Goal: Task Accomplishment & Management: Use online tool/utility

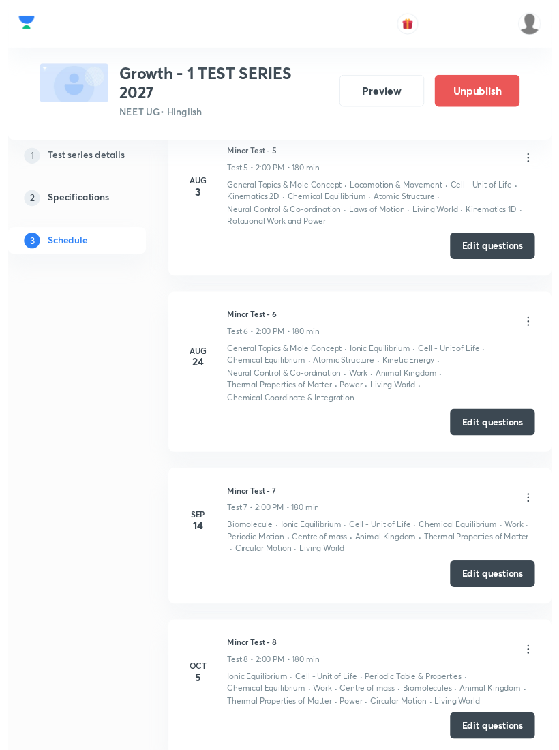
scroll to position [1735, 0]
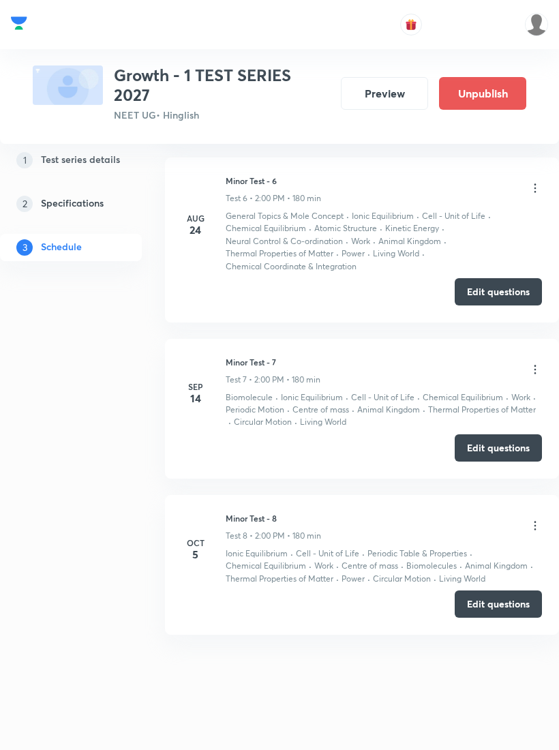
click at [532, 521] on icon at bounding box center [535, 526] width 14 height 14
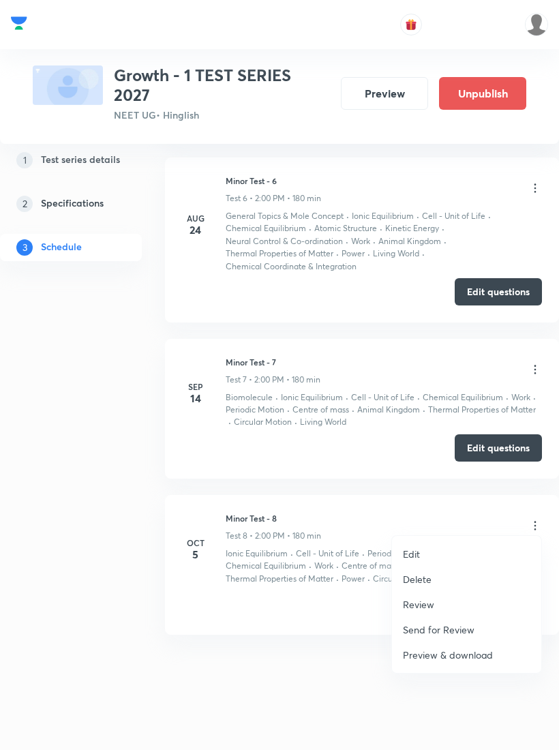
click at [442, 602] on li "Review" at bounding box center [466, 604] width 149 height 25
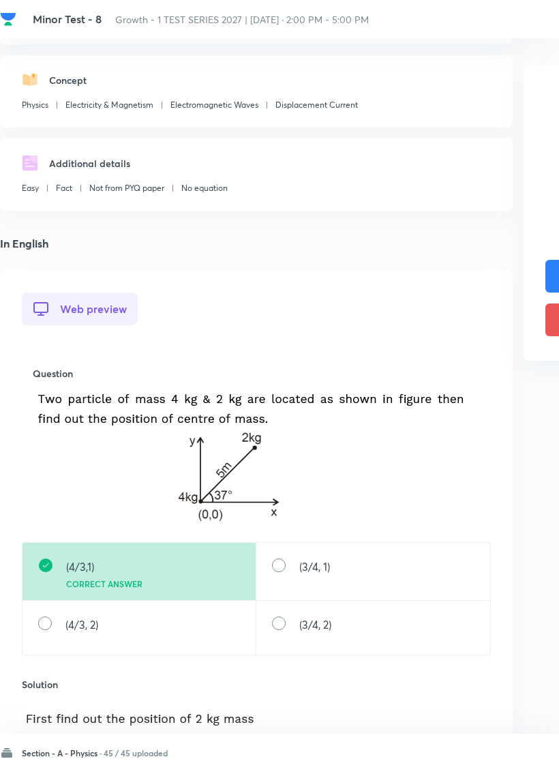
scroll to position [134, 0]
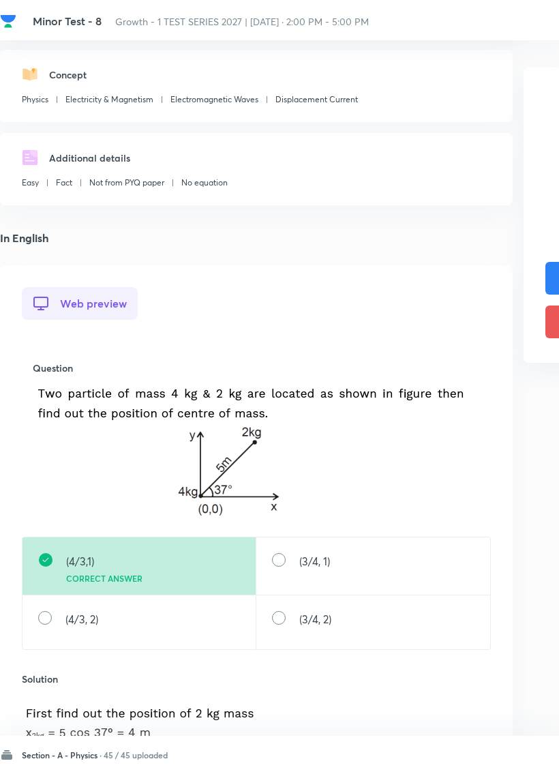
click at [59, 749] on h6 "Section - A - Physics ·" at bounding box center [62, 753] width 80 height 12
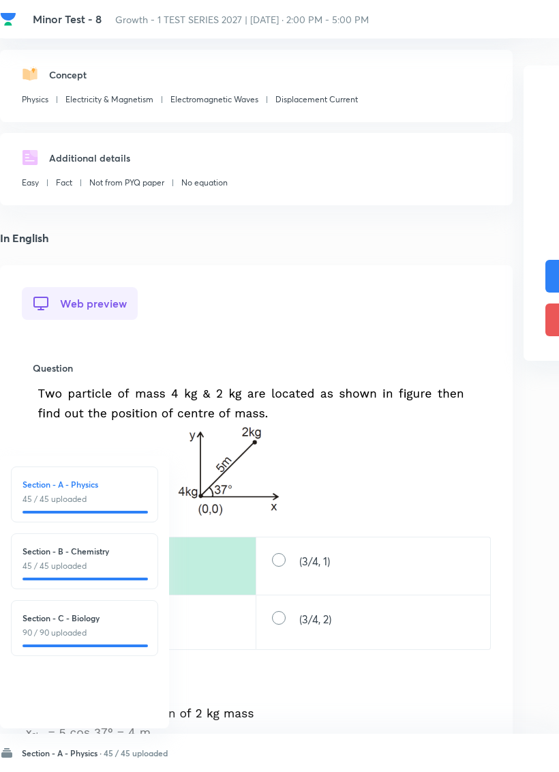
click at [46, 548] on h6 "Section - B - Chemistry" at bounding box center [84, 551] width 124 height 12
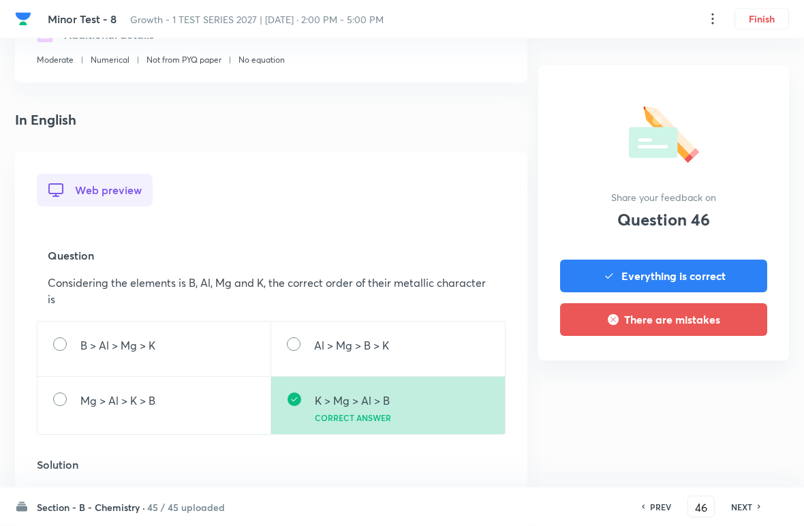
scroll to position [283, 0]
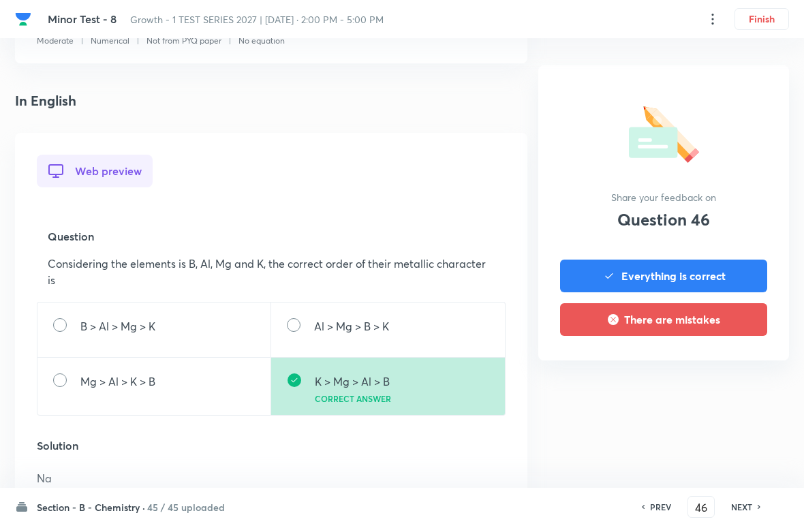
click at [558, 504] on h6 "NEXT" at bounding box center [742, 507] width 21 height 12
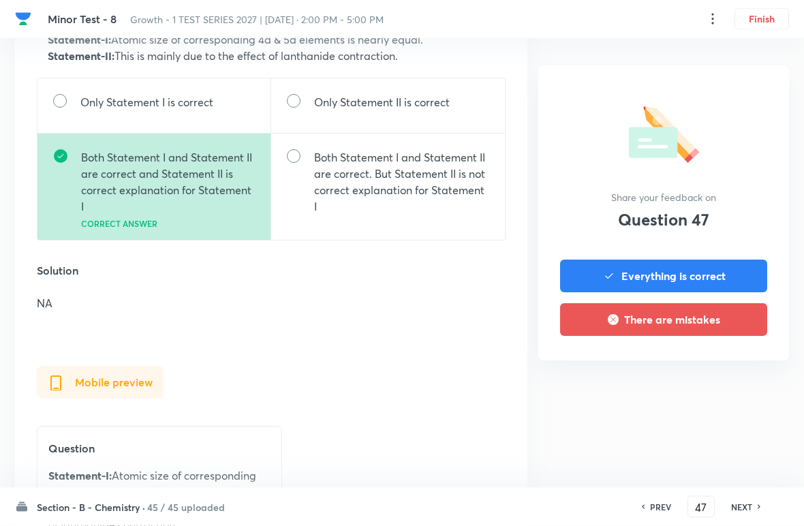
scroll to position [555, 0]
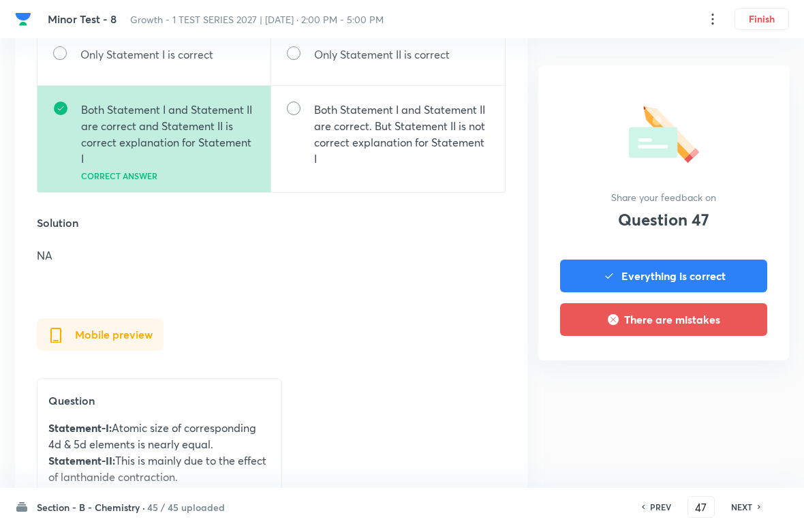
click at [558, 503] on div "NEXT" at bounding box center [744, 507] width 36 height 12
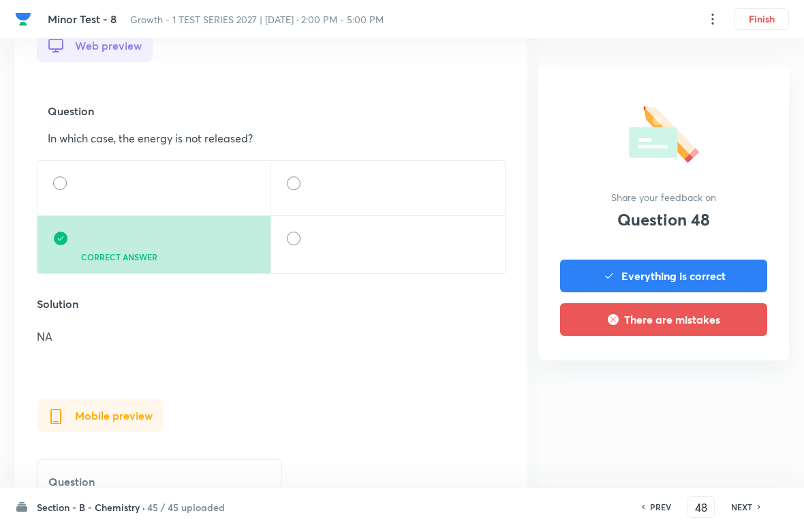
scroll to position [411, 0]
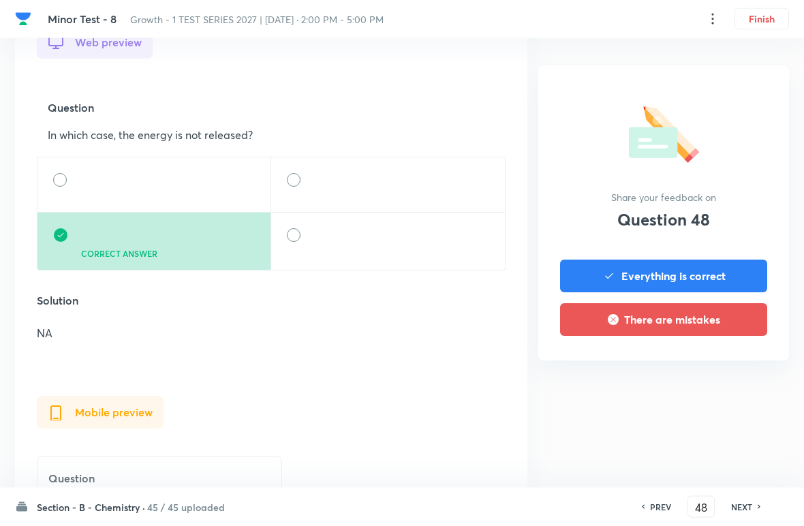
click at [558, 502] on h6 "NEXT" at bounding box center [742, 507] width 21 height 12
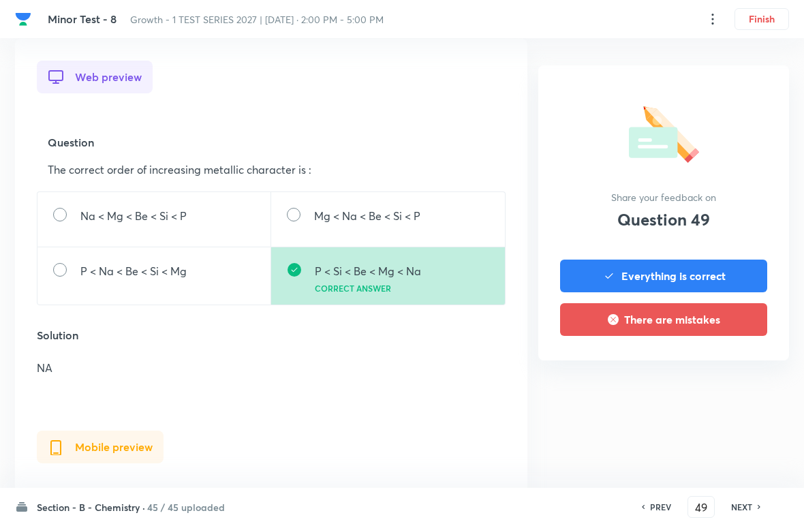
scroll to position [392, 0]
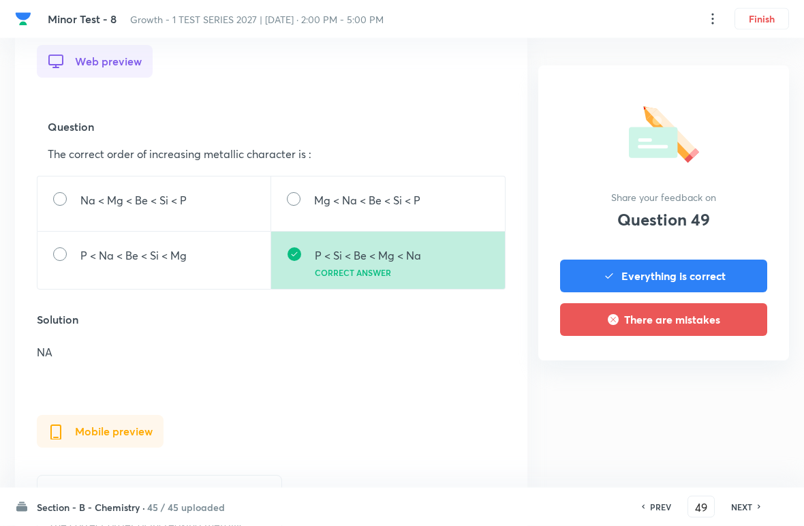
click at [558, 504] on h6 "NEXT" at bounding box center [742, 507] width 21 height 12
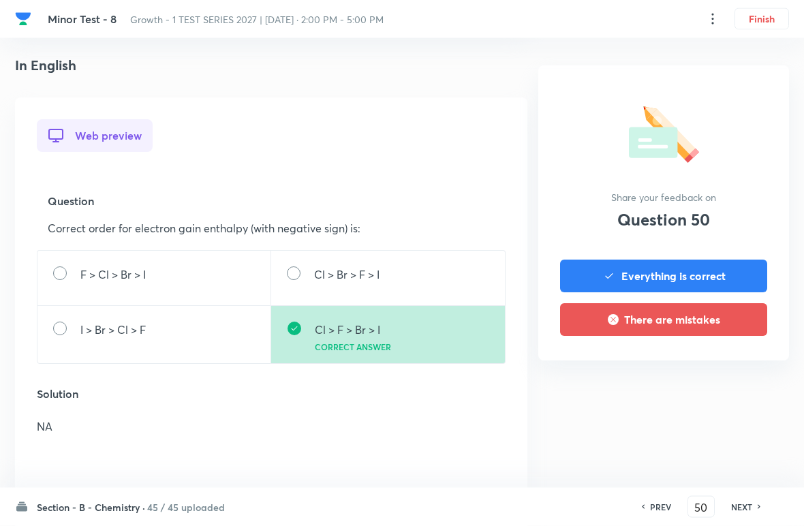
scroll to position [318, 0]
click at [558, 502] on h6 "NEXT" at bounding box center [742, 507] width 21 height 12
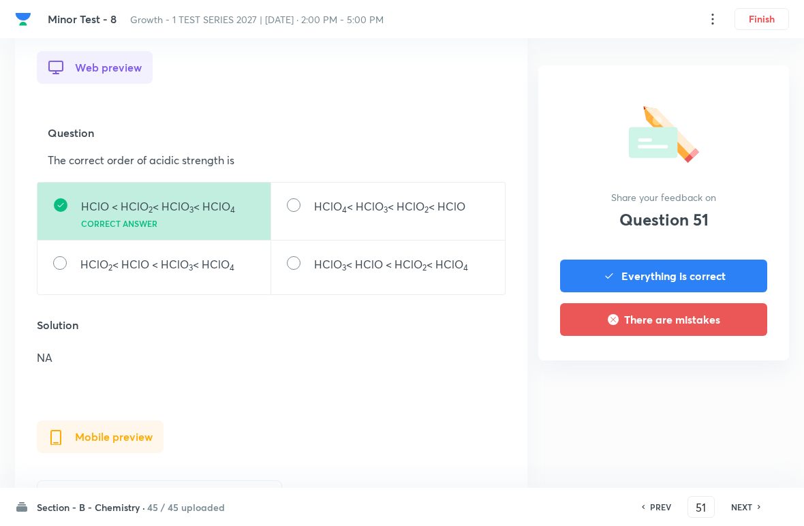
scroll to position [412, 0]
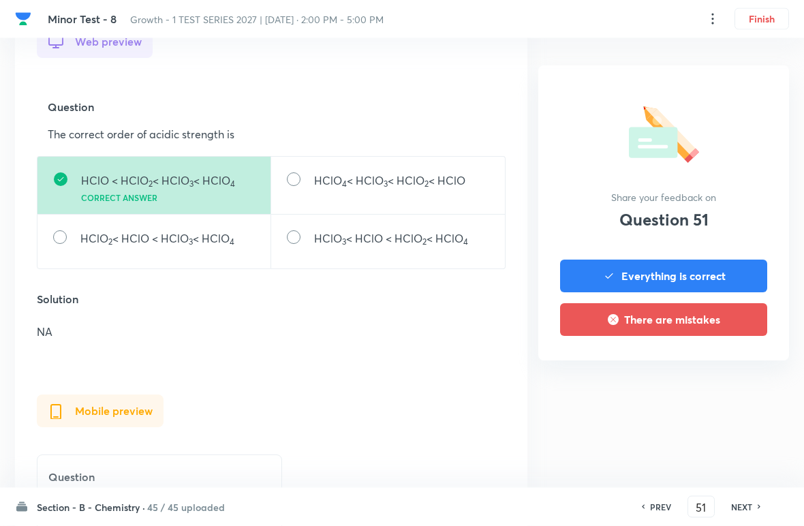
click at [558, 503] on div "NEXT" at bounding box center [744, 507] width 36 height 12
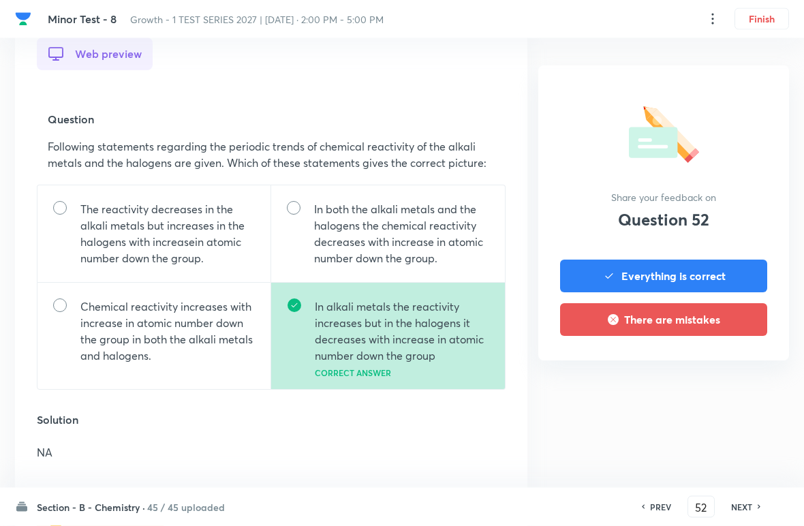
scroll to position [402, 0]
click at [558, 505] on div "NEXT" at bounding box center [744, 507] width 36 height 12
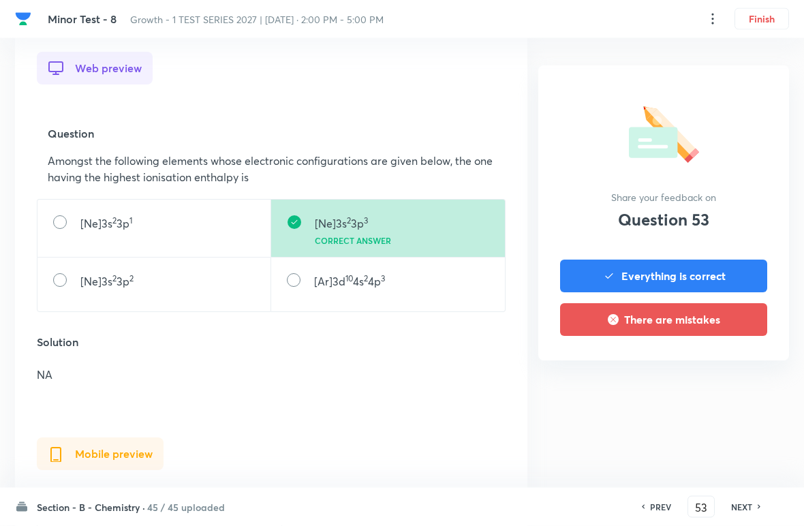
scroll to position [411, 0]
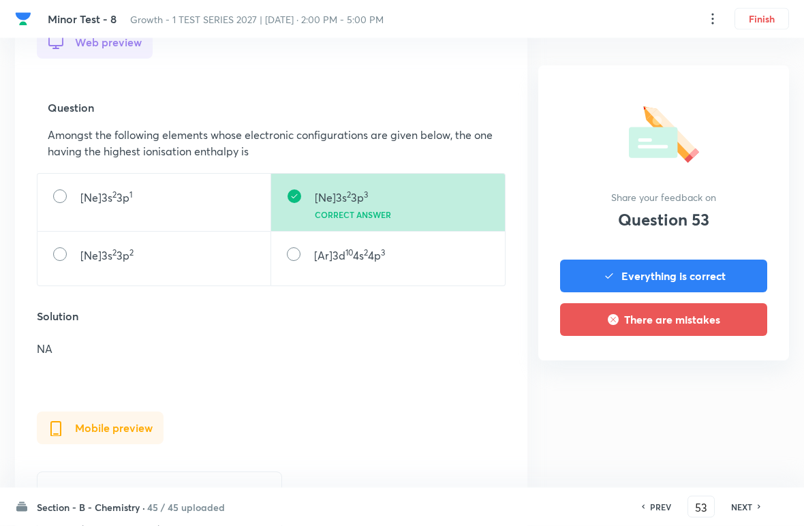
click at [558, 507] on icon at bounding box center [760, 507] width 4 height 7
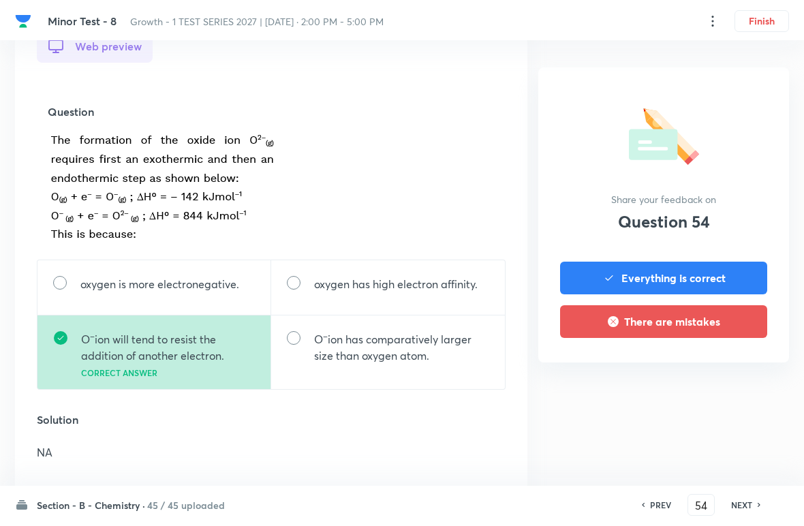
scroll to position [409, 0]
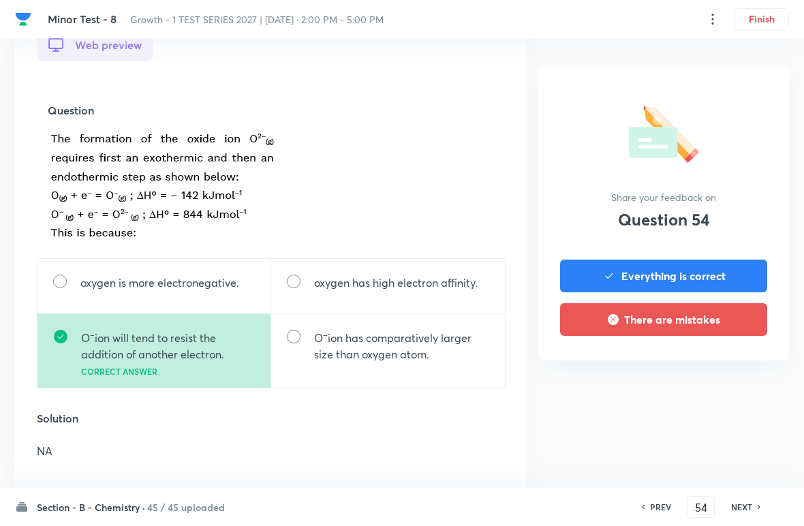
click at [558, 505] on h6 "NEXT" at bounding box center [742, 507] width 21 height 12
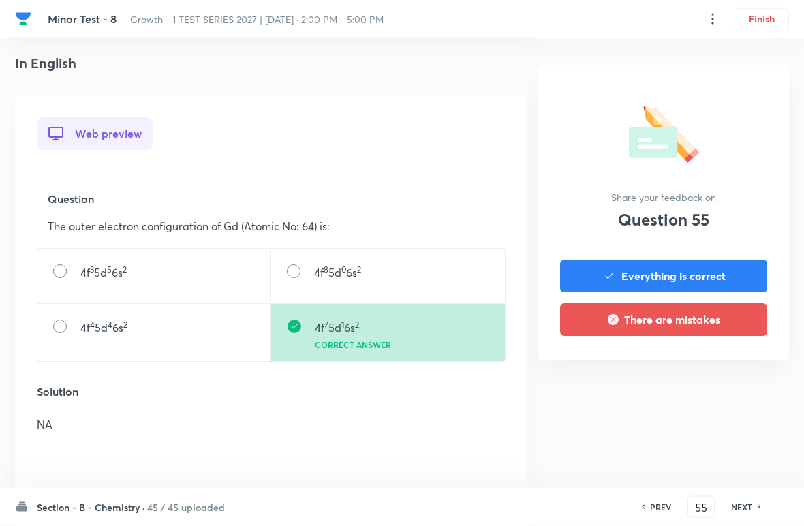
scroll to position [348, 0]
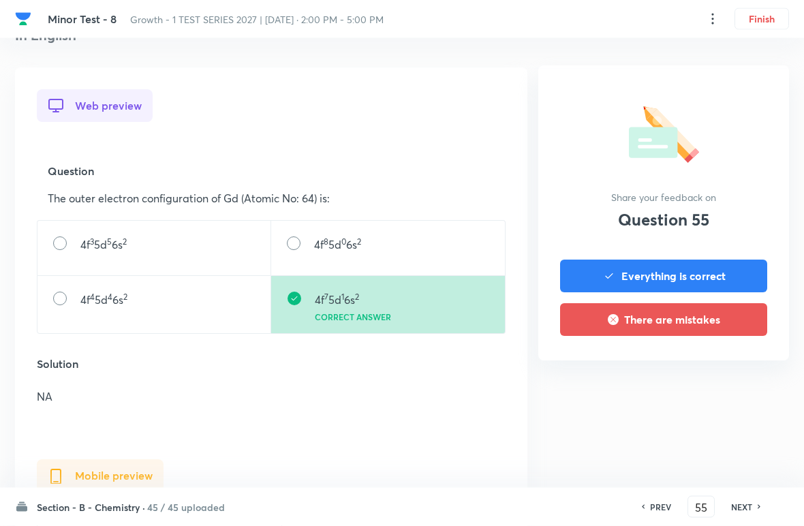
click at [558, 501] on div "NEXT" at bounding box center [744, 507] width 36 height 12
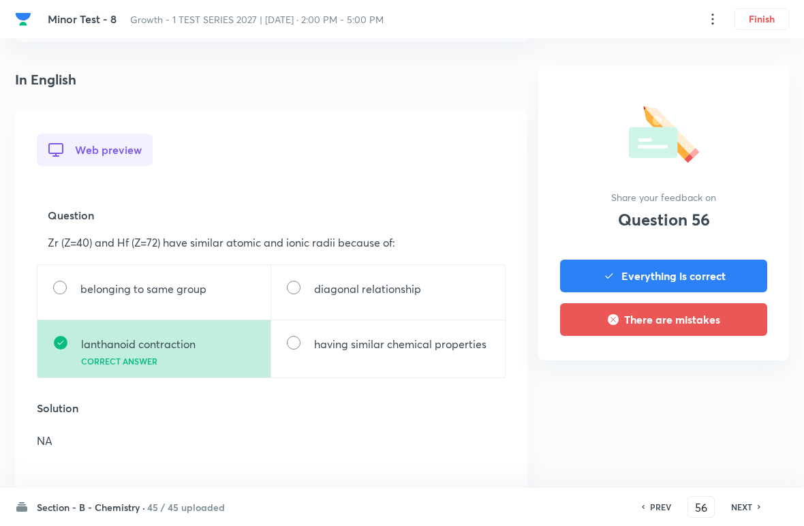
scroll to position [342, 0]
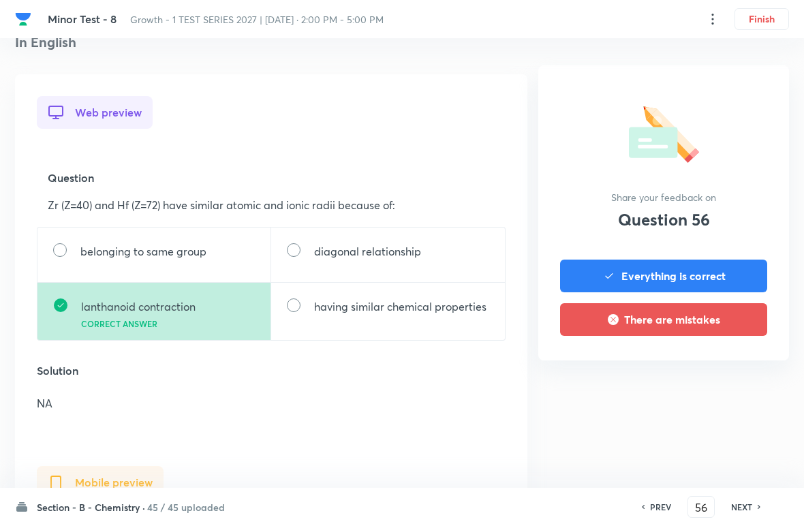
click at [558, 504] on h6 "NEXT" at bounding box center [742, 507] width 21 height 12
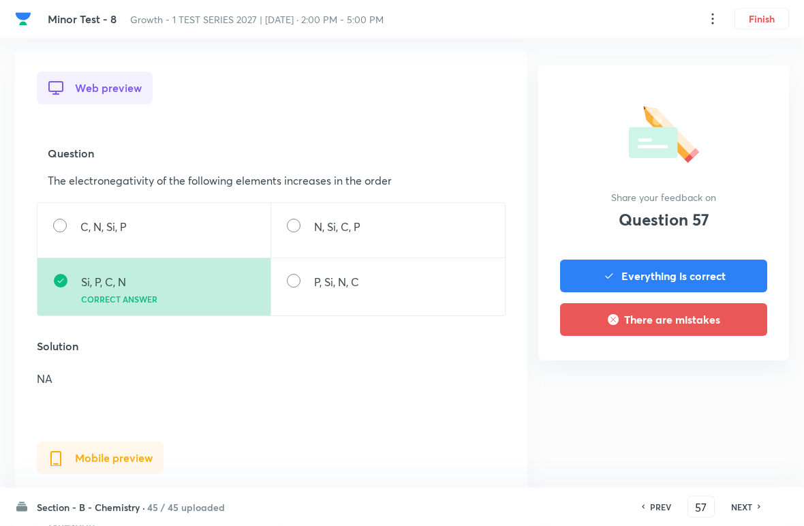
scroll to position [376, 0]
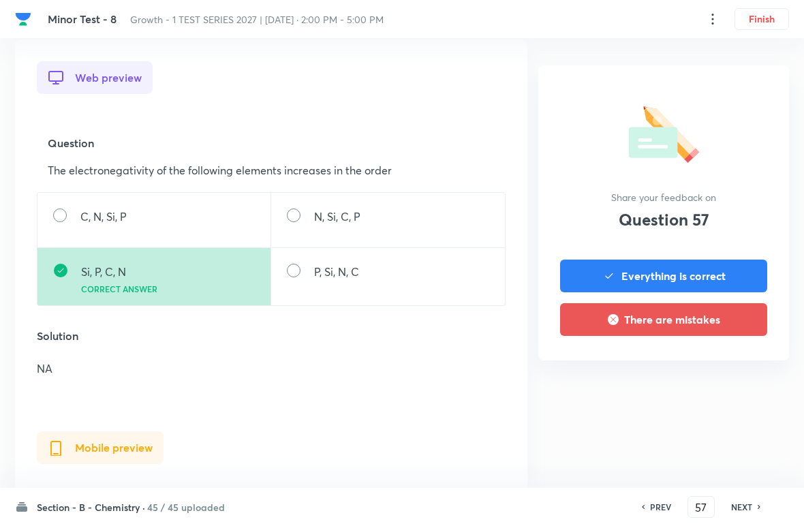
click at [558, 503] on h6 "NEXT" at bounding box center [742, 507] width 21 height 12
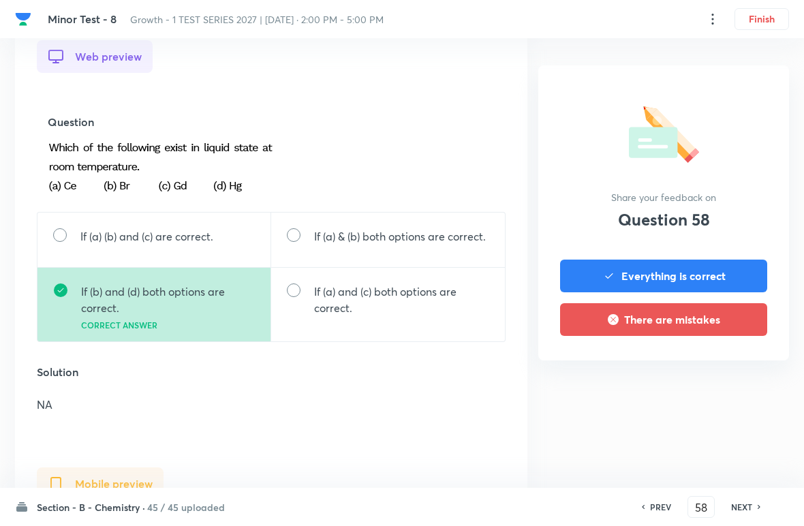
scroll to position [399, 0]
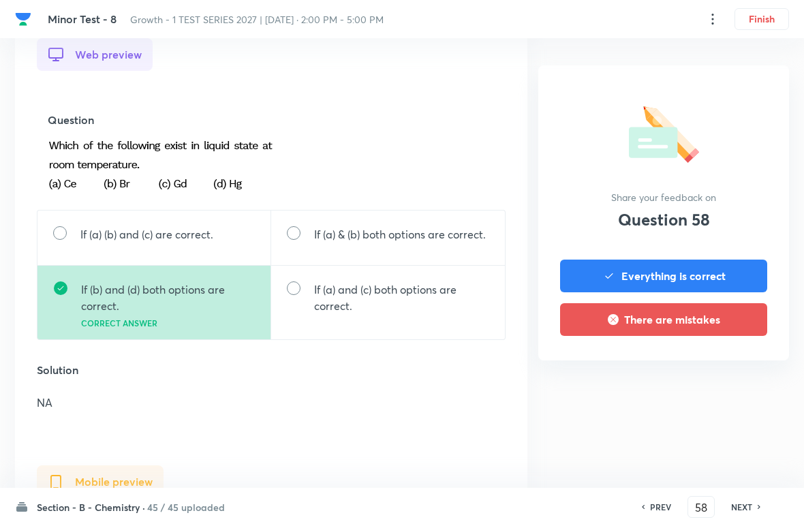
click at [558, 505] on h6 "NEXT" at bounding box center [742, 507] width 21 height 12
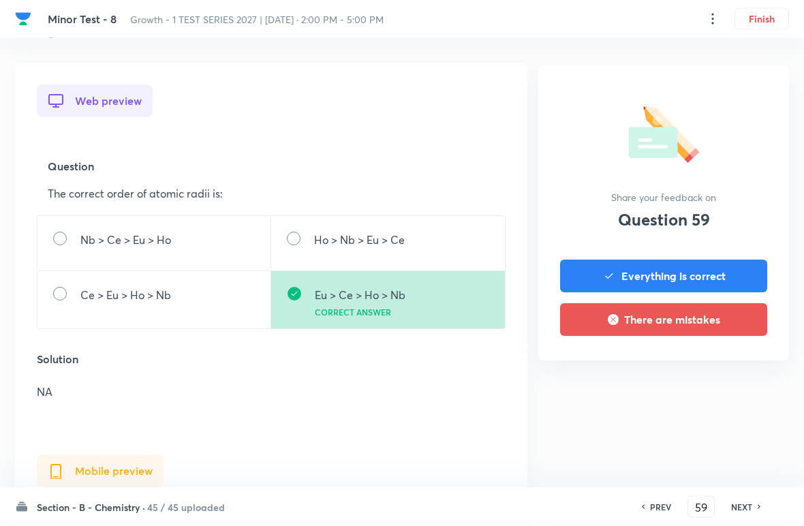
scroll to position [353, 0]
click at [558, 501] on div "NEXT" at bounding box center [744, 507] width 36 height 12
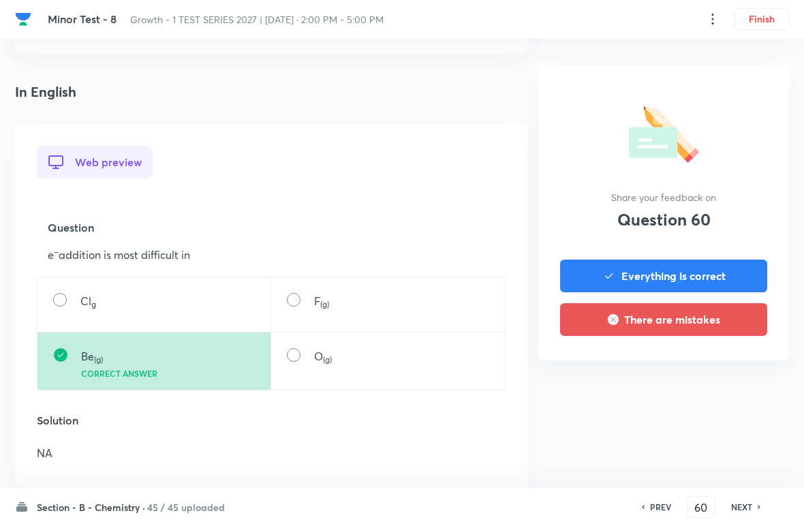
scroll to position [298, 0]
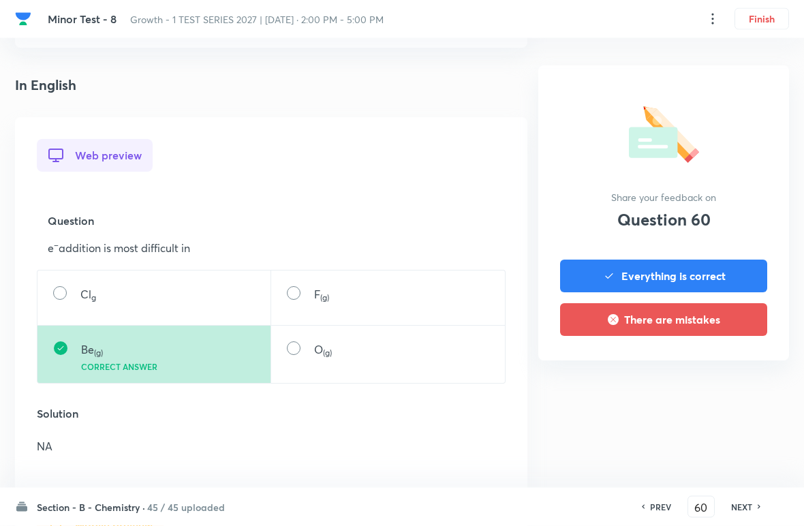
click at [558, 503] on h6 "NEXT" at bounding box center [742, 507] width 21 height 12
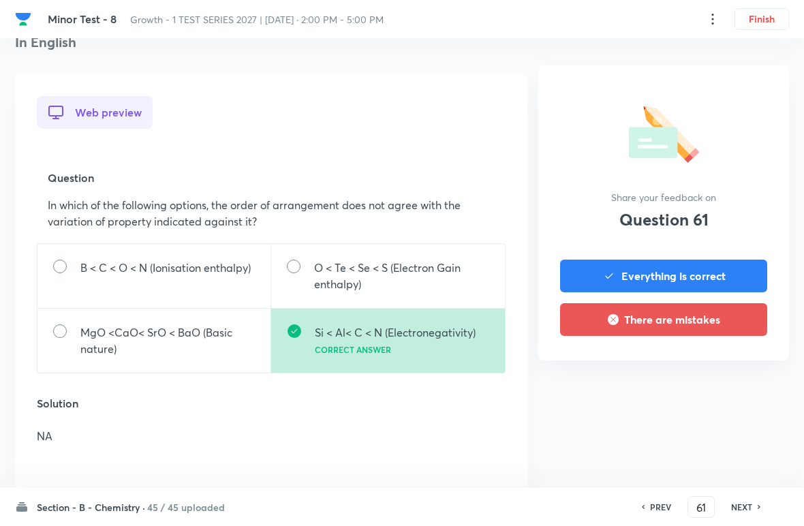
scroll to position [341, 0]
click at [558, 502] on h6 "NEXT" at bounding box center [742, 507] width 21 height 12
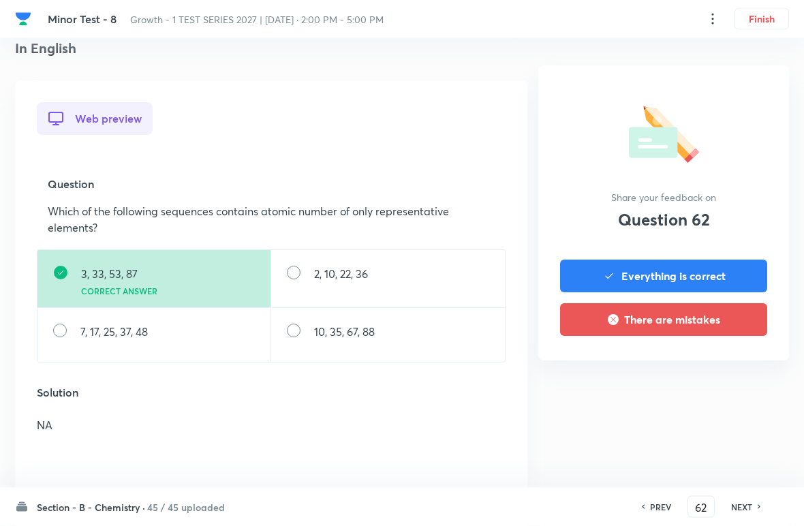
scroll to position [335, 0]
click at [558, 503] on h6 "NEXT" at bounding box center [742, 507] width 21 height 12
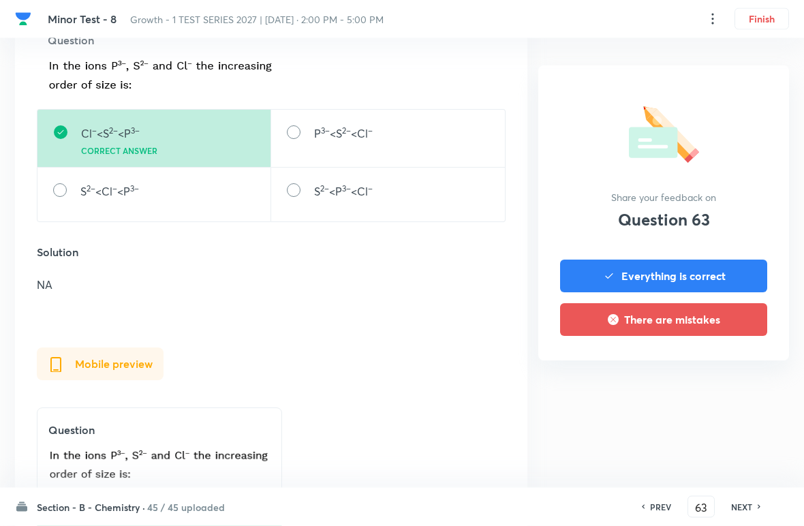
scroll to position [479, 0]
click at [558, 502] on div "NEXT" at bounding box center [744, 507] width 36 height 12
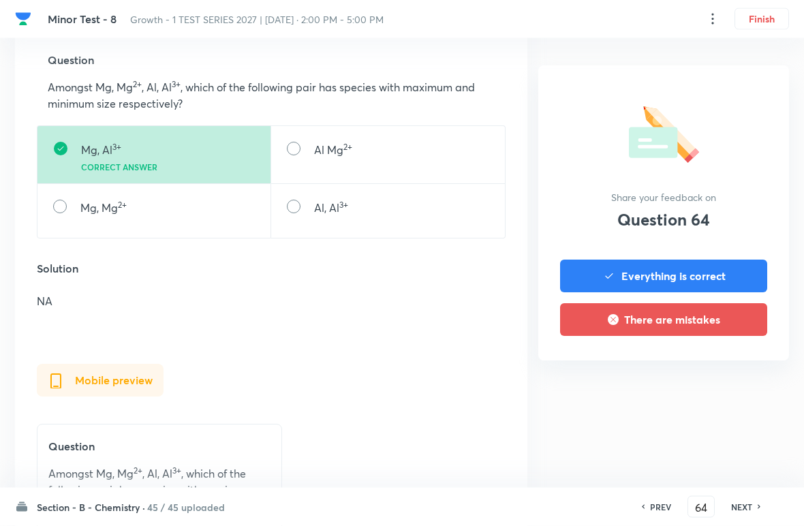
scroll to position [459, 0]
click at [558, 504] on div "NEXT" at bounding box center [744, 507] width 36 height 12
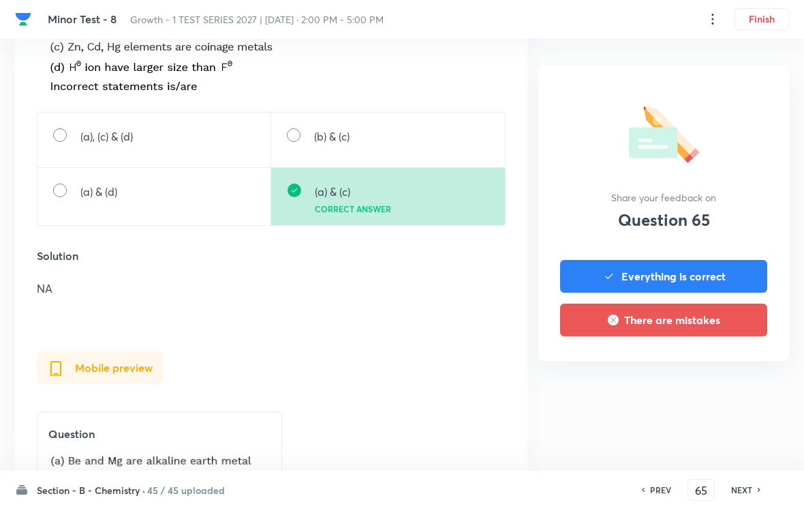
scroll to position [537, 0]
click at [558, 486] on div "NEXT" at bounding box center [744, 489] width 36 height 12
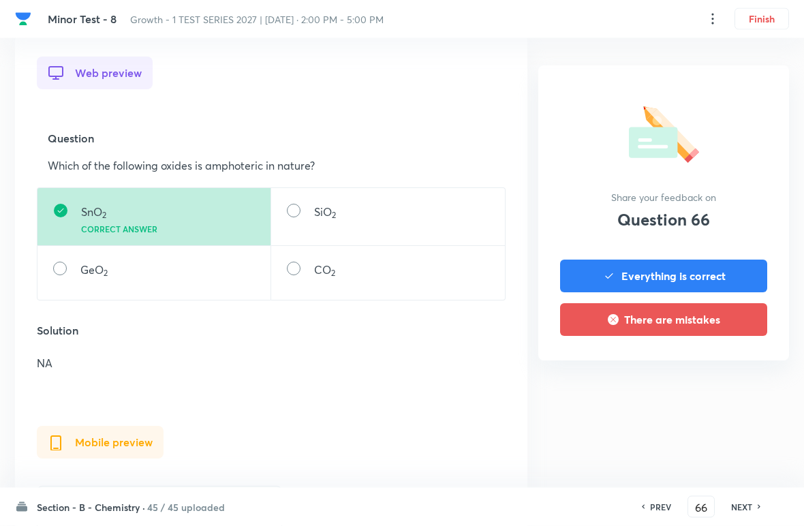
scroll to position [379, 0]
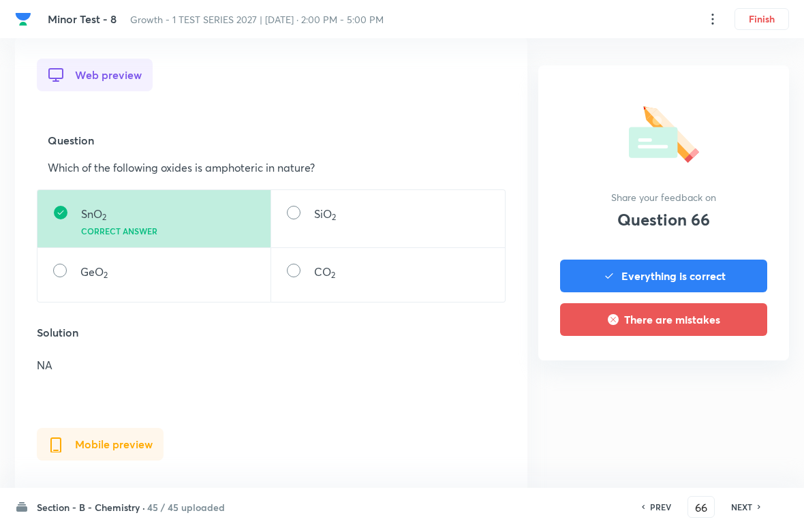
click at [558, 511] on h6 "NEXT" at bounding box center [742, 507] width 21 height 12
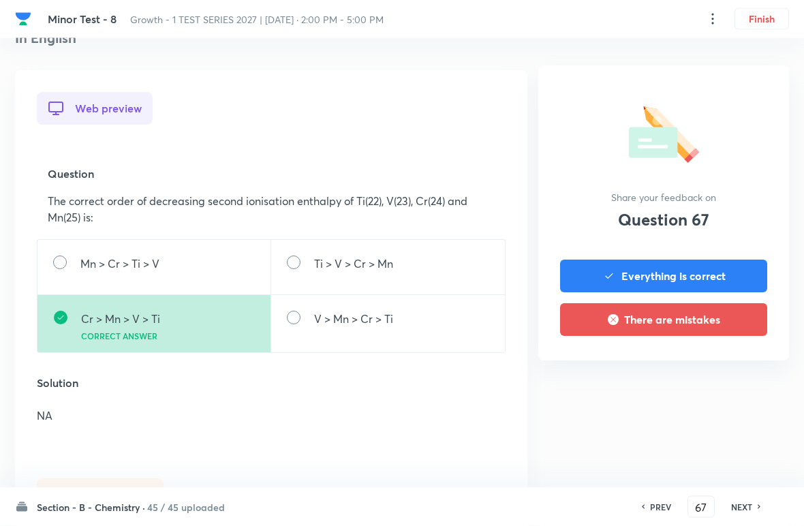
scroll to position [354, 0]
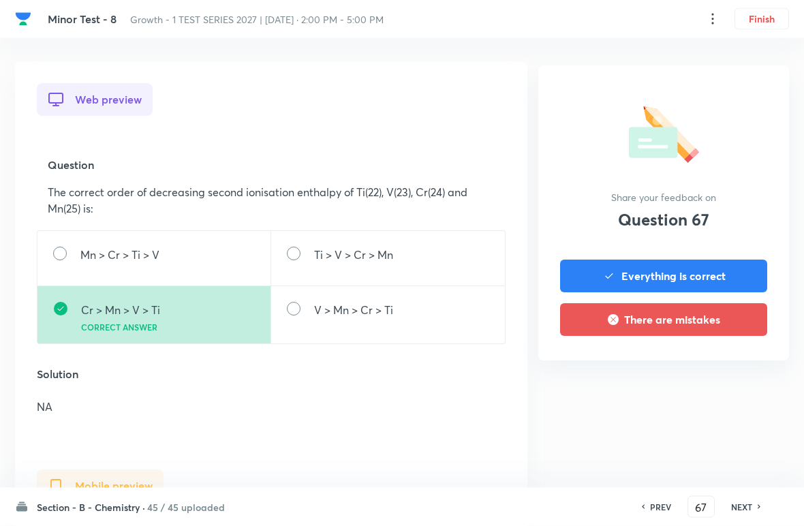
click at [558, 504] on h6 "NEXT" at bounding box center [742, 507] width 21 height 12
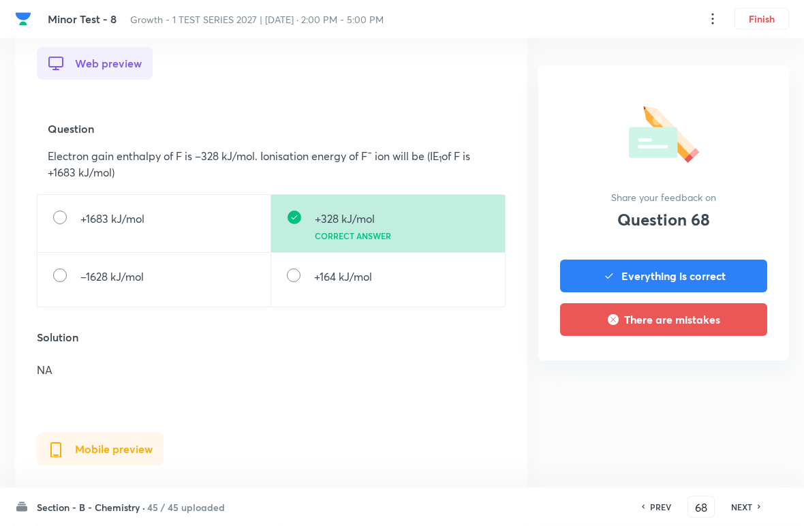
scroll to position [391, 0]
click at [558, 504] on h6 "NEXT" at bounding box center [742, 507] width 21 height 12
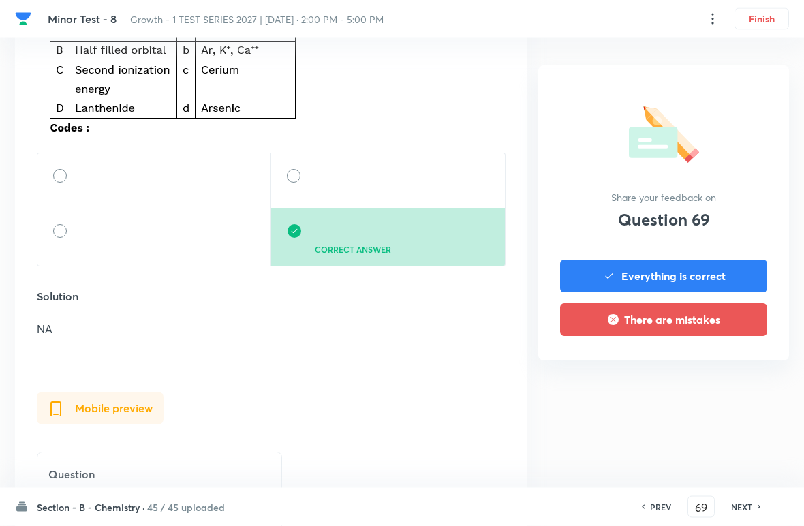
scroll to position [592, 0]
click at [558, 503] on h6 "NEXT" at bounding box center [742, 507] width 21 height 12
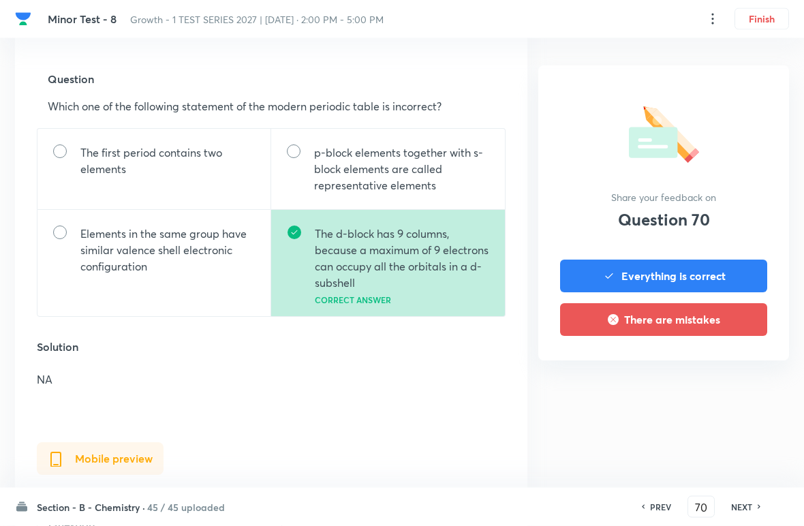
scroll to position [442, 0]
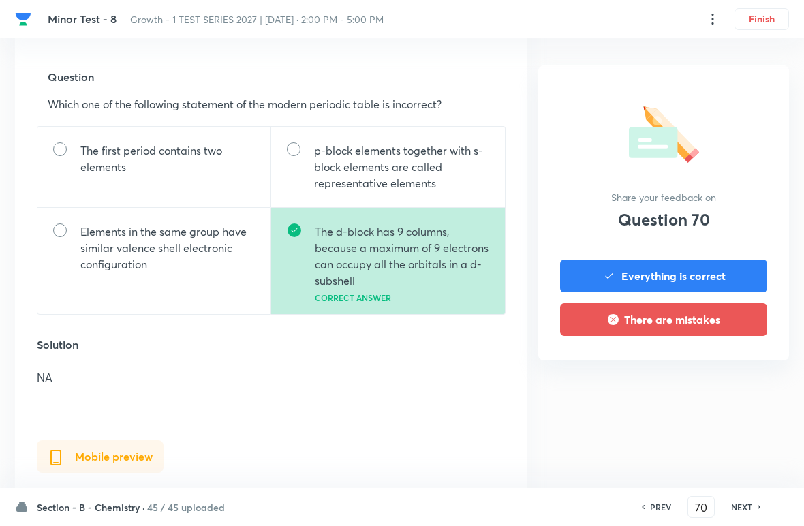
click at [558, 505] on icon at bounding box center [760, 507] width 4 height 7
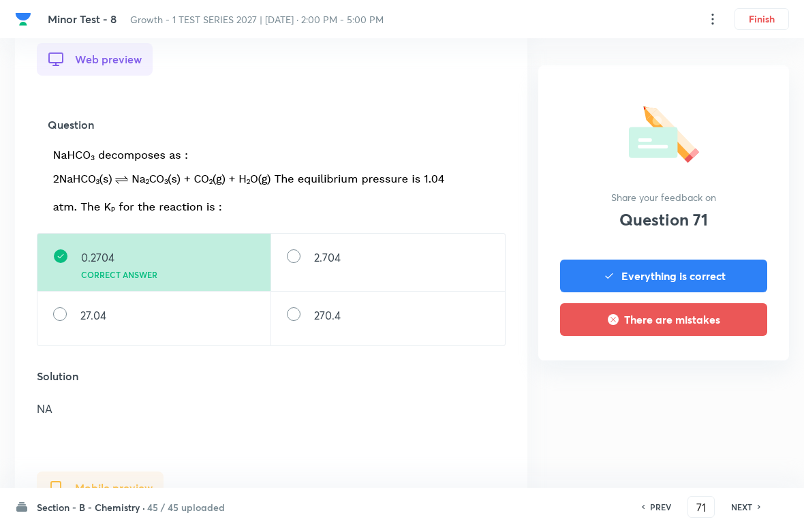
scroll to position [421, 0]
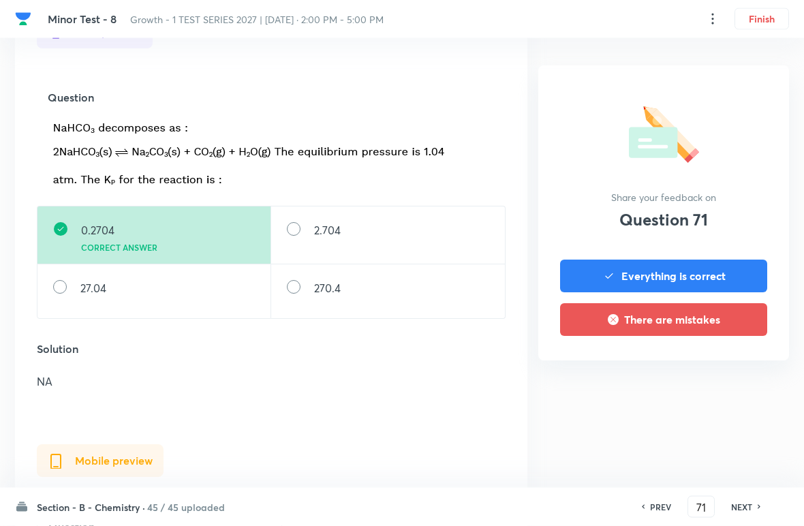
click at [558, 506] on h6 "NEXT" at bounding box center [742, 507] width 21 height 12
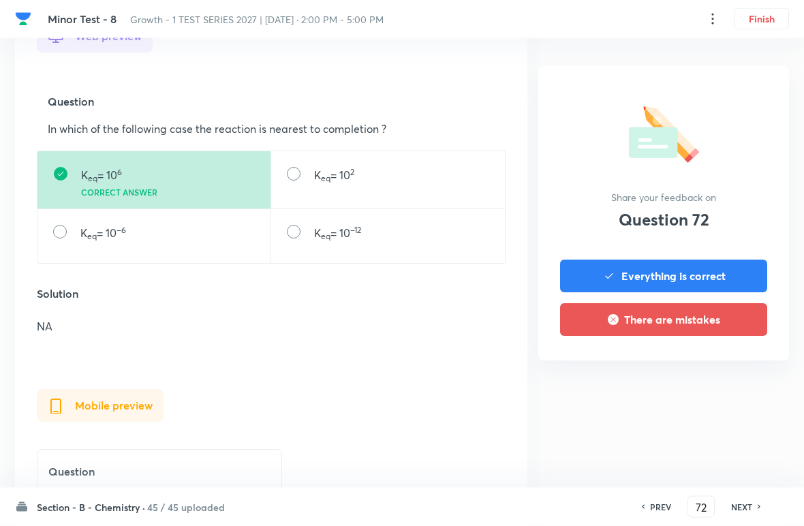
scroll to position [418, 0]
click at [558, 506] on h6 "NEXT" at bounding box center [742, 507] width 21 height 12
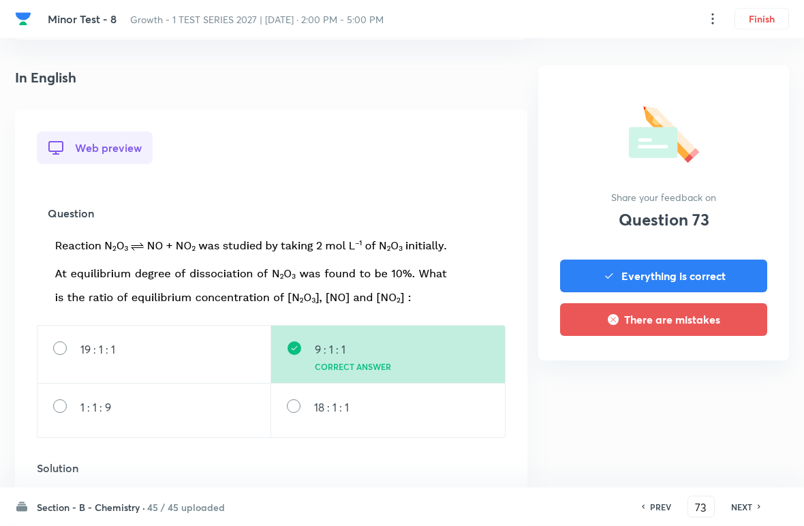
scroll to position [307, 0]
click at [558, 502] on h6 "NEXT" at bounding box center [742, 507] width 21 height 12
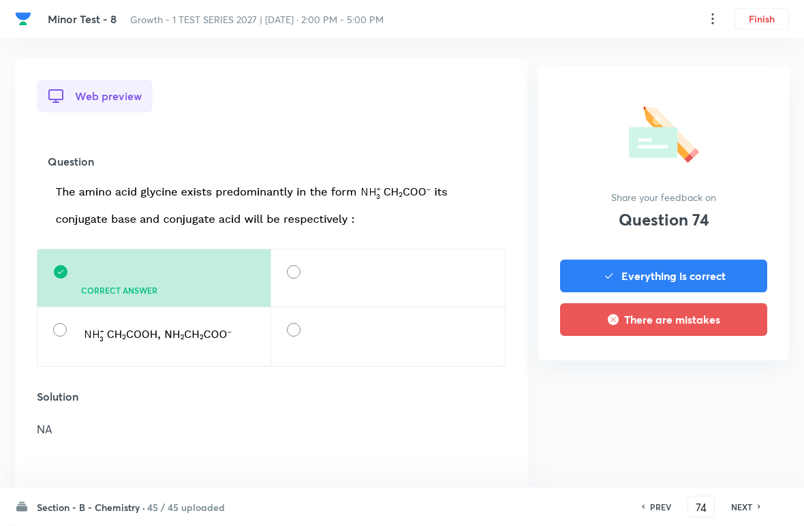
scroll to position [359, 0]
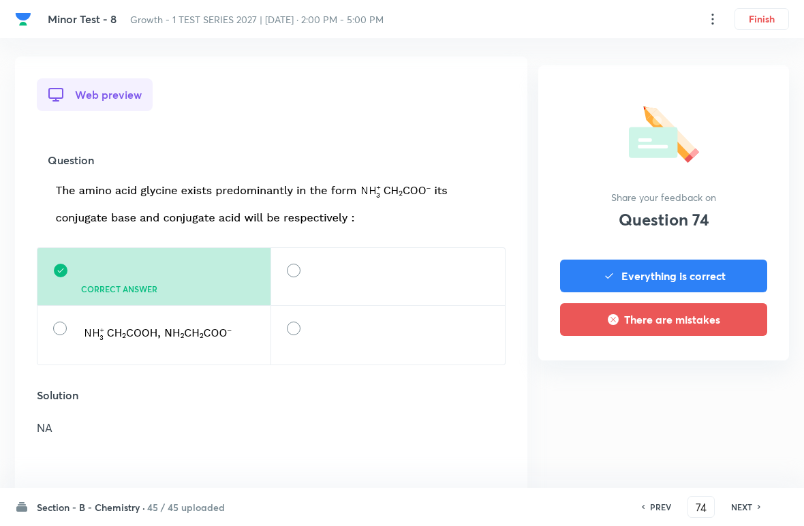
click at [558, 504] on div "NEXT" at bounding box center [744, 507] width 36 height 12
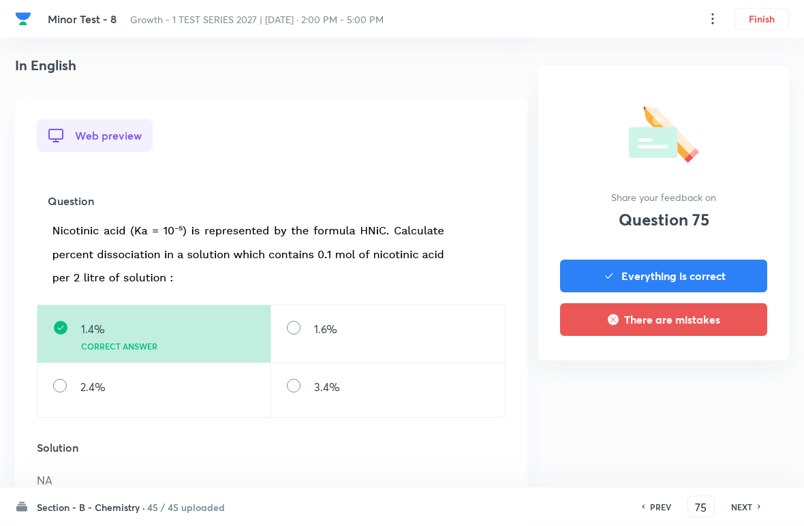
scroll to position [318, 0]
click at [558, 503] on div "NEXT" at bounding box center [744, 507] width 36 height 12
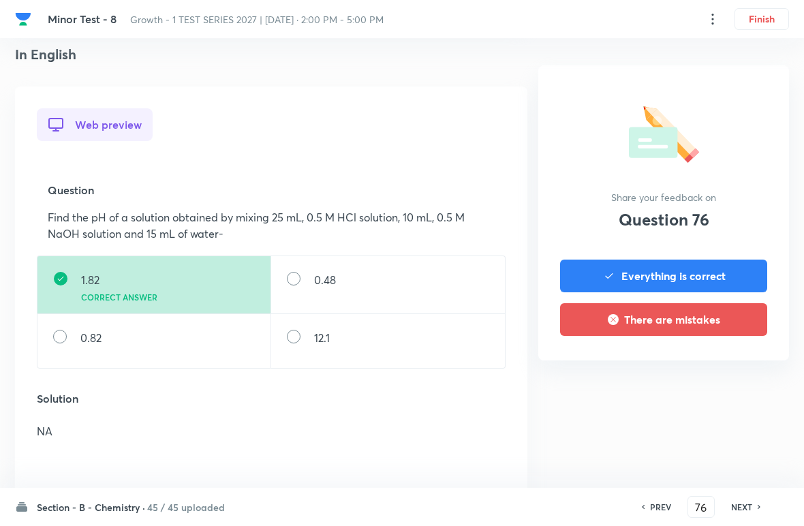
scroll to position [353, 0]
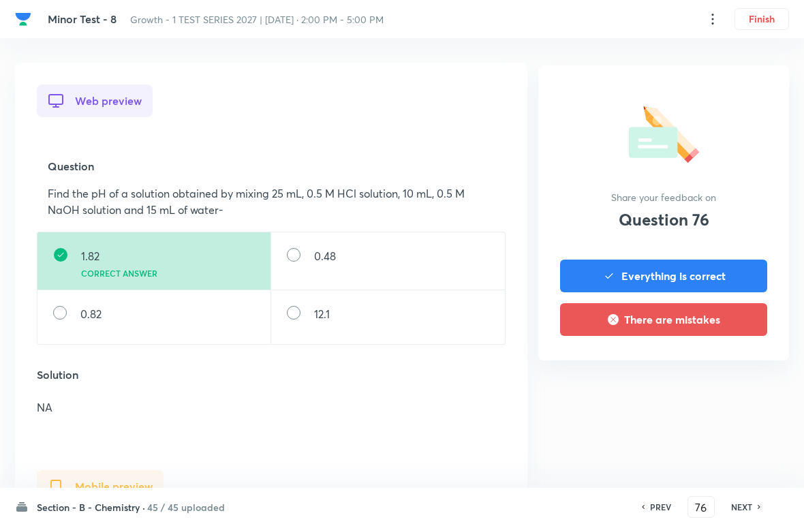
click at [558, 503] on h6 "NEXT" at bounding box center [742, 507] width 21 height 12
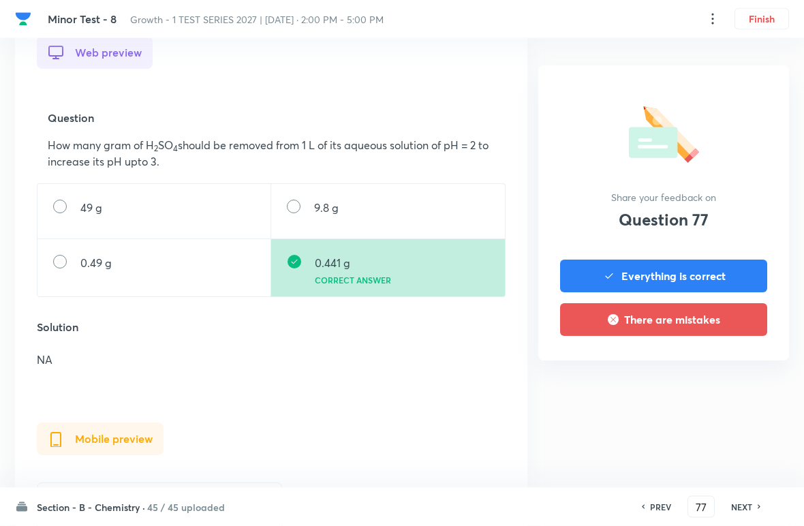
scroll to position [410, 0]
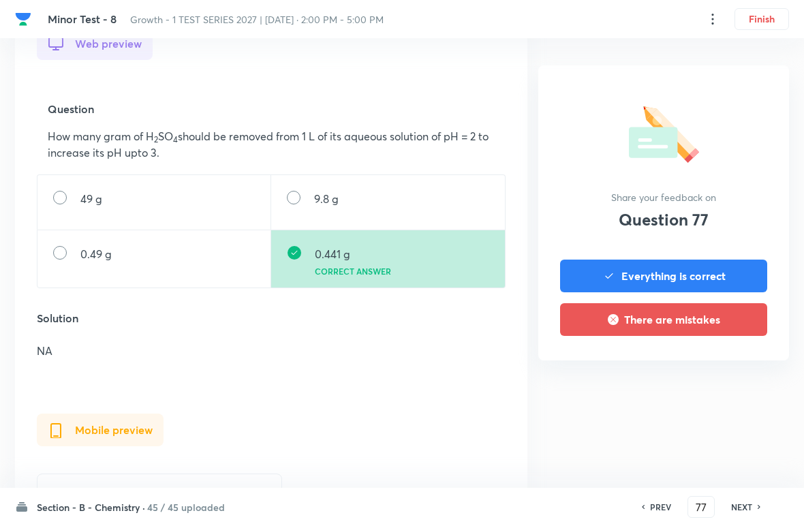
click at [558, 501] on h6 "NEXT" at bounding box center [742, 507] width 21 height 12
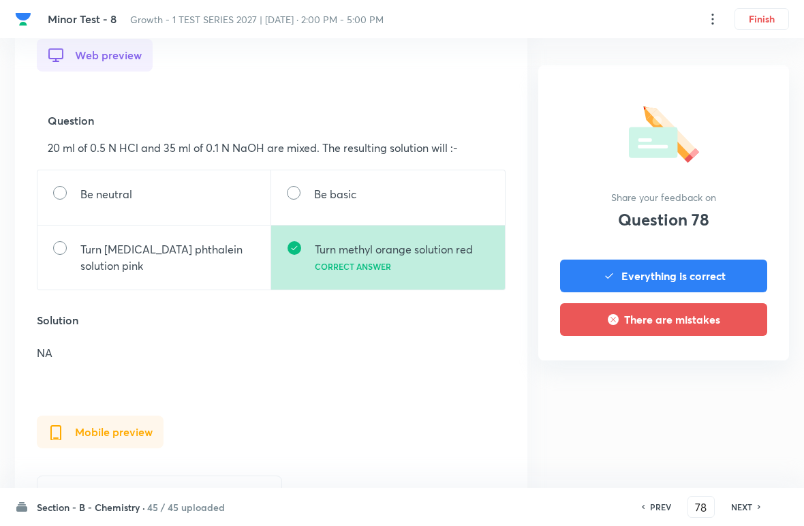
scroll to position [399, 0]
click at [558, 504] on div "NEXT" at bounding box center [744, 507] width 36 height 12
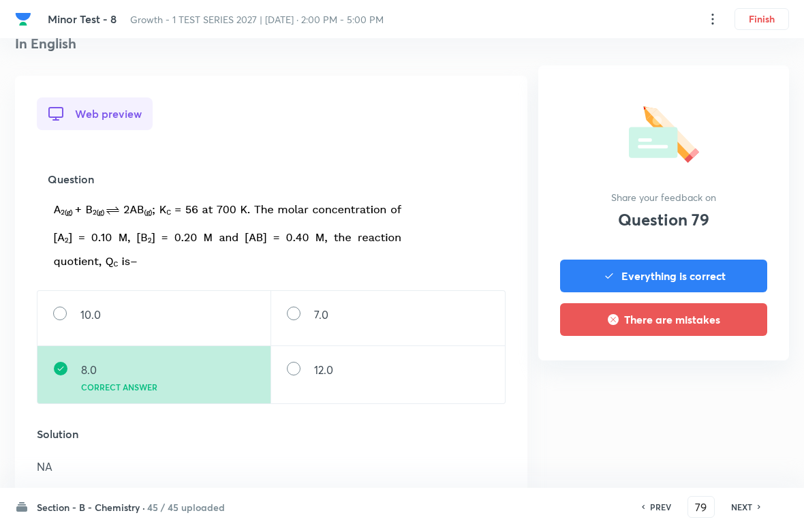
scroll to position [358, 0]
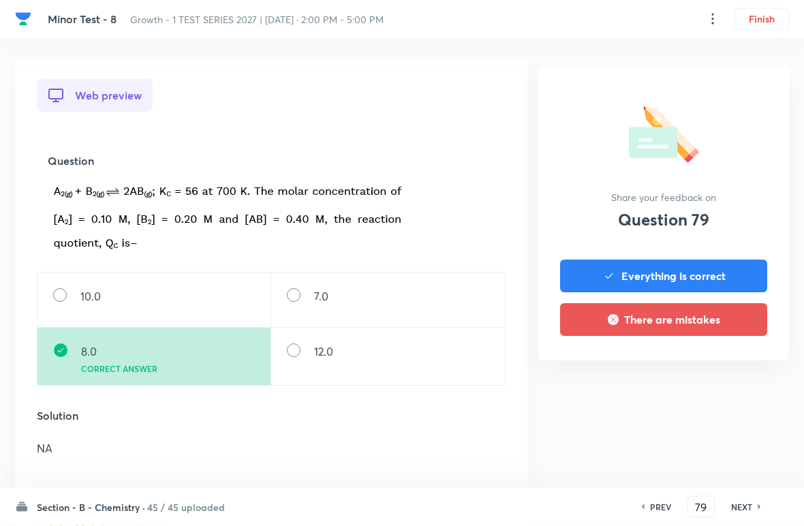
click at [558, 506] on h6 "NEXT" at bounding box center [742, 507] width 21 height 12
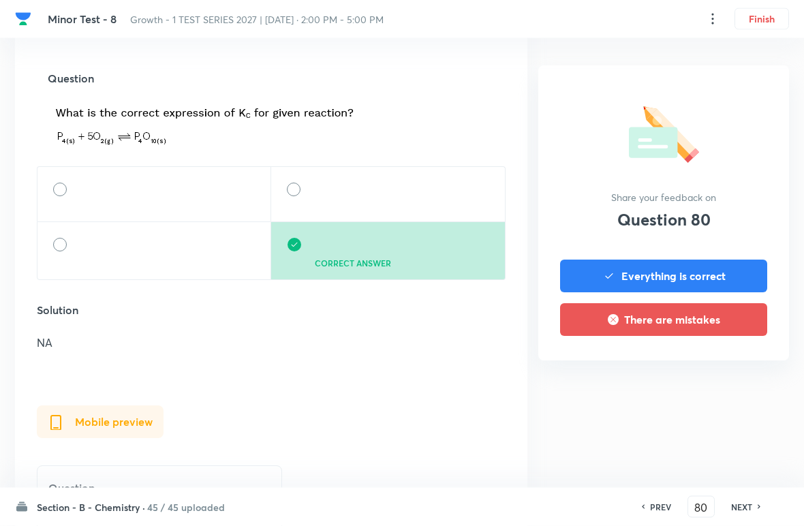
scroll to position [442, 0]
click at [558, 507] on icon at bounding box center [760, 507] width 4 height 7
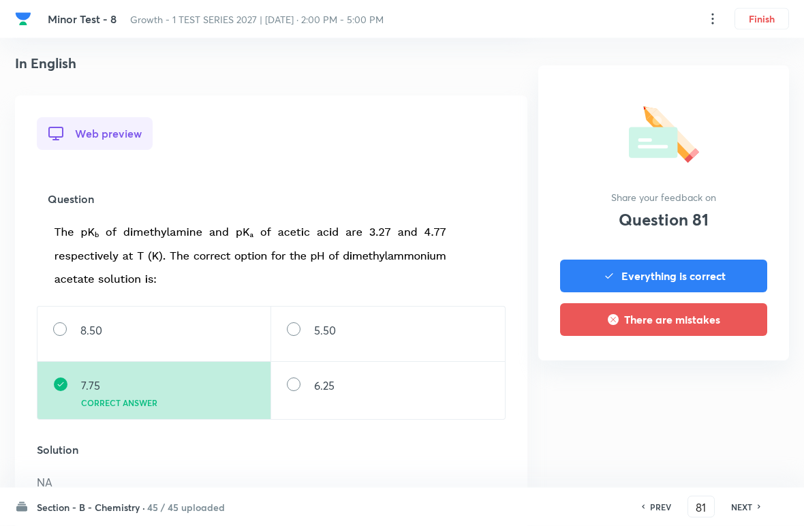
scroll to position [320, 0]
click at [558, 503] on div "NEXT" at bounding box center [744, 507] width 36 height 12
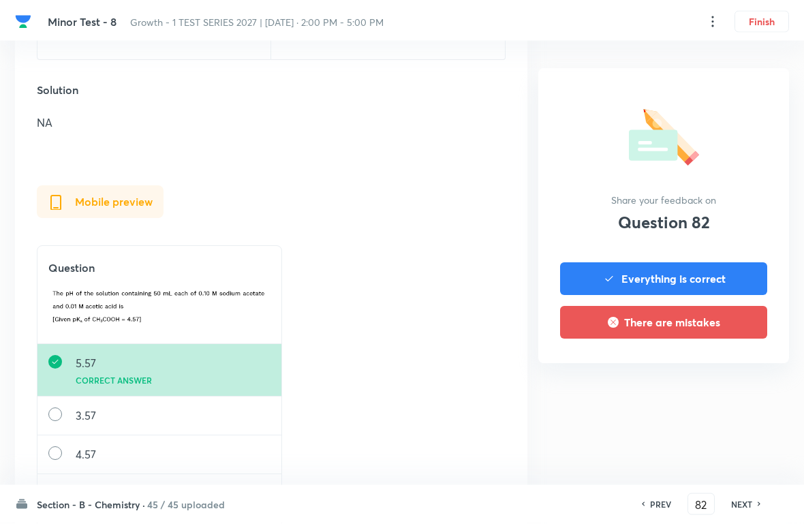
scroll to position [684, 0]
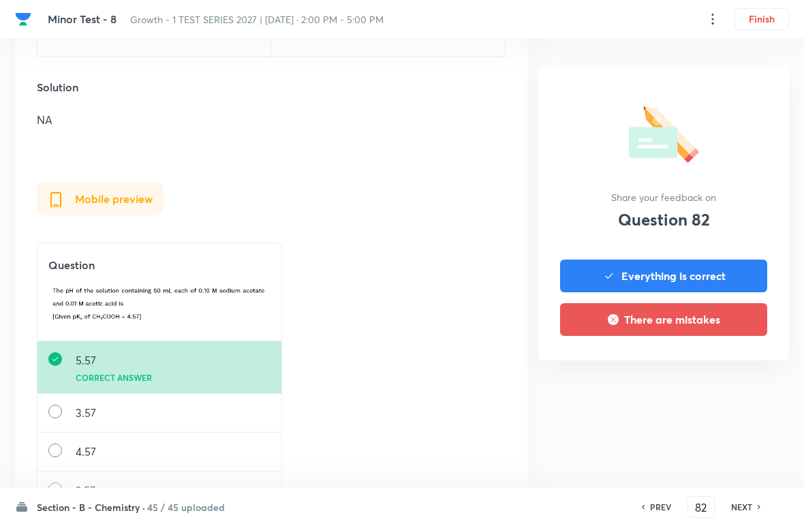
click at [558, 504] on h6 "NEXT" at bounding box center [742, 507] width 21 height 12
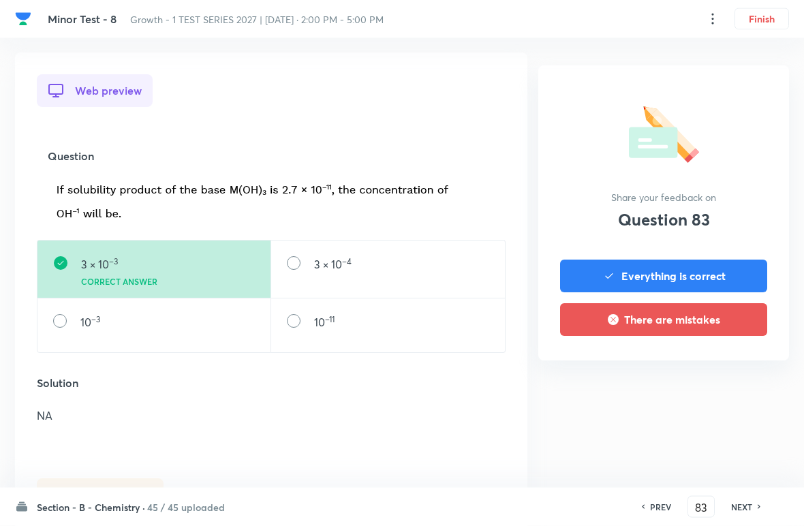
scroll to position [363, 0]
click at [558, 503] on h6 "NEXT" at bounding box center [742, 507] width 21 height 12
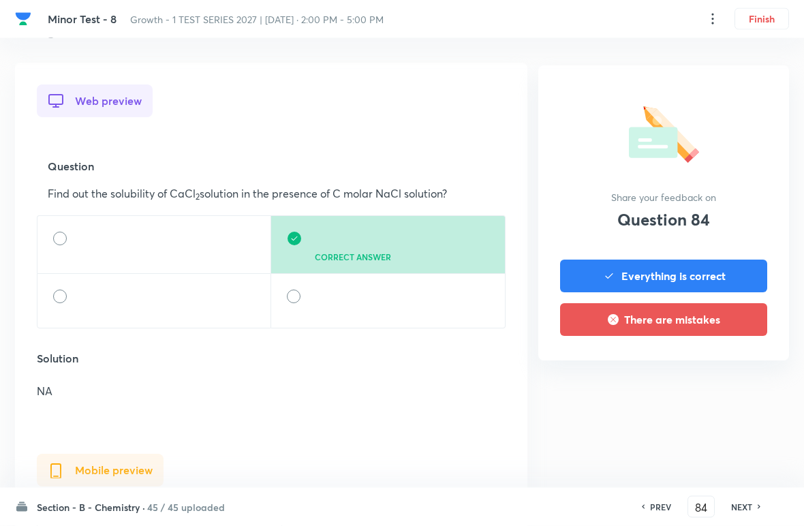
scroll to position [372, 0]
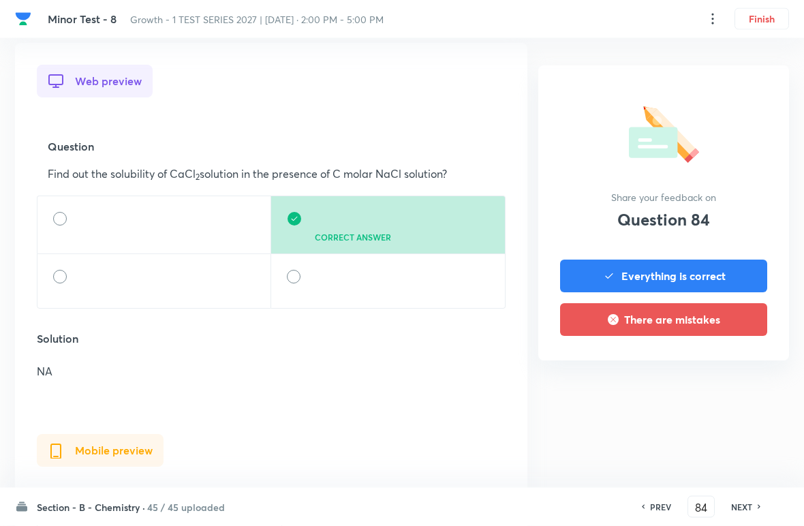
click at [558, 502] on h6 "NEXT" at bounding box center [742, 507] width 21 height 12
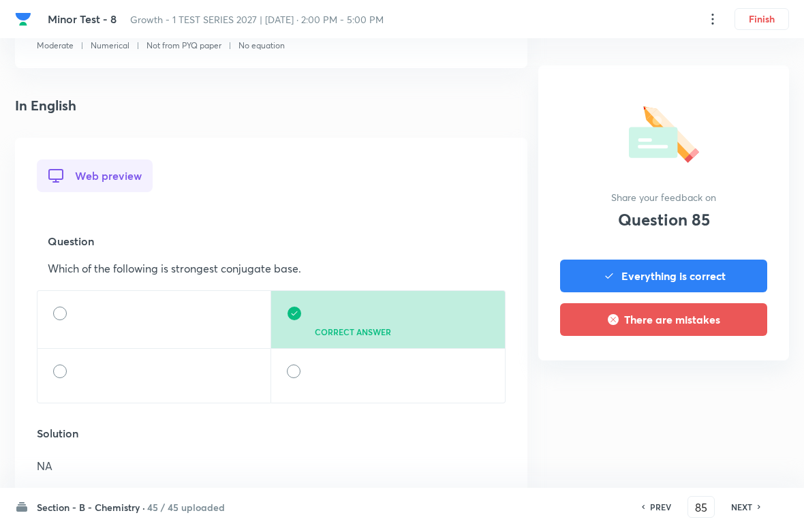
scroll to position [359, 0]
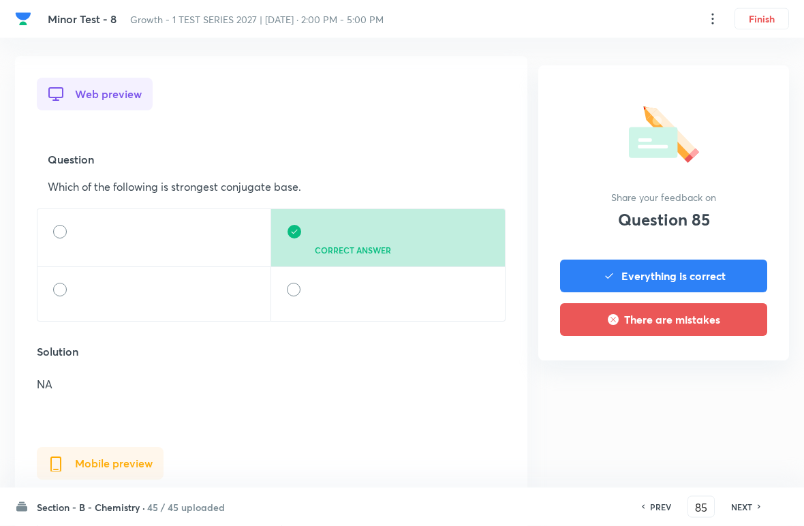
click at [558, 508] on h6 "NEXT" at bounding box center [742, 507] width 21 height 12
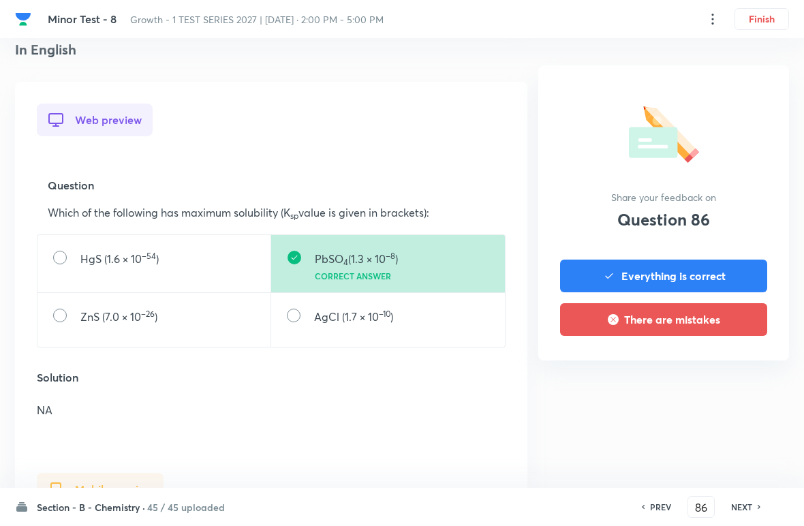
scroll to position [342, 0]
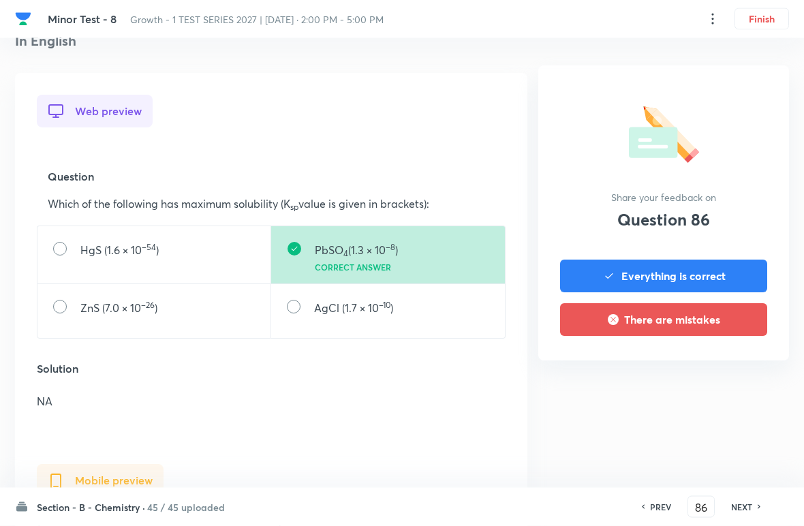
click at [558, 504] on div "PREV" at bounding box center [659, 507] width 36 height 12
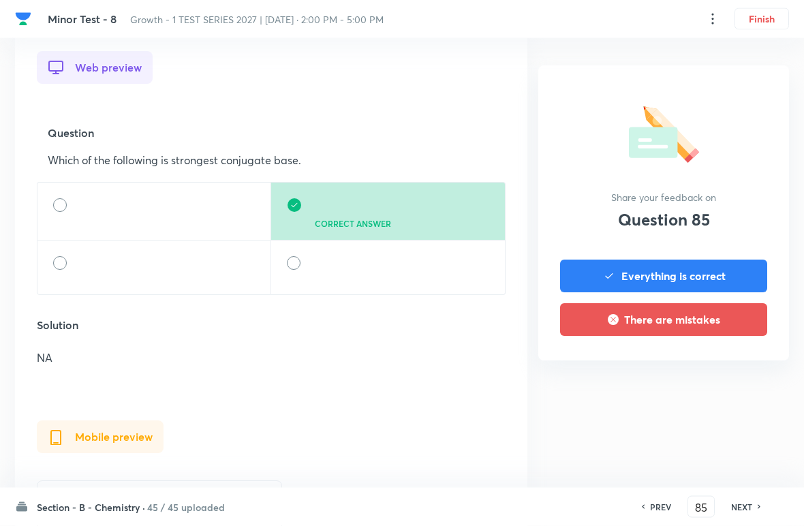
scroll to position [398, 0]
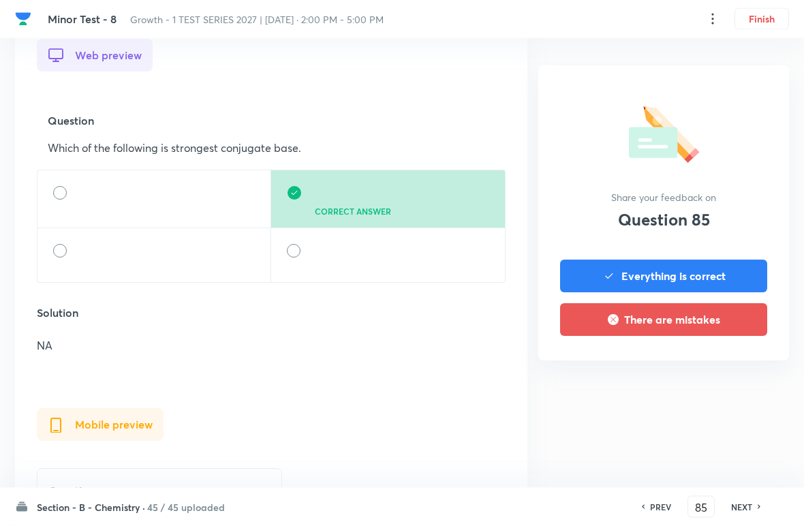
click at [558, 504] on icon at bounding box center [760, 507] width 4 height 7
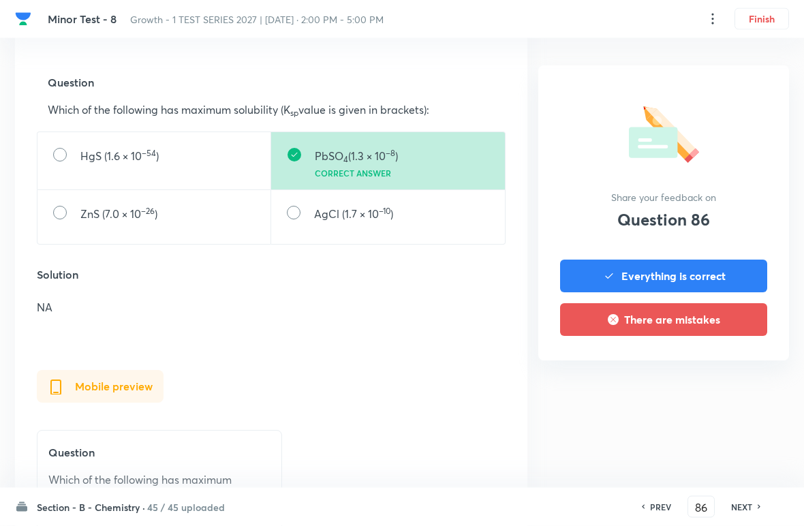
scroll to position [437, 0]
click at [558, 502] on div "NEXT" at bounding box center [744, 507] width 36 height 12
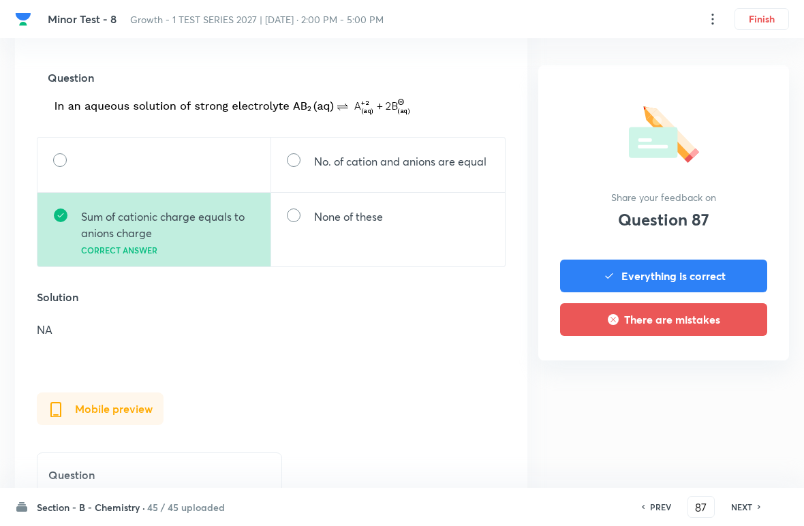
scroll to position [446, 0]
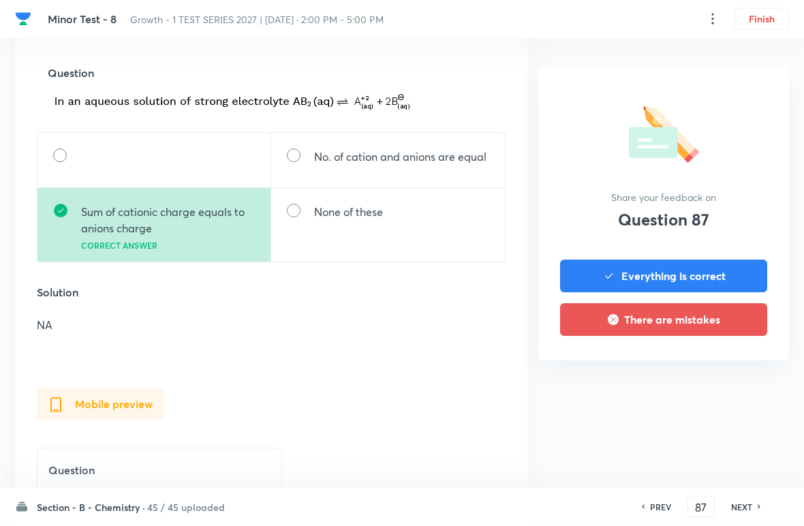
click at [558, 506] on h6 "NEXT" at bounding box center [742, 507] width 21 height 12
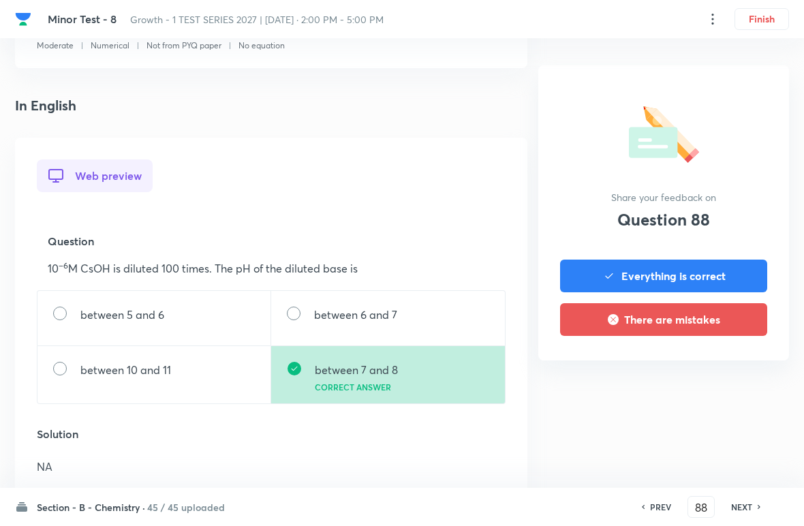
scroll to position [333, 0]
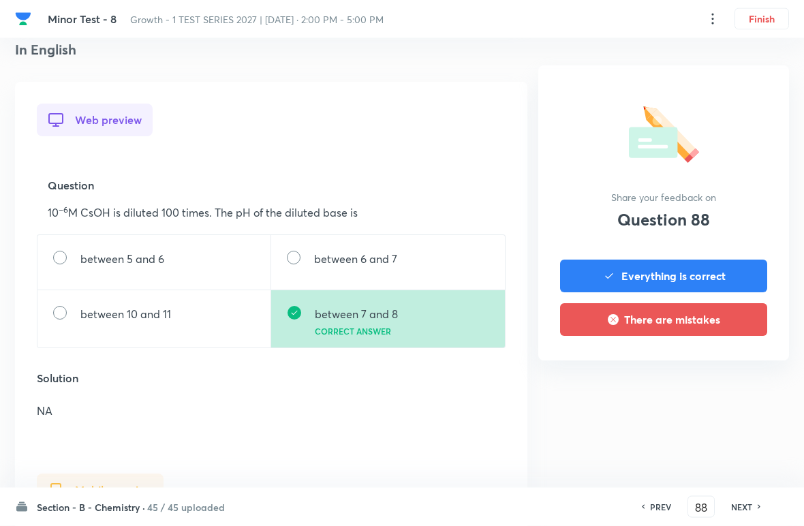
click at [558, 504] on h6 "NEXT" at bounding box center [742, 507] width 21 height 12
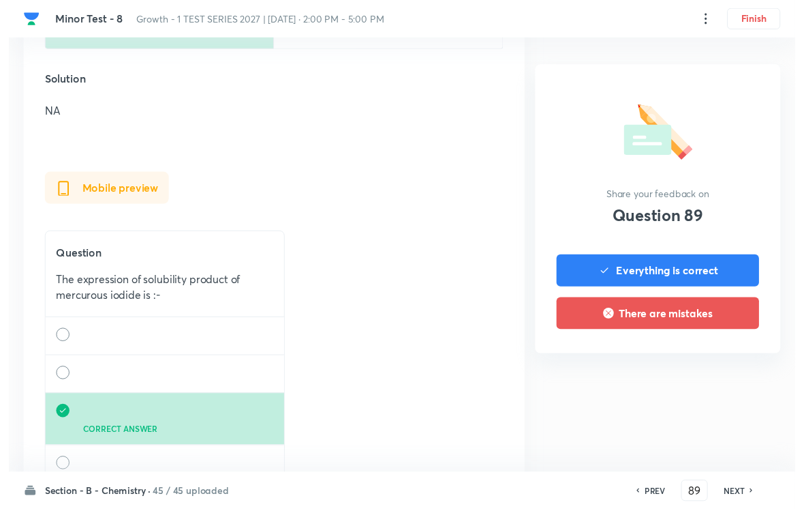
scroll to position [526, 0]
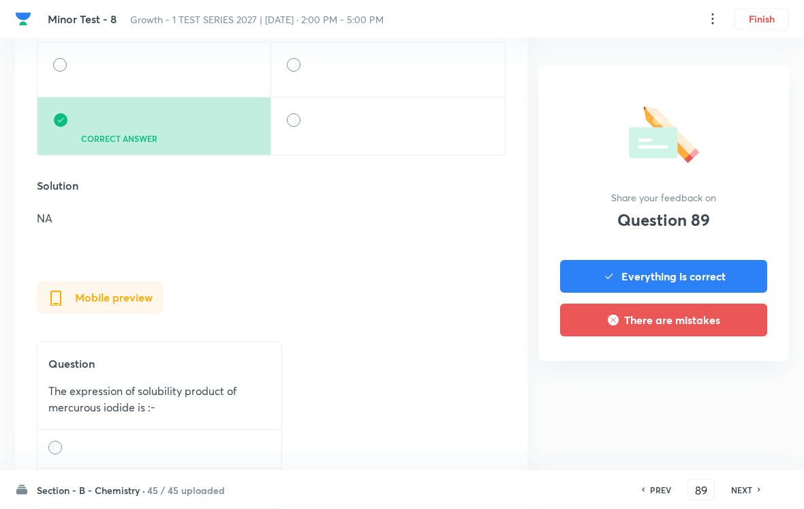
click at [558, 485] on div "NEXT" at bounding box center [744, 489] width 36 height 12
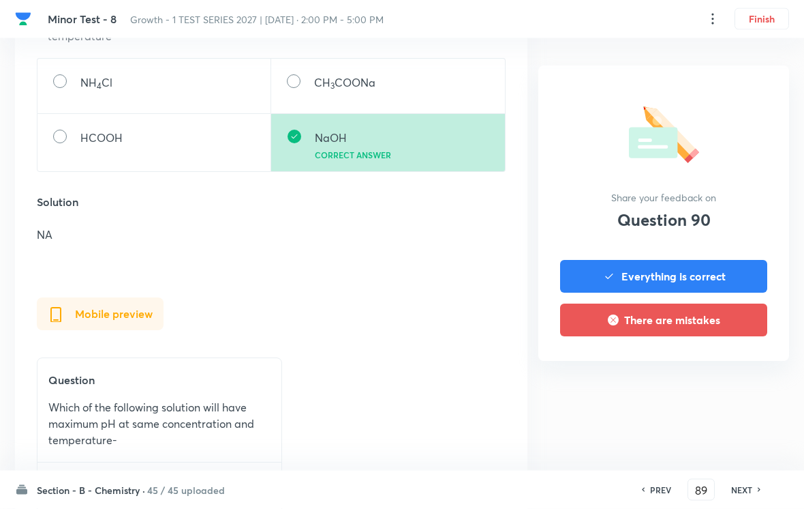
type input "90"
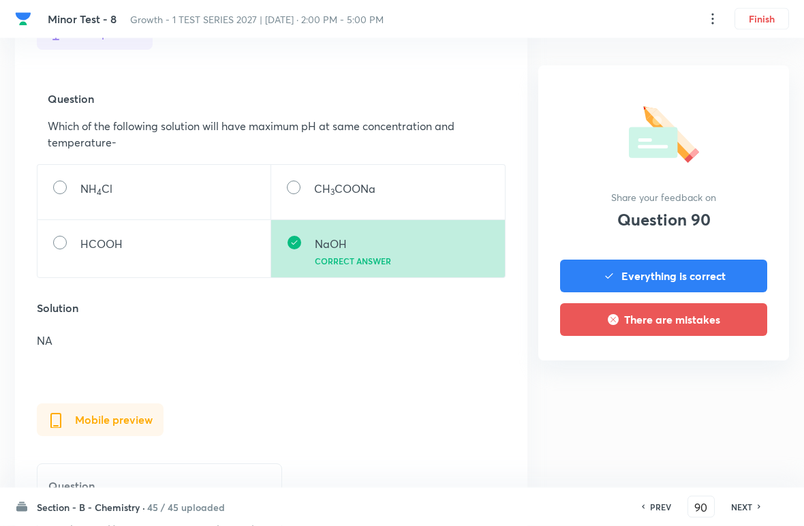
scroll to position [423, 0]
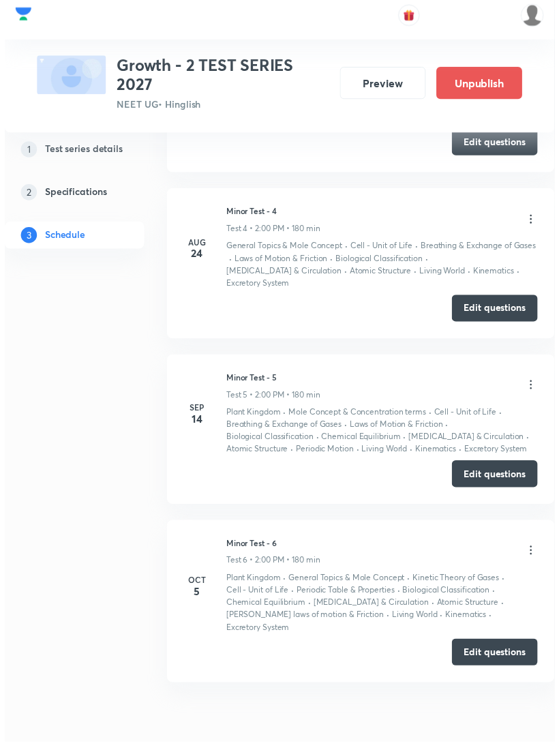
scroll to position [1414, 0]
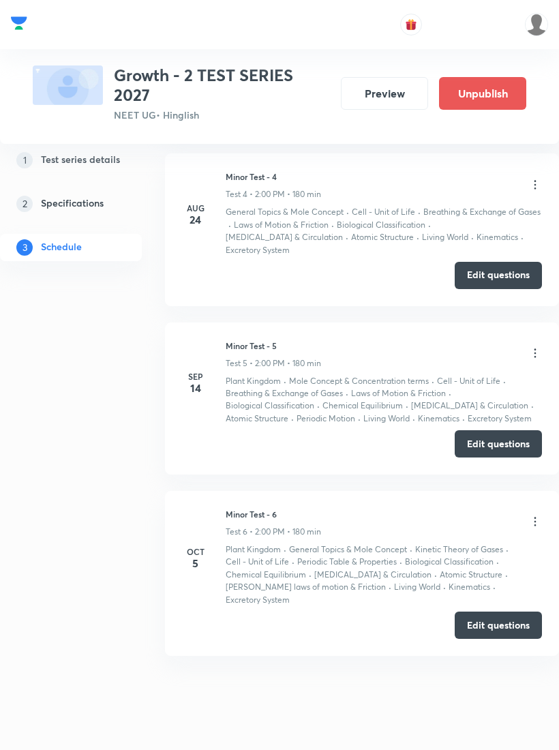
click at [535, 517] on icon at bounding box center [535, 521] width 2 height 9
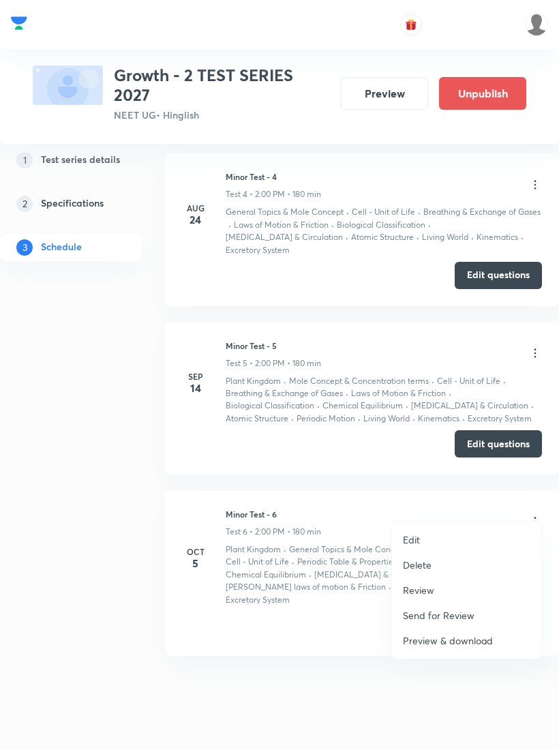
click at [451, 590] on li "Review" at bounding box center [466, 589] width 149 height 25
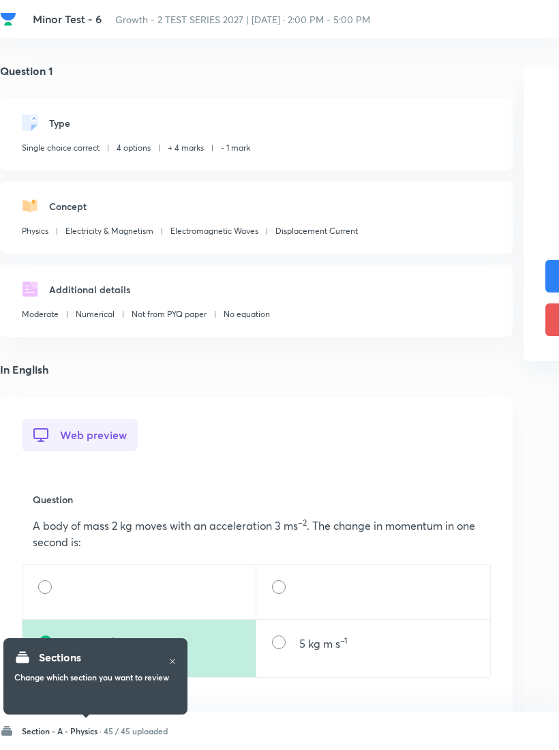
click at [90, 725] on h6 "Section - A - Physics ·" at bounding box center [62, 731] width 80 height 12
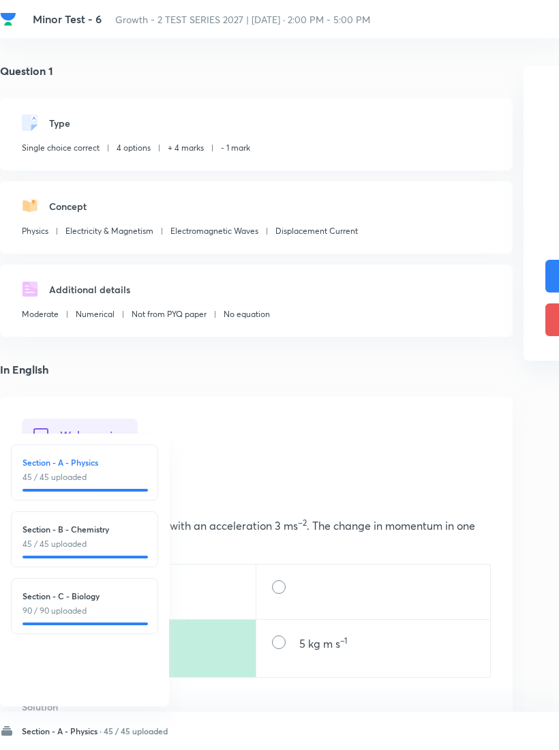
click at [117, 545] on p "45 / 45 uploaded" at bounding box center [84, 544] width 124 height 12
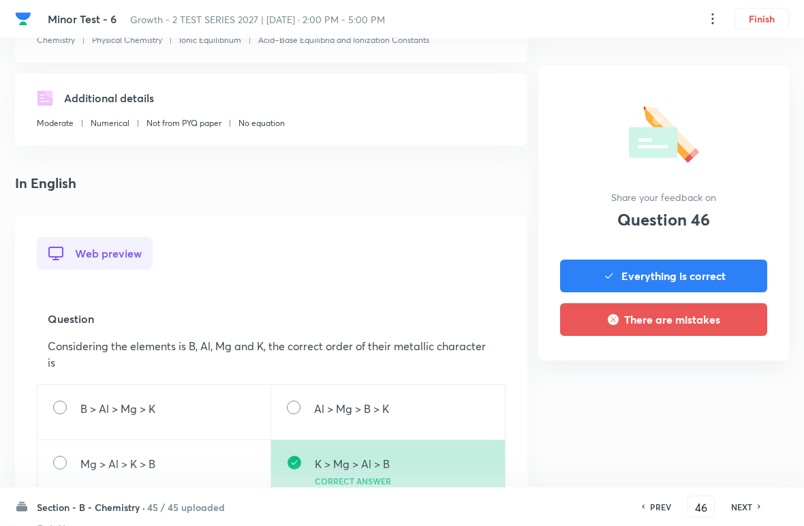
scroll to position [226, 0]
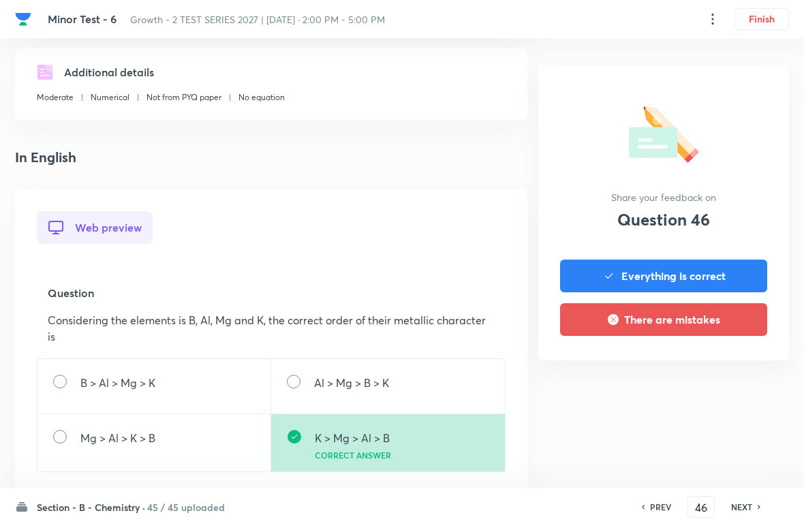
click at [558, 504] on h6 "NEXT" at bounding box center [742, 507] width 21 height 12
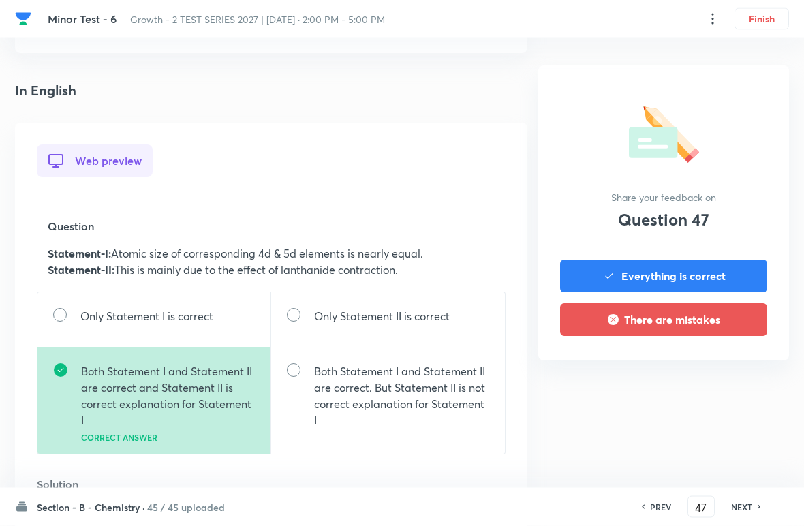
scroll to position [293, 0]
click at [558, 506] on div "NEXT" at bounding box center [744, 507] width 36 height 12
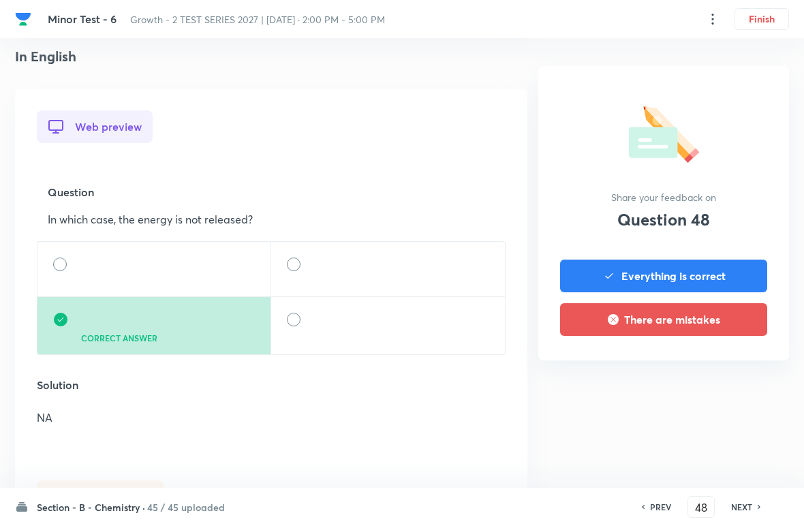
scroll to position [393, 0]
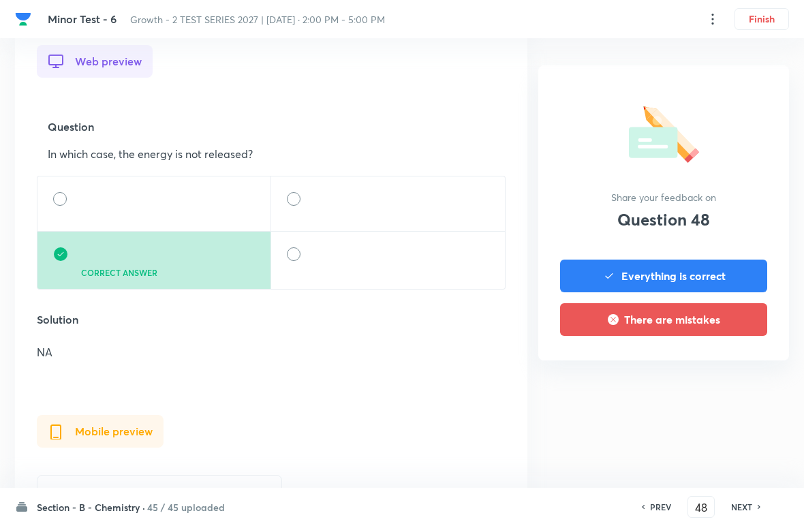
click at [558, 502] on h6 "NEXT" at bounding box center [742, 507] width 21 height 12
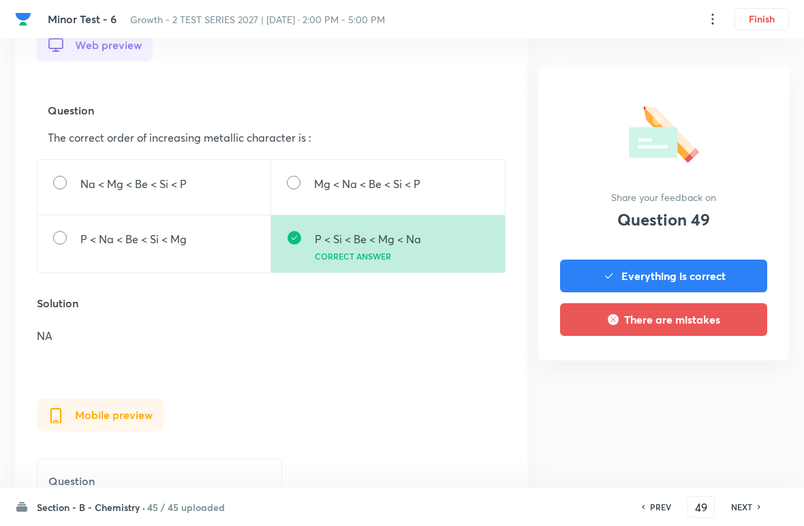
scroll to position [419, 0]
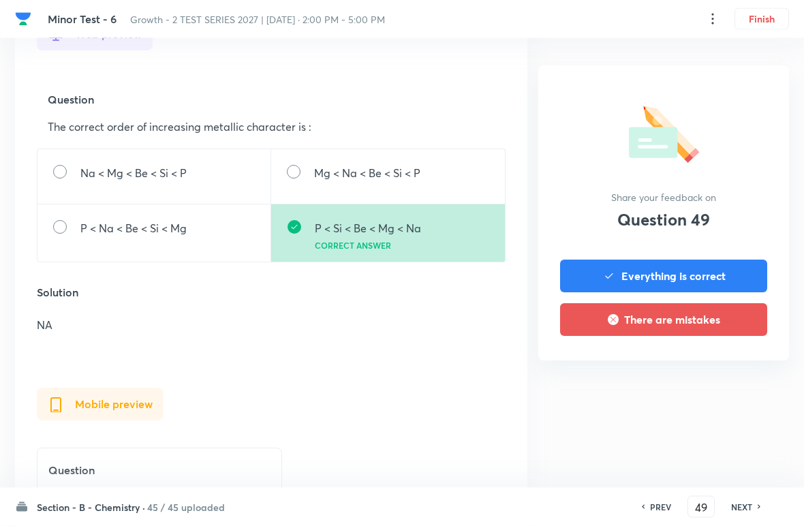
click at [558, 501] on h6 "NEXT" at bounding box center [742, 507] width 21 height 12
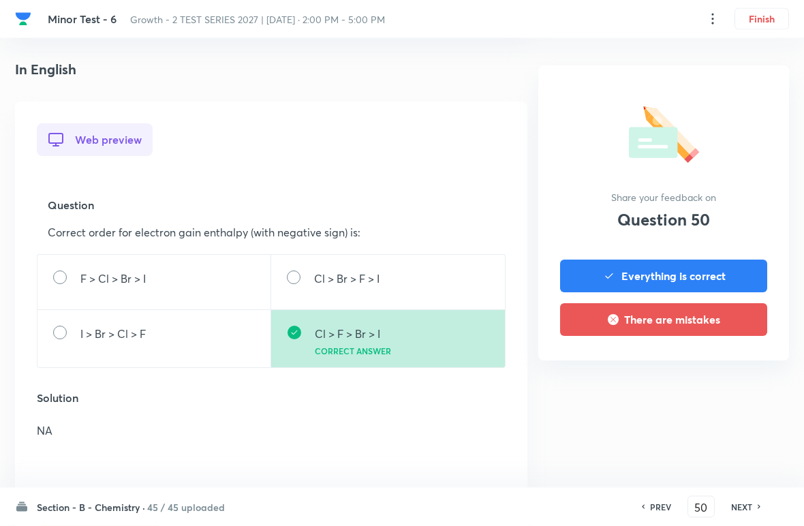
scroll to position [315, 0]
click at [558, 502] on h6 "NEXT" at bounding box center [742, 507] width 21 height 12
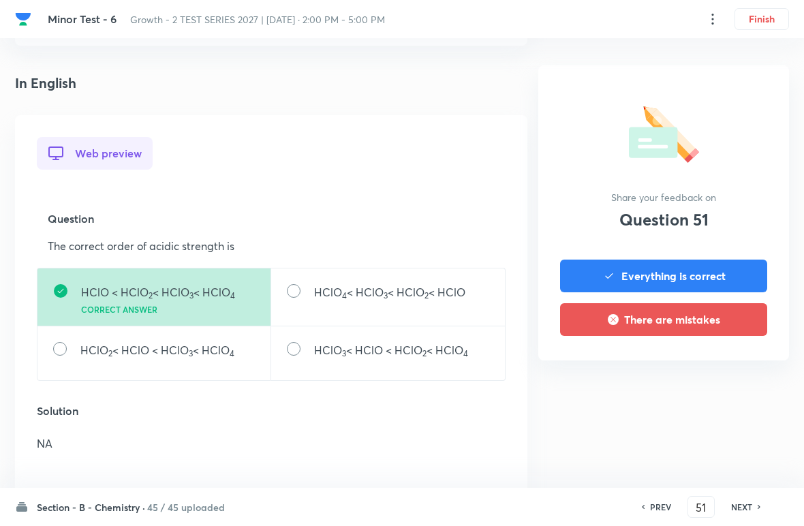
scroll to position [380, 0]
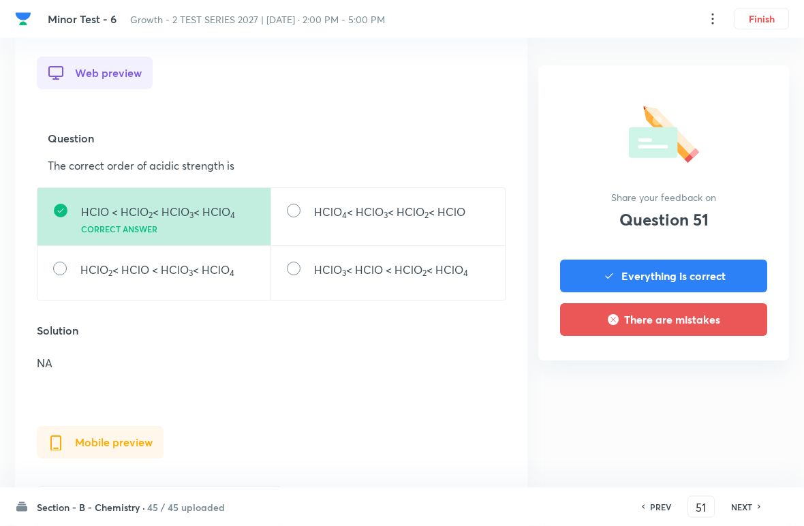
click at [558, 507] on icon at bounding box center [760, 507] width 4 height 7
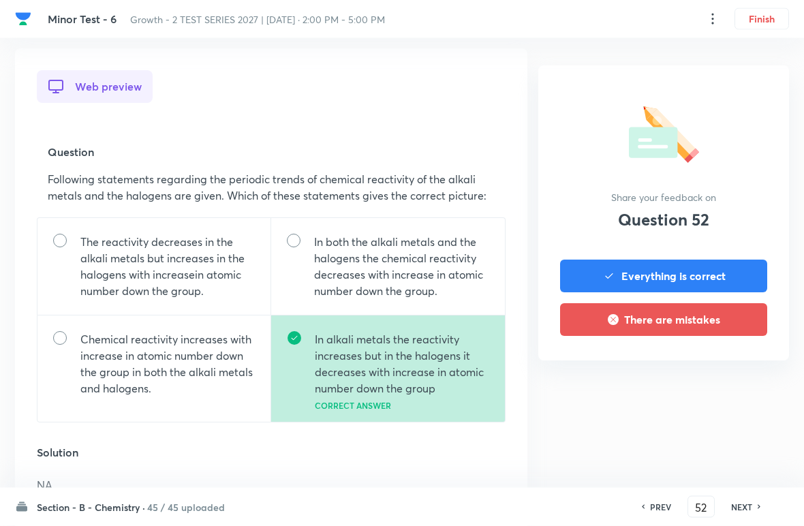
scroll to position [370, 0]
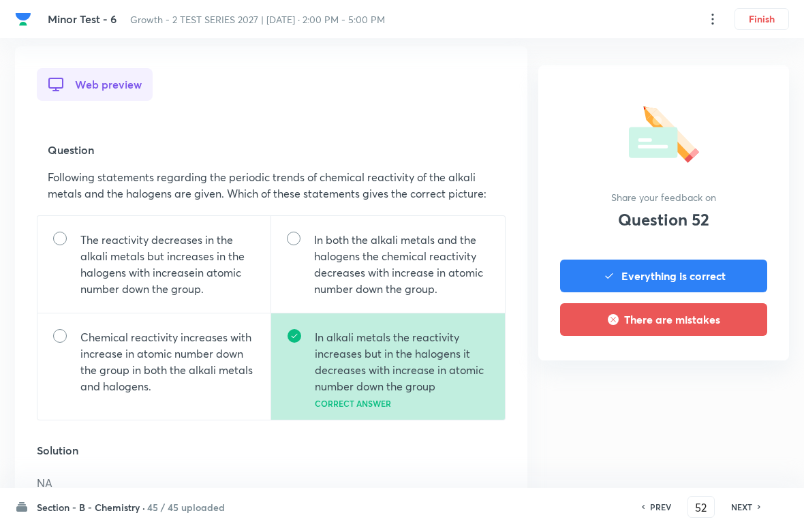
click at [558, 502] on h6 "NEXT" at bounding box center [742, 507] width 21 height 12
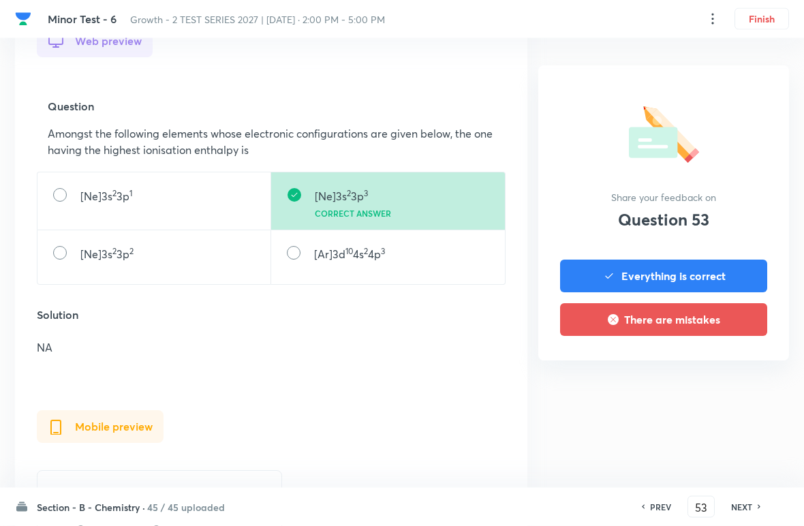
scroll to position [415, 0]
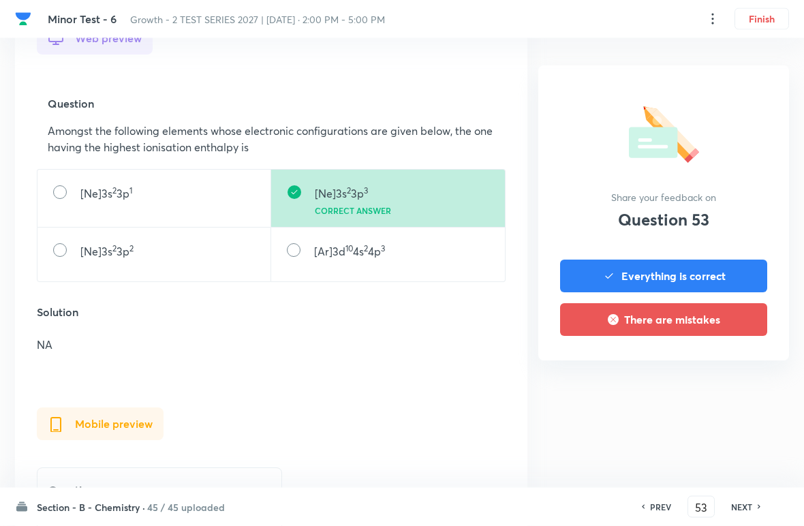
click at [558, 506] on icon at bounding box center [760, 507] width 4 height 7
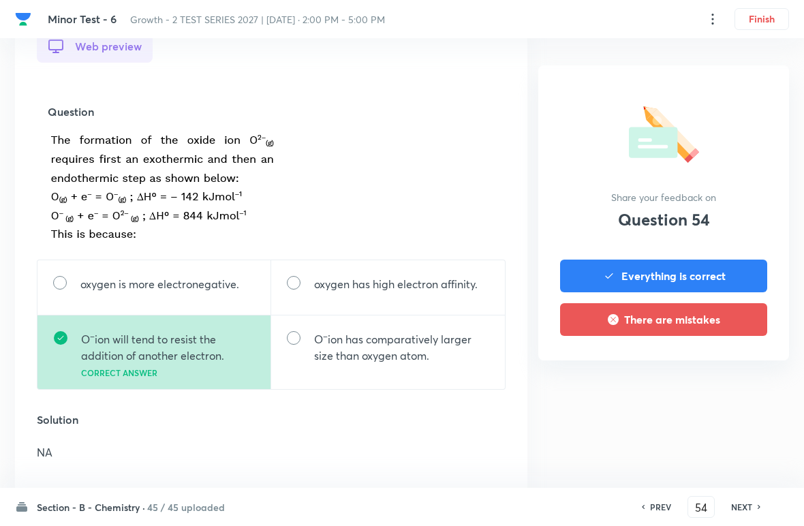
scroll to position [411, 0]
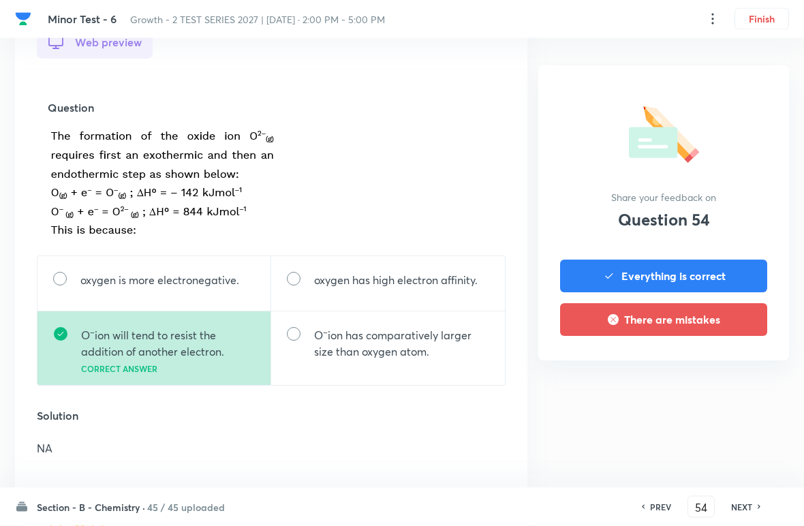
click at [558, 507] on icon at bounding box center [760, 507] width 4 height 7
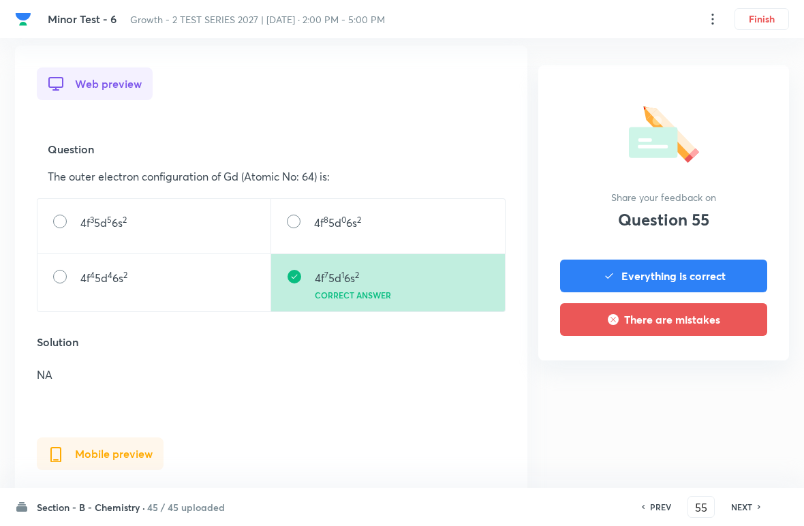
scroll to position [370, 0]
click at [558, 501] on h6 "NEXT" at bounding box center [742, 507] width 21 height 12
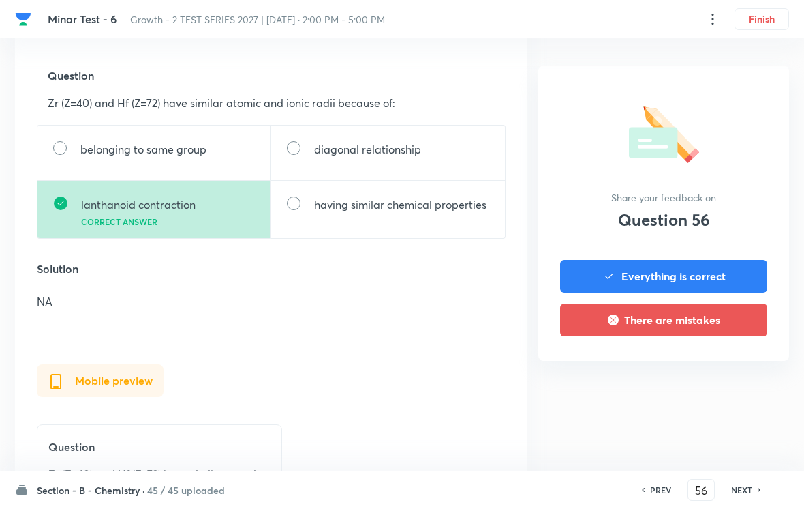
scroll to position [443, 0]
click at [558, 485] on h6 "NEXT" at bounding box center [742, 489] width 21 height 12
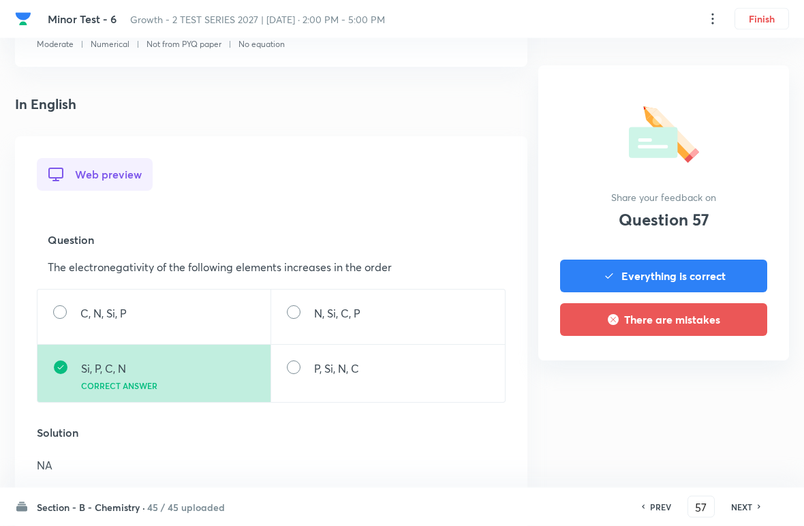
scroll to position [302, 0]
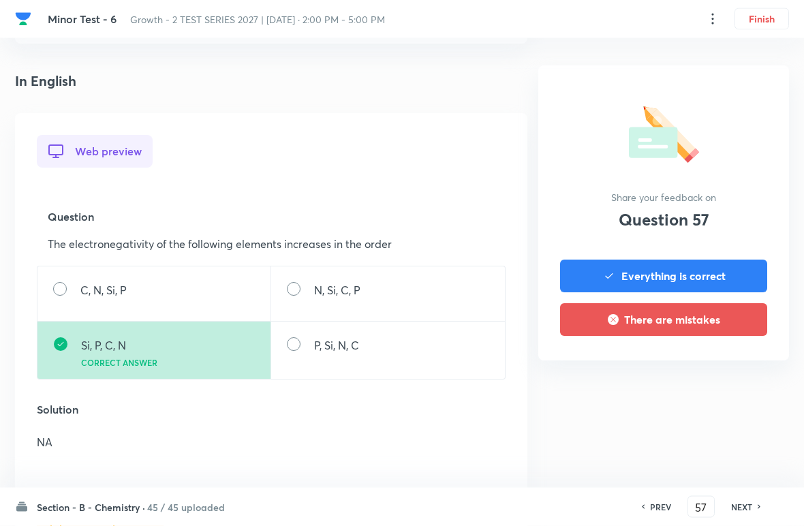
click at [558, 498] on div "PREV 57 ​ NEXT" at bounding box center [702, 507] width 176 height 22
click at [558, 505] on div "NEXT" at bounding box center [744, 507] width 36 height 12
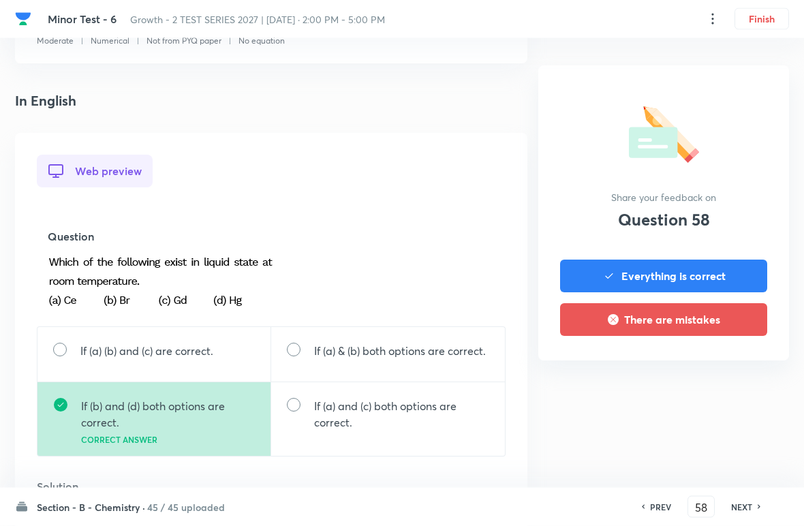
scroll to position [283, 0]
click at [558, 501] on h6 "NEXT" at bounding box center [742, 507] width 21 height 12
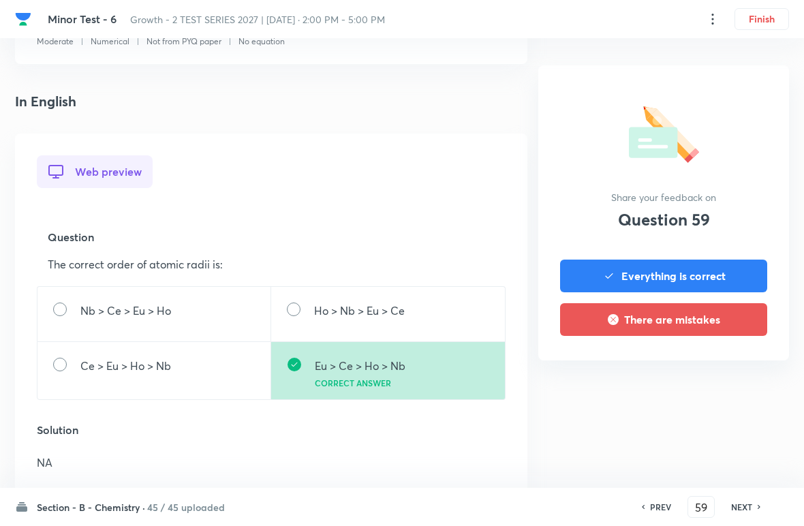
scroll to position [290, 0]
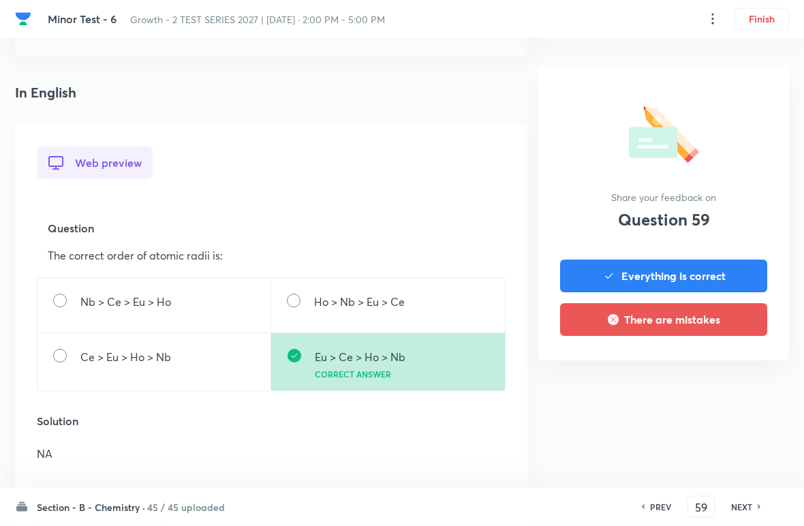
click at [558, 502] on h6 "NEXT" at bounding box center [742, 507] width 21 height 12
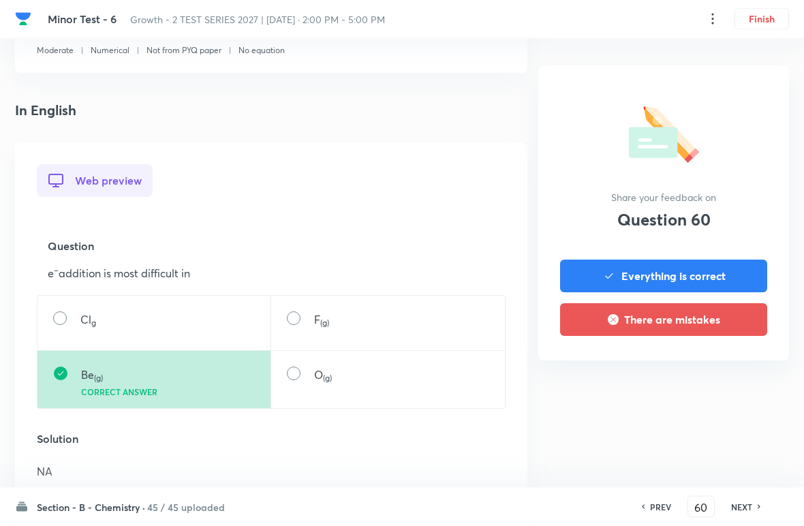
scroll to position [307, 0]
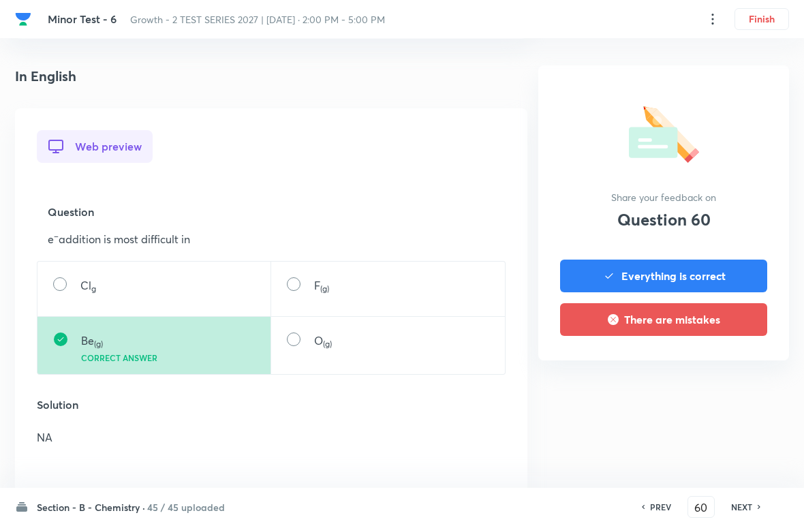
click at [558, 502] on h6 "NEXT" at bounding box center [742, 507] width 21 height 12
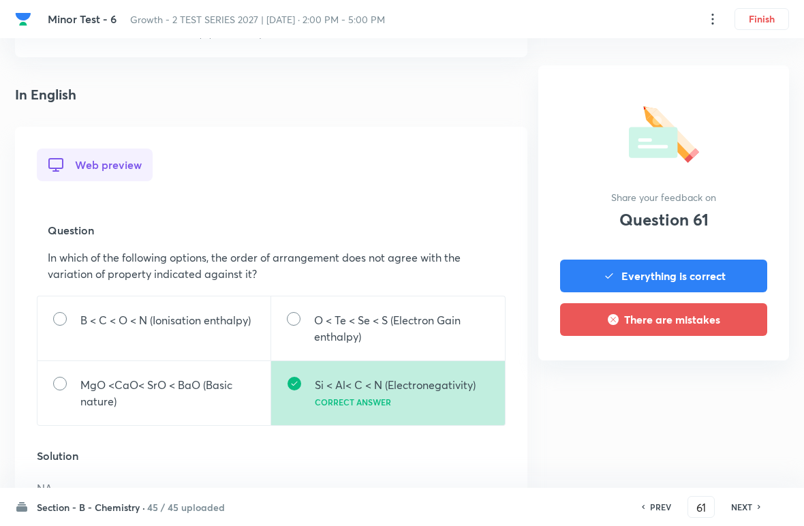
scroll to position [348, 0]
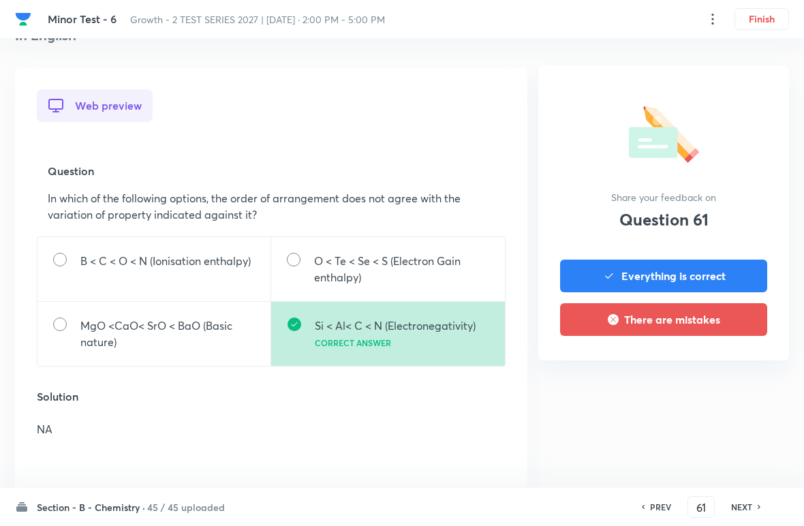
click at [558, 496] on div "PREV 61 ​ NEXT" at bounding box center [702, 507] width 176 height 22
click at [558, 502] on div "NEXT" at bounding box center [744, 507] width 36 height 12
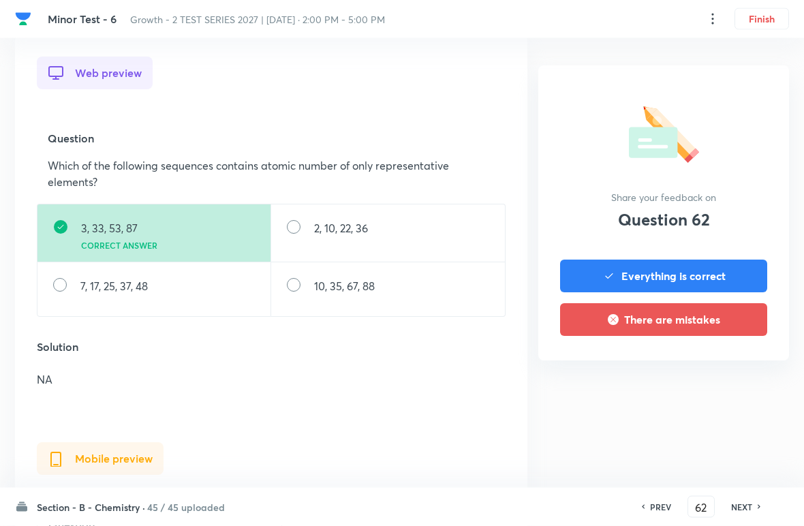
scroll to position [381, 0]
click at [558, 502] on h6 "NEXT" at bounding box center [742, 507] width 21 height 12
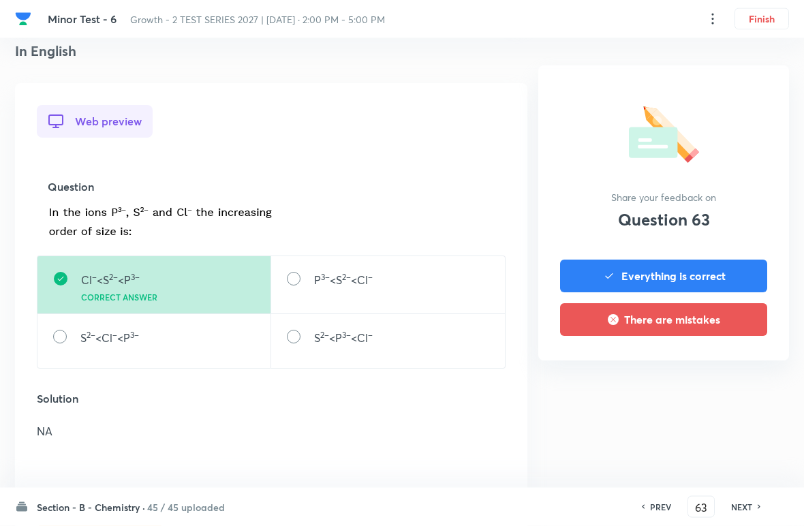
scroll to position [398, 0]
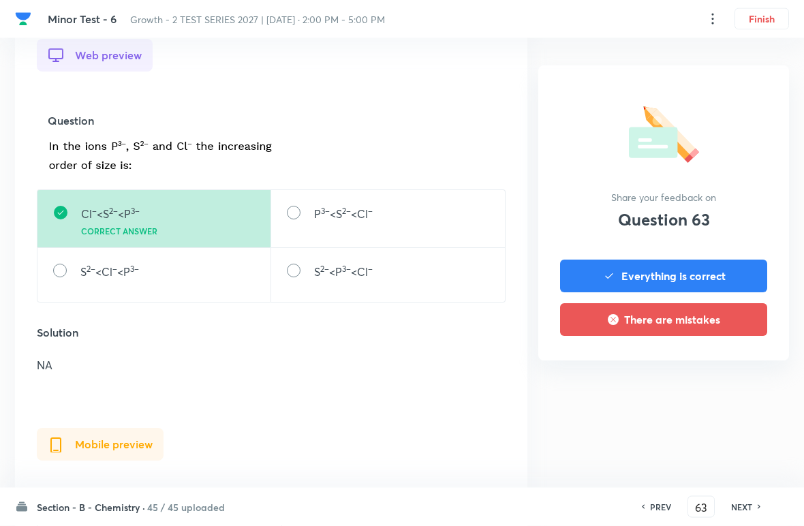
click at [558, 502] on div "NEXT" at bounding box center [744, 507] width 36 height 12
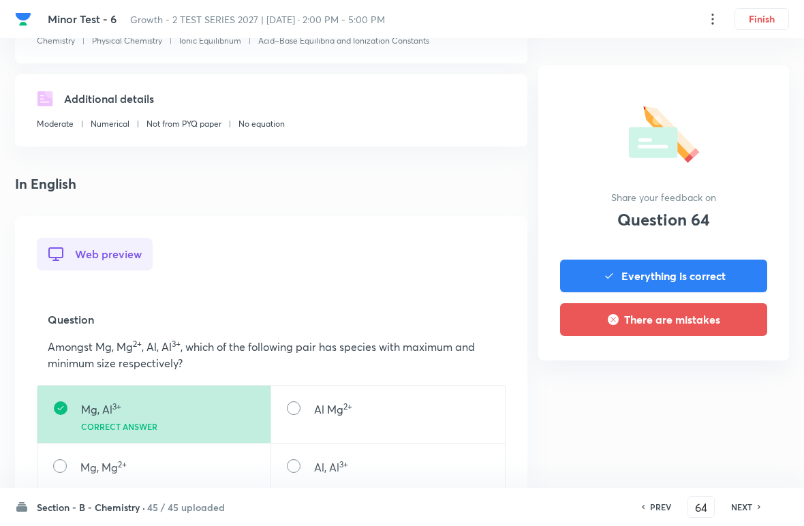
scroll to position [352, 0]
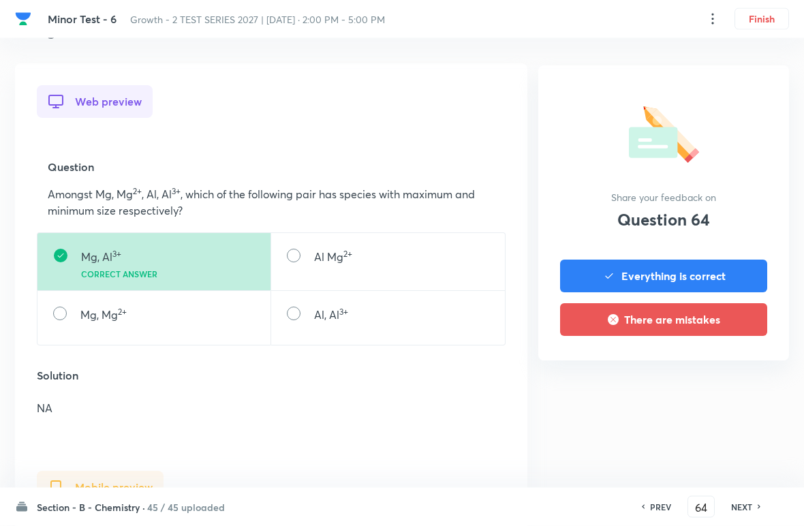
click at [558, 502] on h6 "NEXT" at bounding box center [742, 507] width 21 height 12
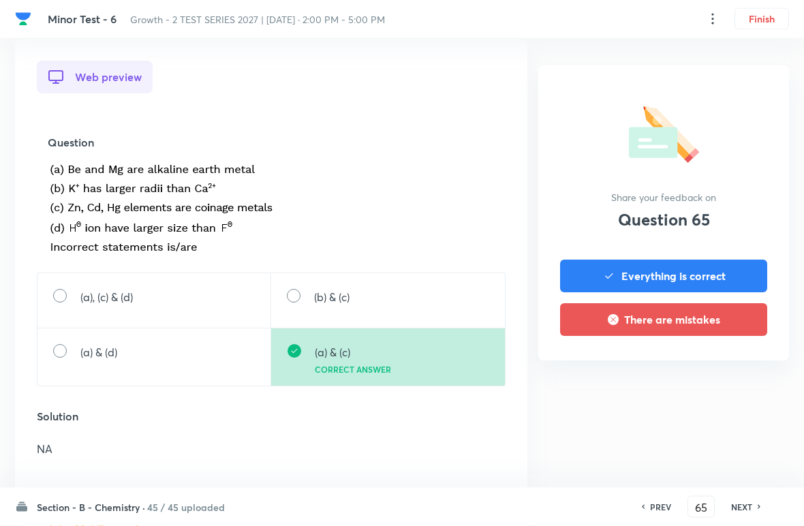
scroll to position [422, 0]
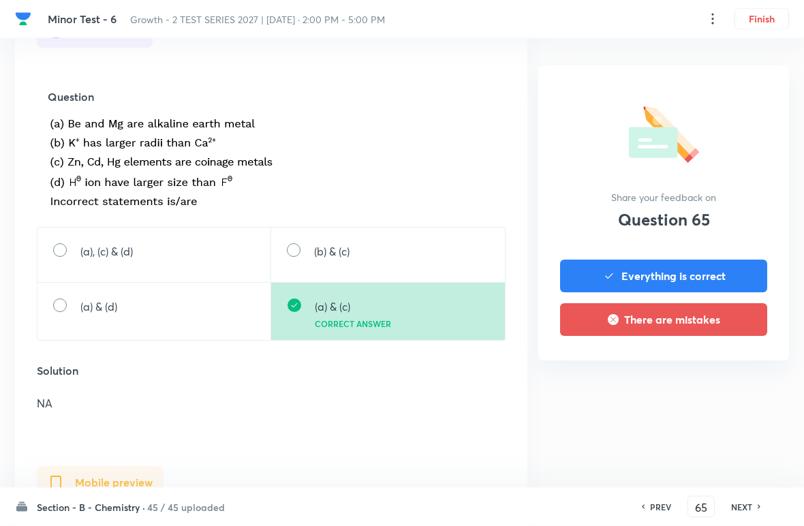
click at [558, 501] on div "NEXT" at bounding box center [744, 507] width 36 height 12
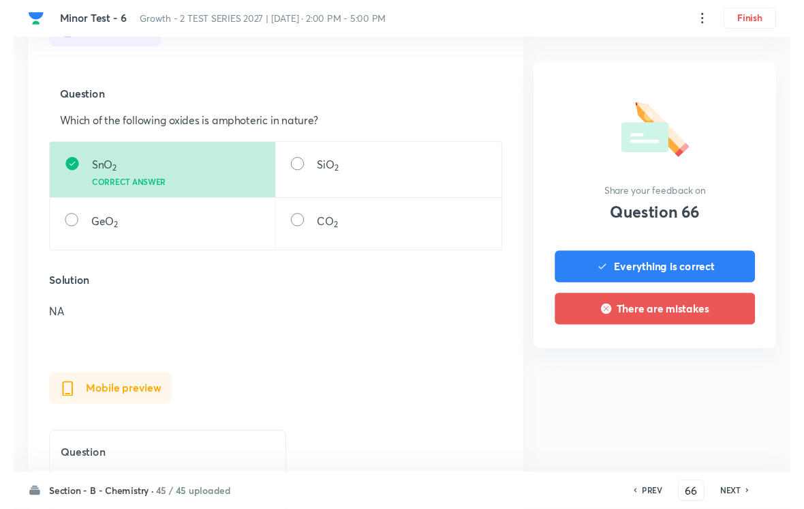
scroll to position [0, 0]
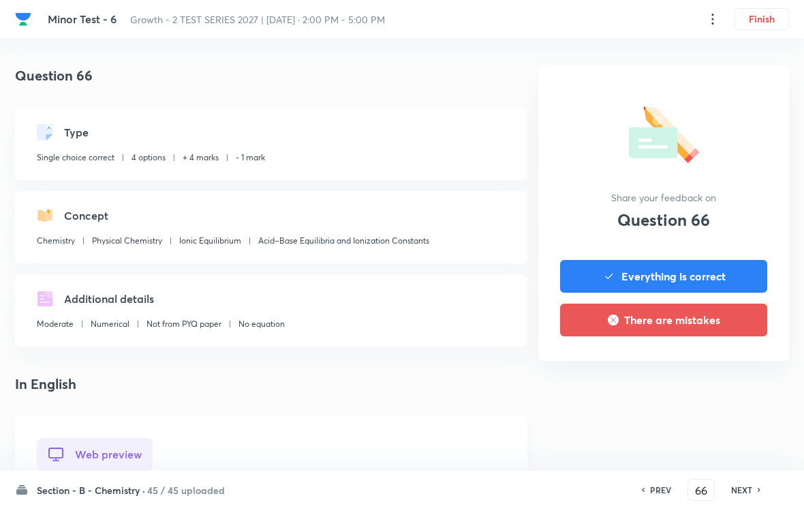
click at [558, 487] on div "NEXT" at bounding box center [744, 489] width 36 height 12
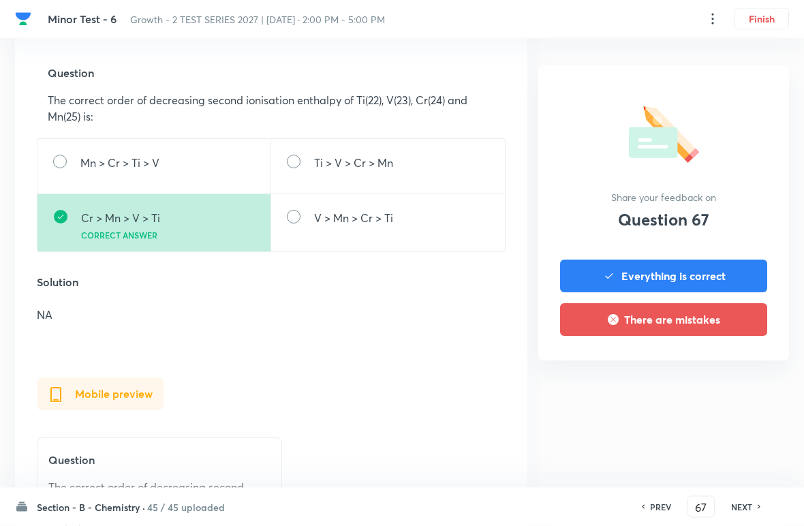
scroll to position [447, 0]
click at [558, 502] on h6 "NEXT" at bounding box center [742, 507] width 21 height 12
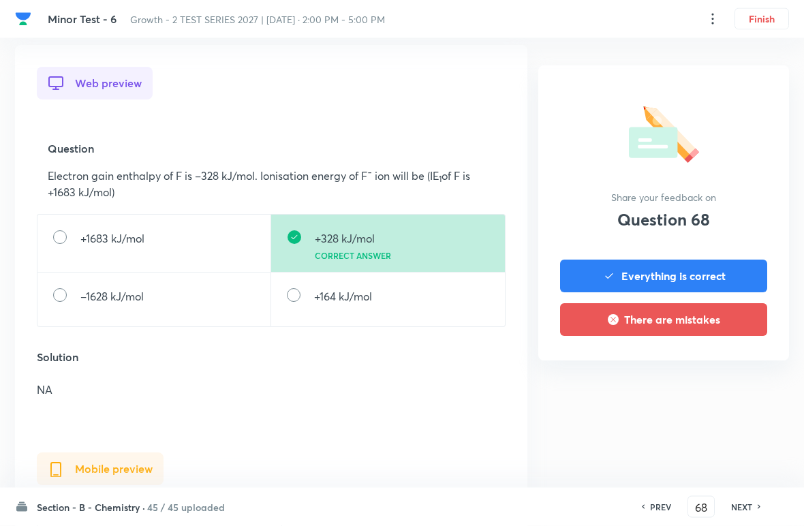
scroll to position [377, 0]
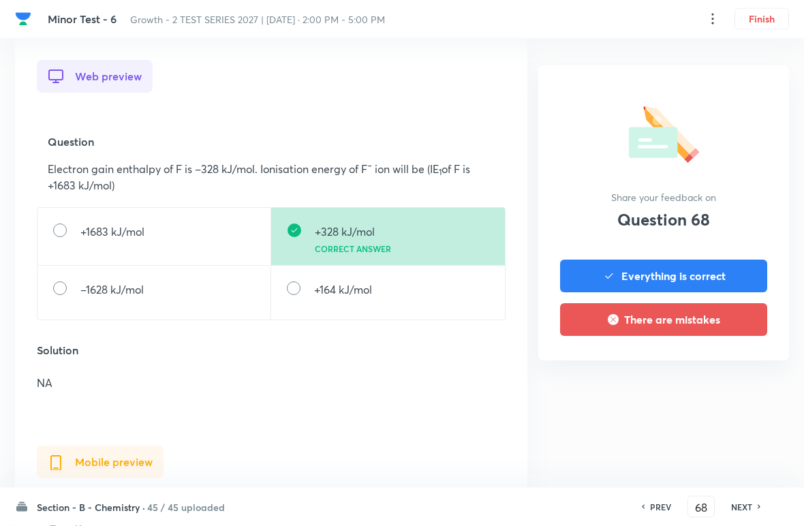
click at [558, 502] on h6 "NEXT" at bounding box center [742, 507] width 21 height 12
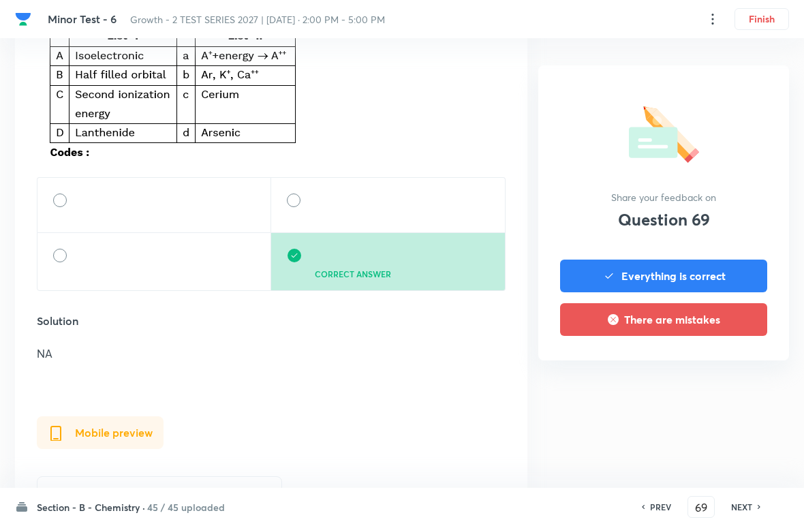
scroll to position [574, 0]
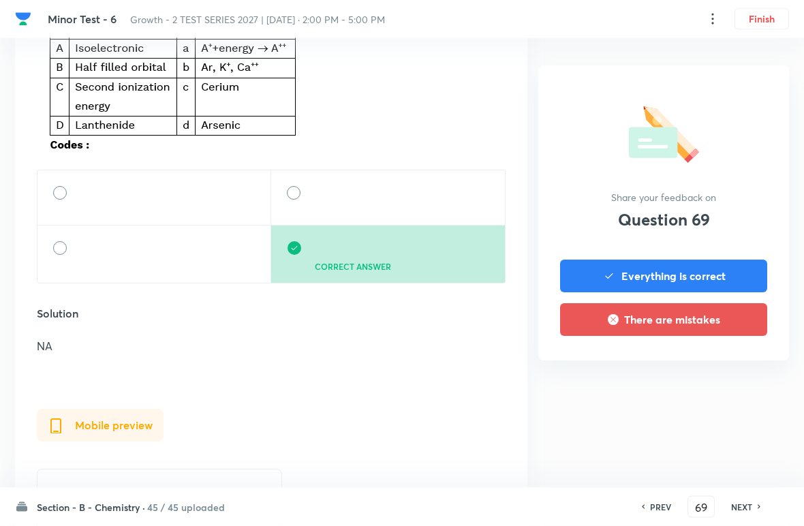
click at [558, 506] on h6 "NEXT" at bounding box center [742, 507] width 21 height 12
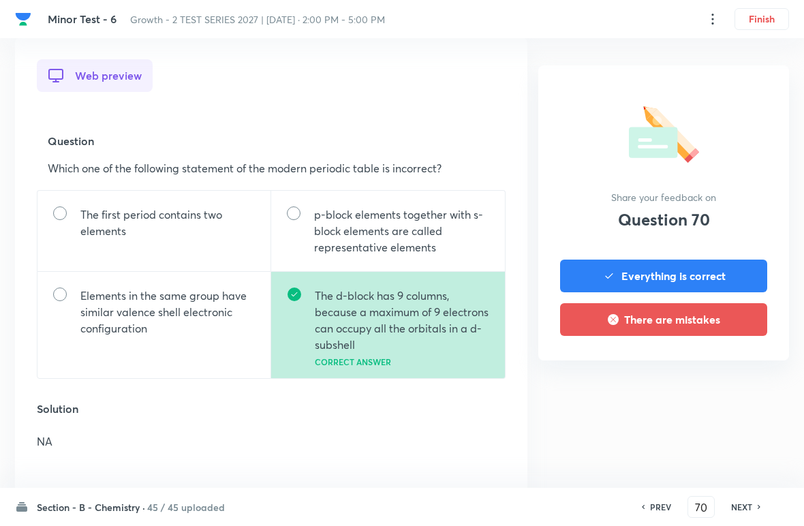
scroll to position [380, 0]
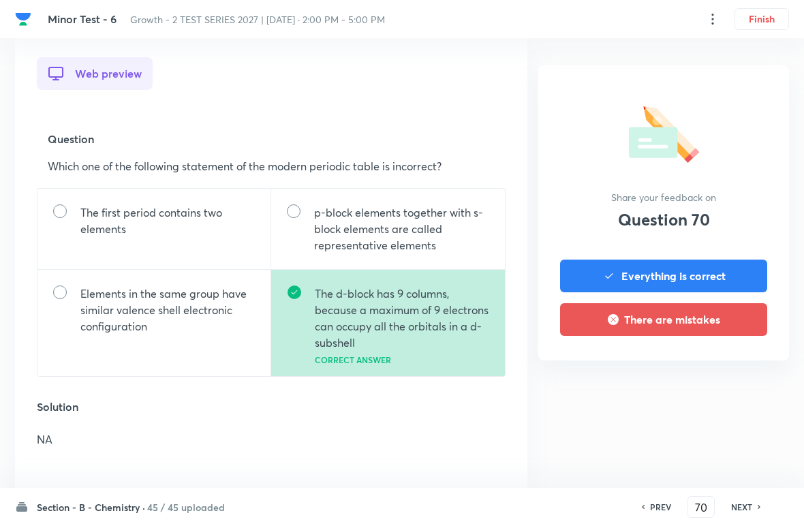
click at [558, 502] on div "NEXT" at bounding box center [744, 507] width 36 height 12
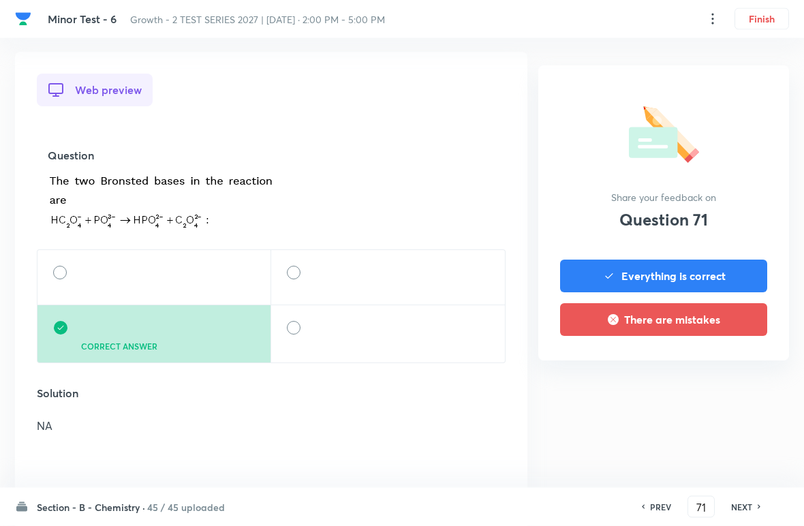
scroll to position [390, 0]
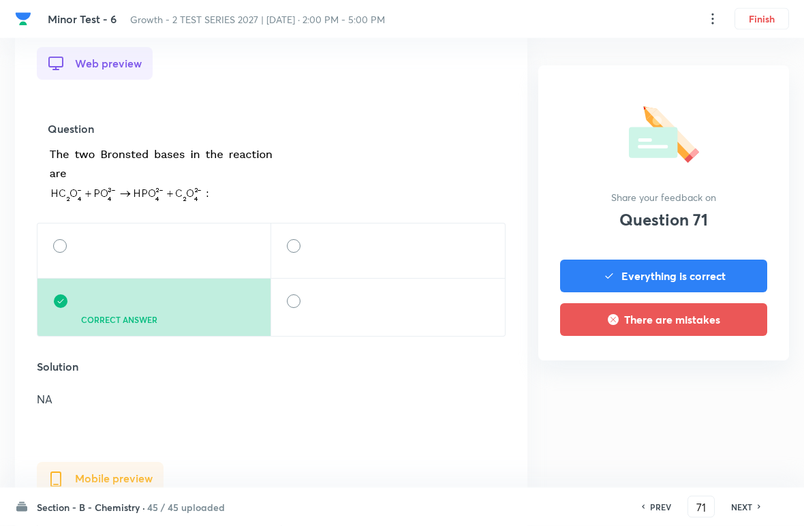
click at [558, 504] on div "NEXT" at bounding box center [744, 507] width 36 height 12
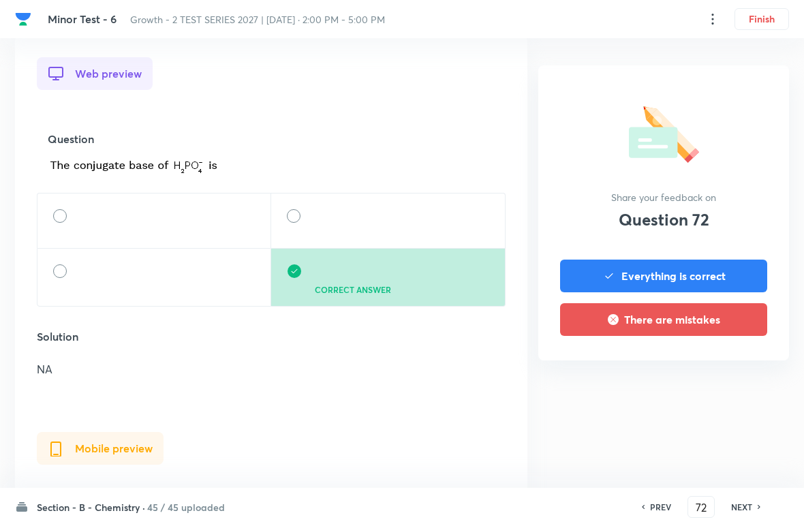
scroll to position [391, 0]
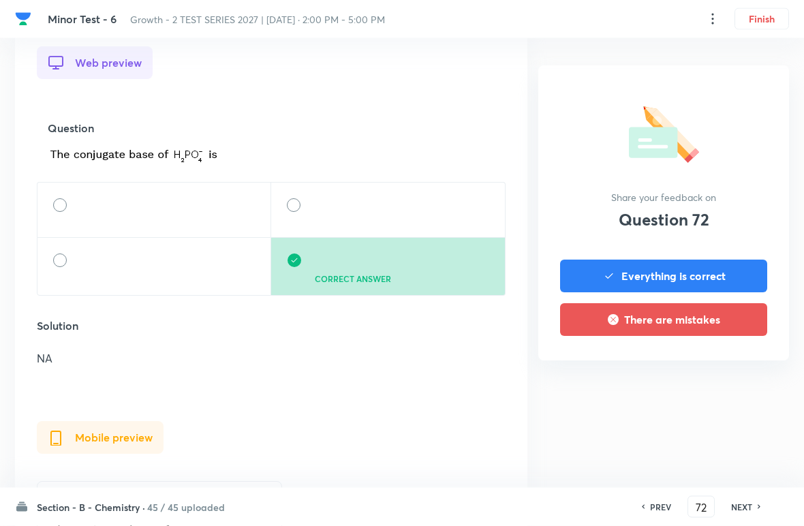
click at [558, 504] on h6 "NEXT" at bounding box center [742, 507] width 21 height 12
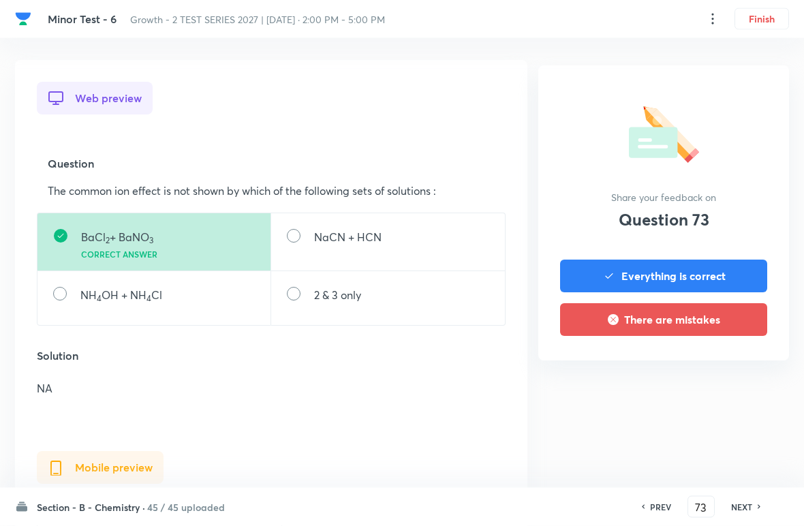
scroll to position [412, 0]
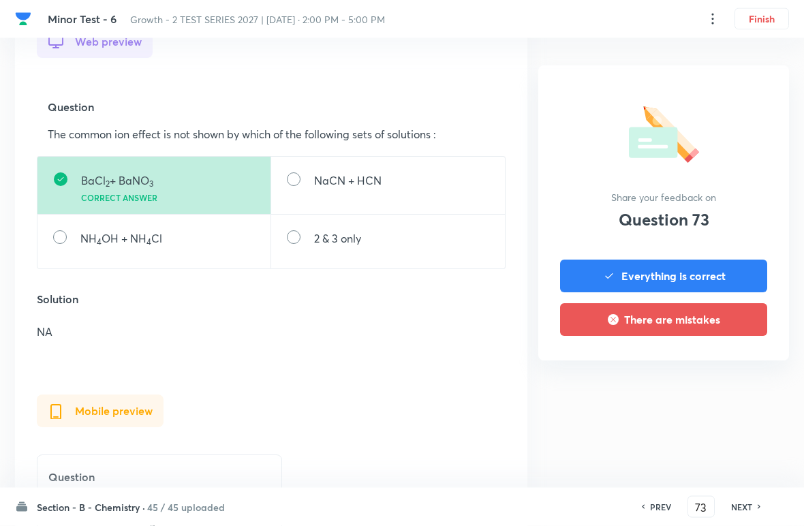
click at [558, 501] on h6 "NEXT" at bounding box center [742, 507] width 21 height 12
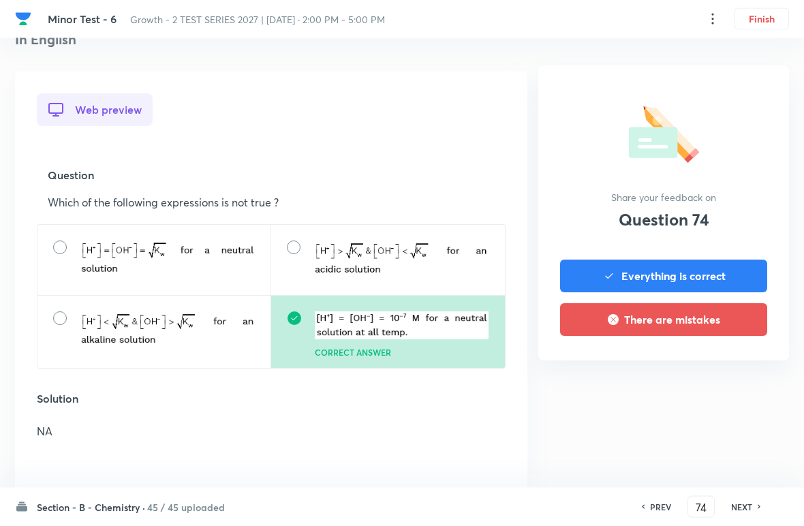
scroll to position [449, 0]
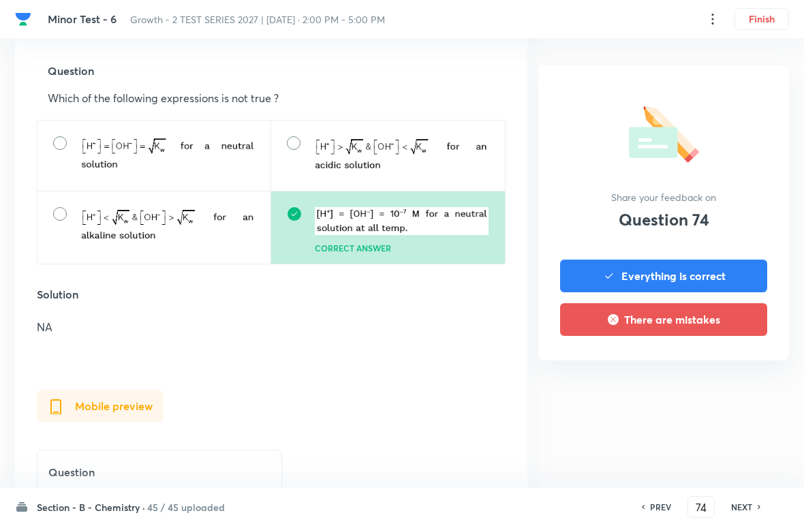
click at [558, 505] on h6 "NEXT" at bounding box center [742, 507] width 21 height 12
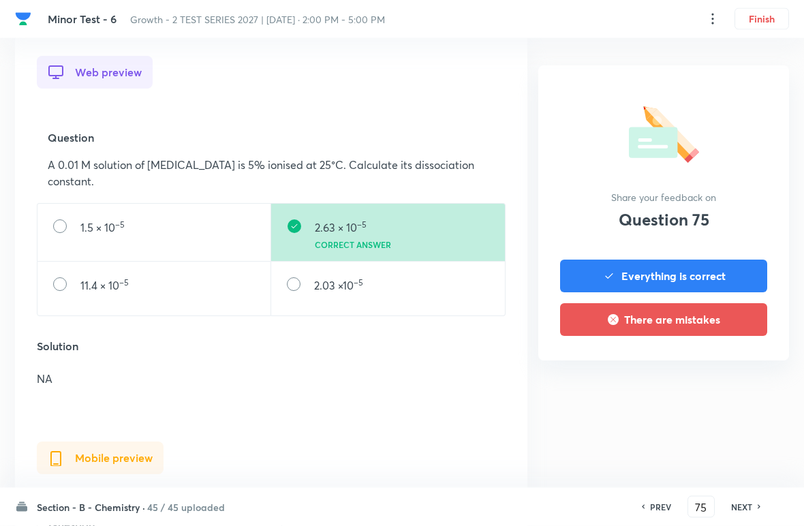
scroll to position [383, 0]
click at [558, 513] on h6 "NEXT" at bounding box center [742, 507] width 21 height 12
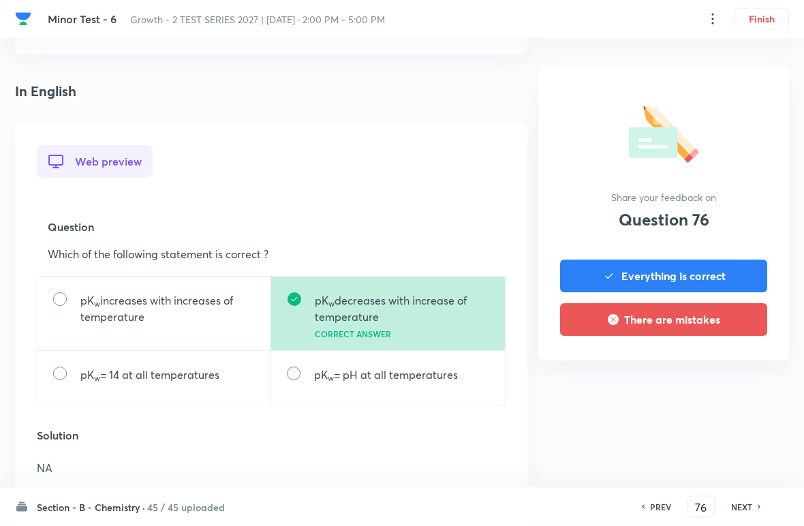
scroll to position [311, 0]
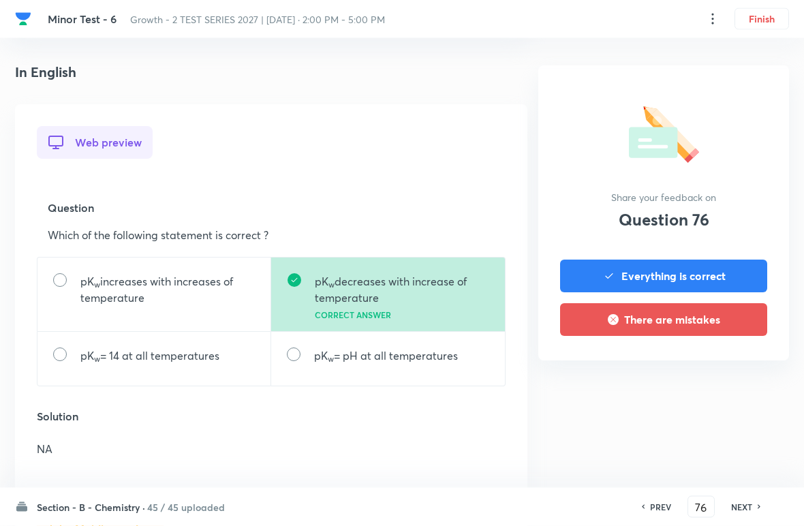
click at [558, 503] on h6 "NEXT" at bounding box center [742, 507] width 21 height 12
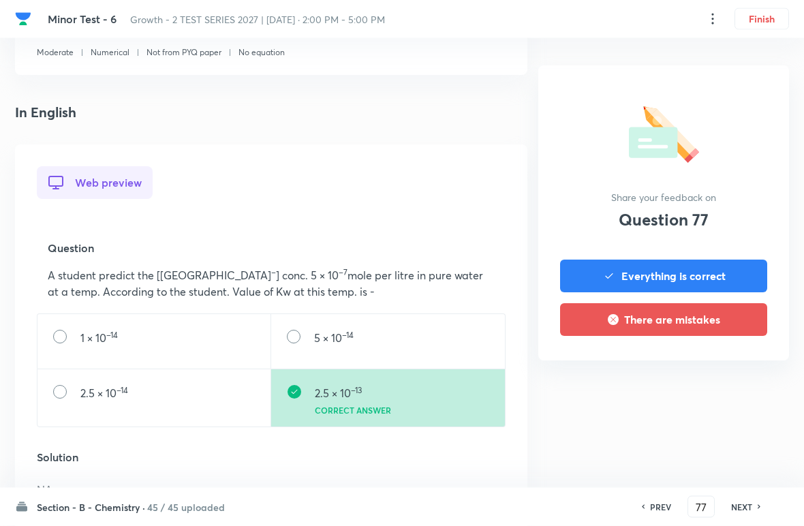
scroll to position [280, 0]
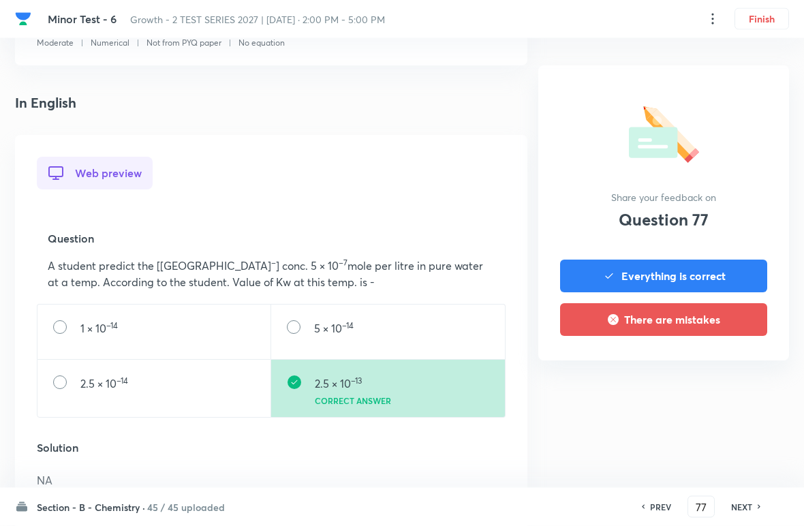
click at [558, 504] on h6 "NEXT" at bounding box center [742, 507] width 21 height 12
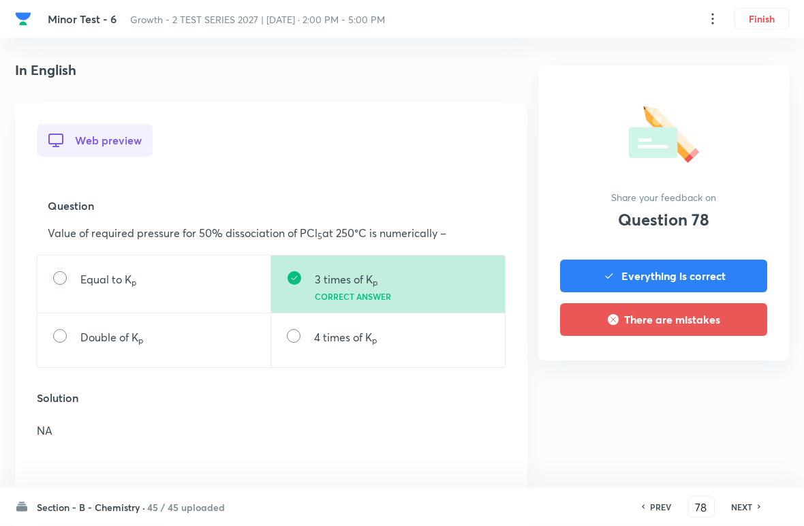
scroll to position [333, 0]
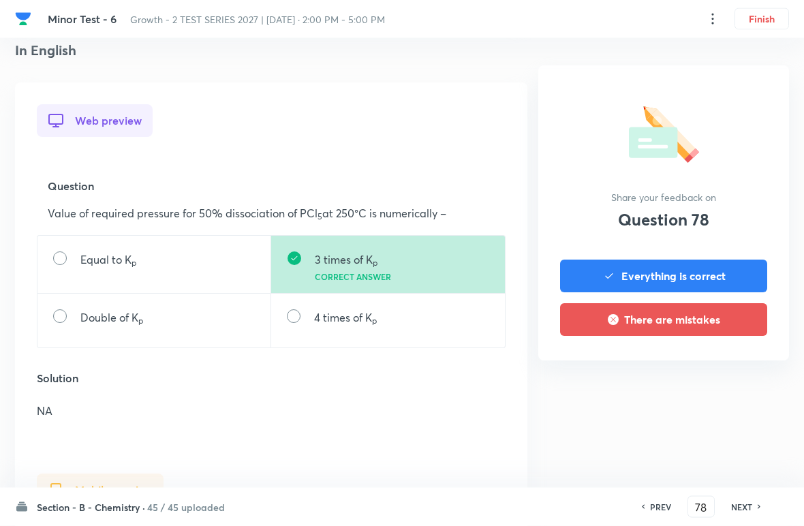
click at [558, 503] on h6 "NEXT" at bounding box center [742, 507] width 21 height 12
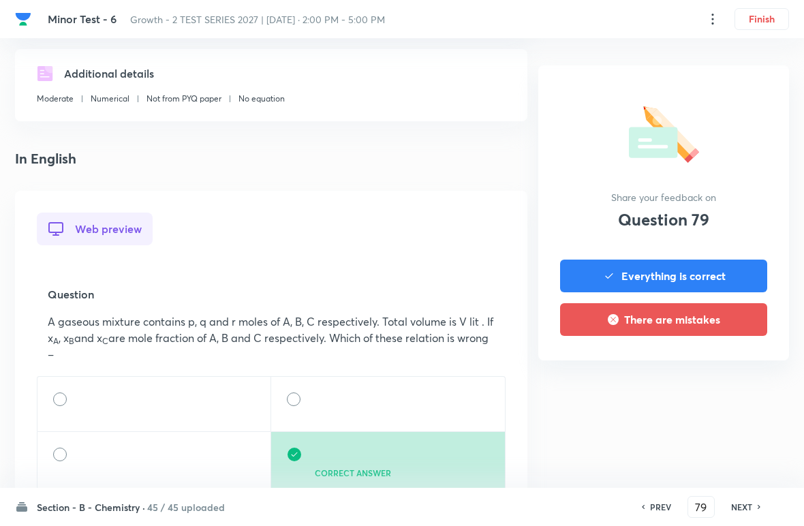
scroll to position [318, 0]
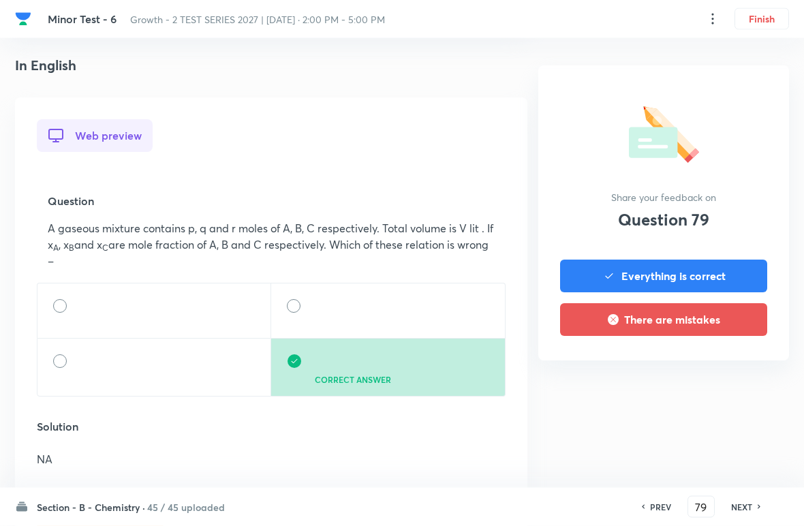
click at [558, 501] on h6 "NEXT" at bounding box center [742, 507] width 21 height 12
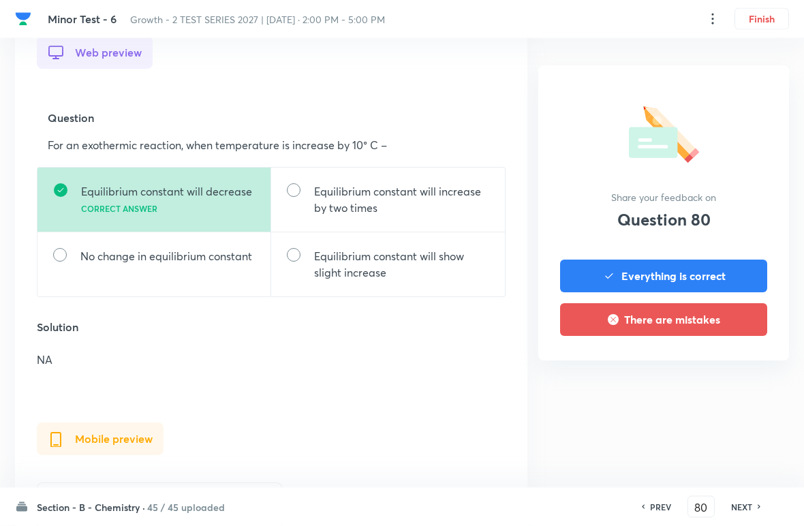
scroll to position [415, 0]
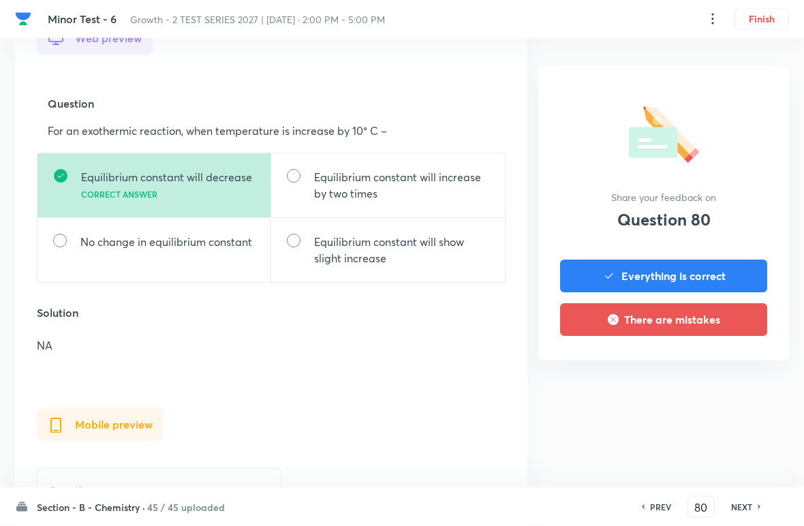
click at [558, 497] on div "PREV 80 ​ NEXT" at bounding box center [702, 507] width 176 height 22
click at [558, 503] on div "NEXT" at bounding box center [744, 507] width 36 height 12
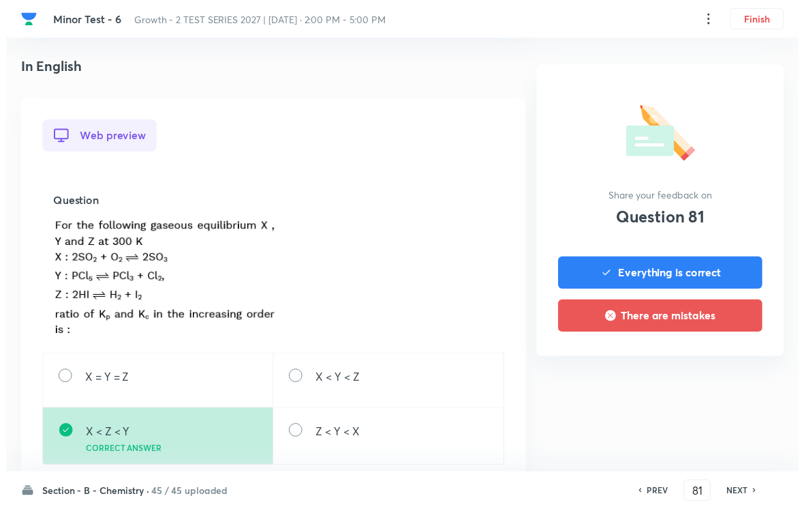
scroll to position [319, 0]
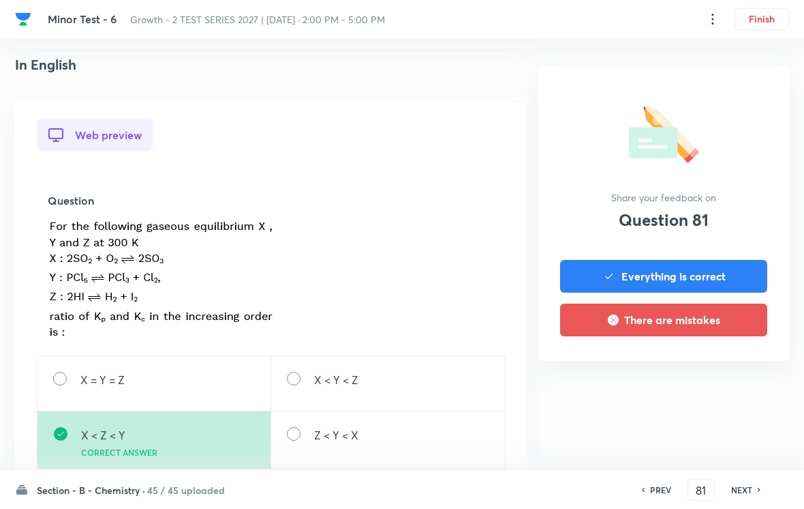
click at [558, 485] on h6 "NEXT" at bounding box center [742, 489] width 21 height 12
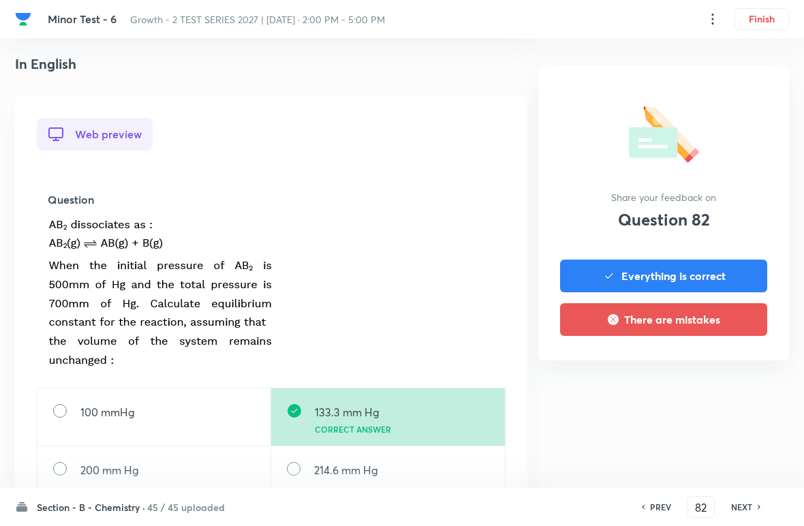
scroll to position [408, 0]
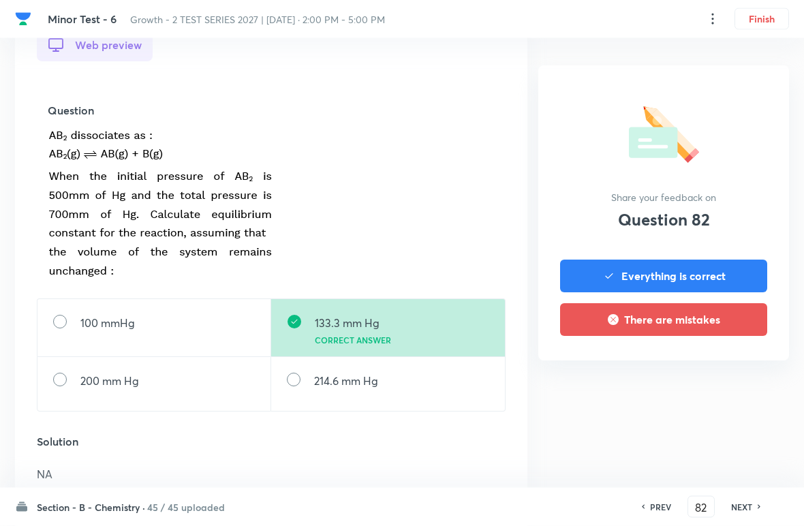
click at [558, 502] on h6 "NEXT" at bounding box center [742, 507] width 21 height 12
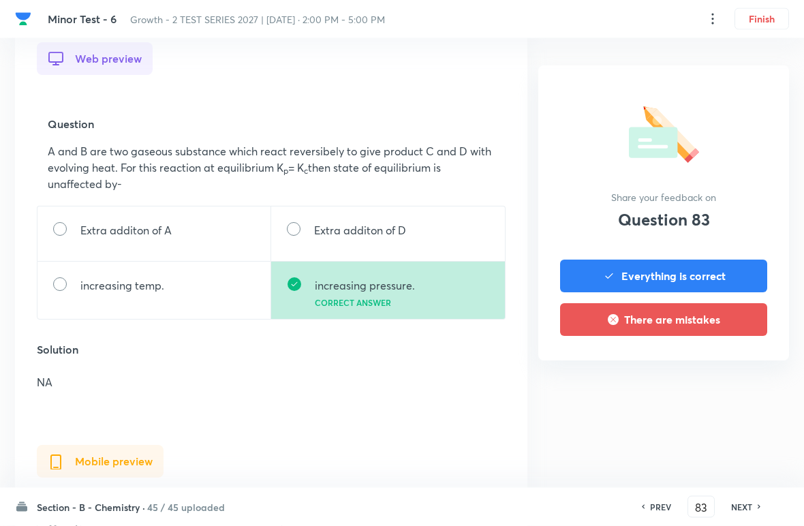
scroll to position [397, 0]
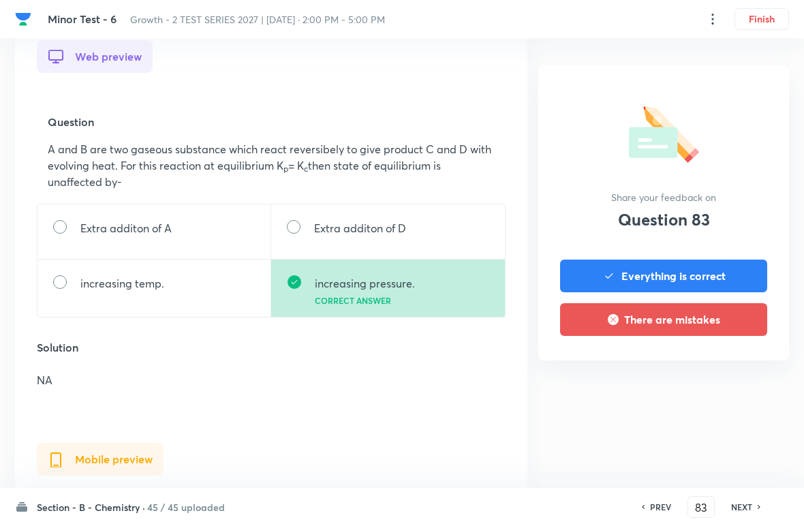
click at [558, 505] on div "NEXT" at bounding box center [744, 507] width 36 height 12
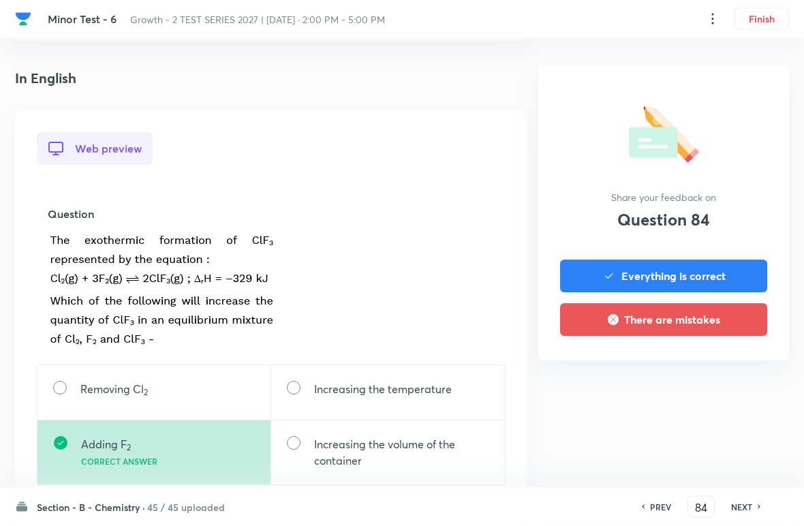
scroll to position [331, 0]
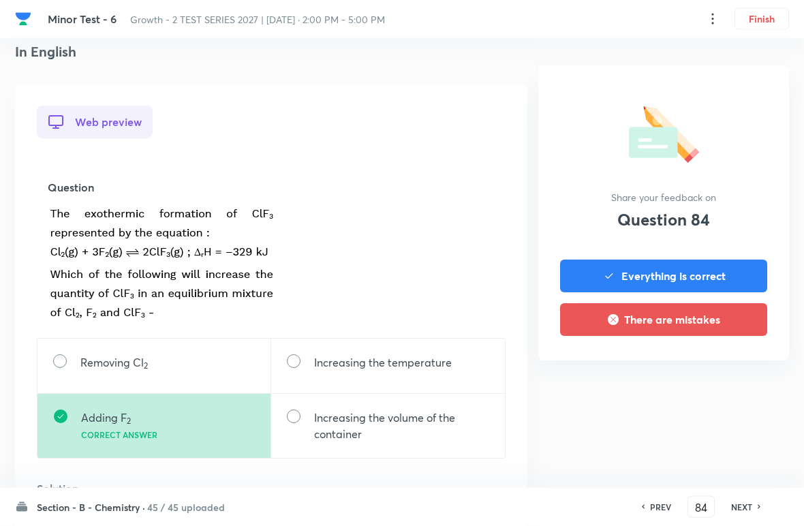
click at [558, 503] on h6 "NEXT" at bounding box center [742, 507] width 21 height 12
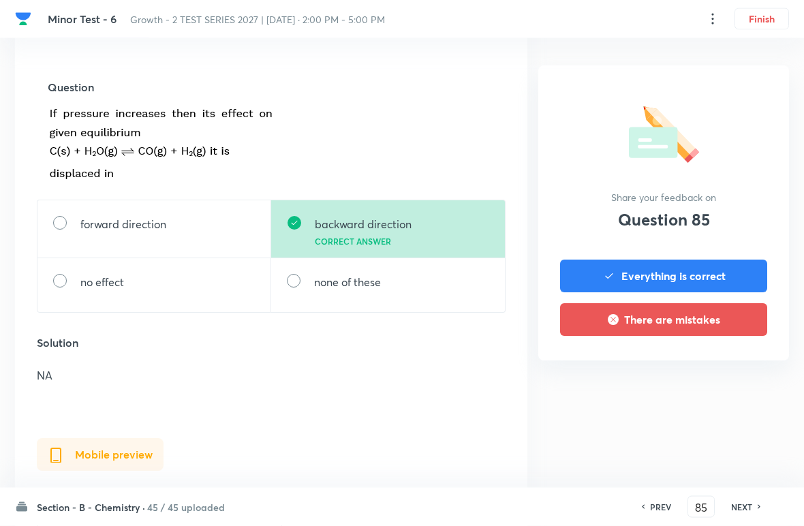
scroll to position [479, 0]
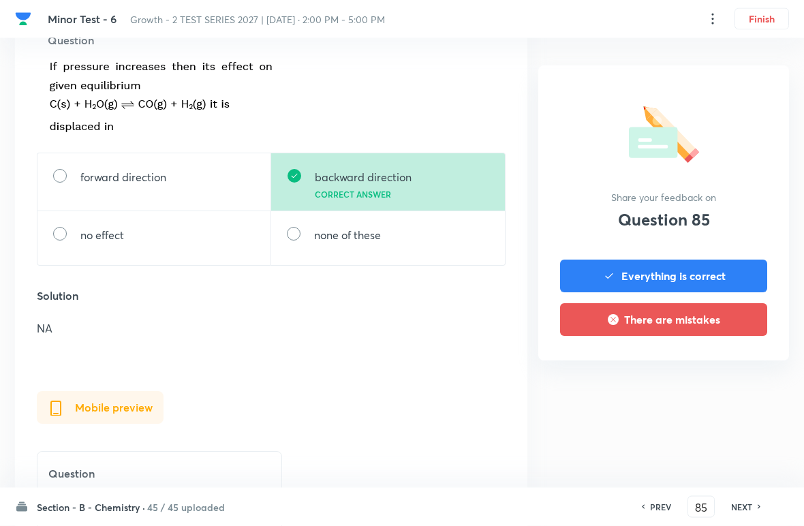
click at [558, 507] on icon at bounding box center [760, 507] width 4 height 7
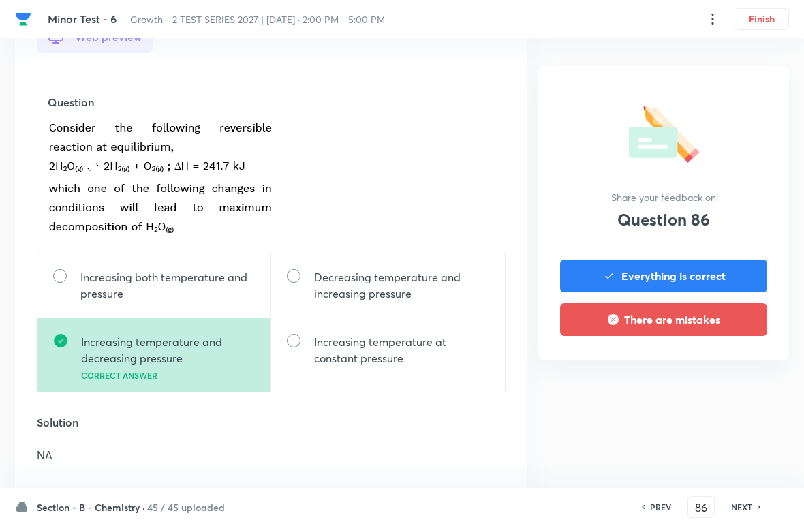
scroll to position [419, 0]
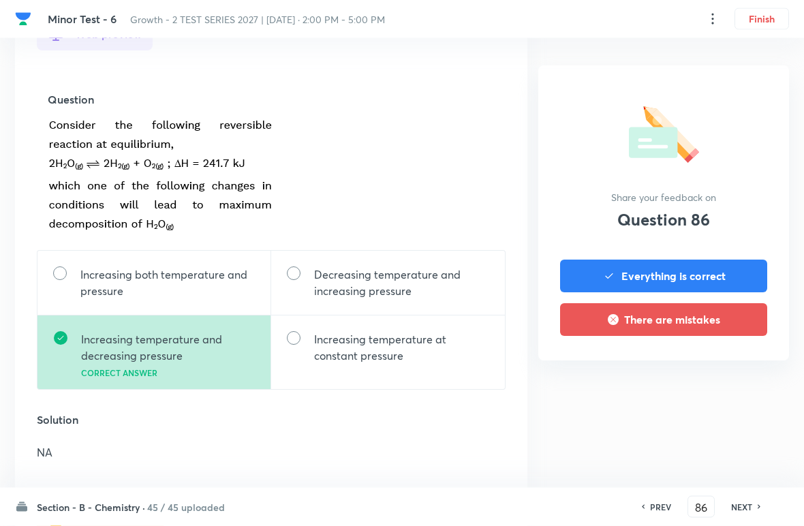
click at [558, 502] on h6 "NEXT" at bounding box center [742, 507] width 21 height 12
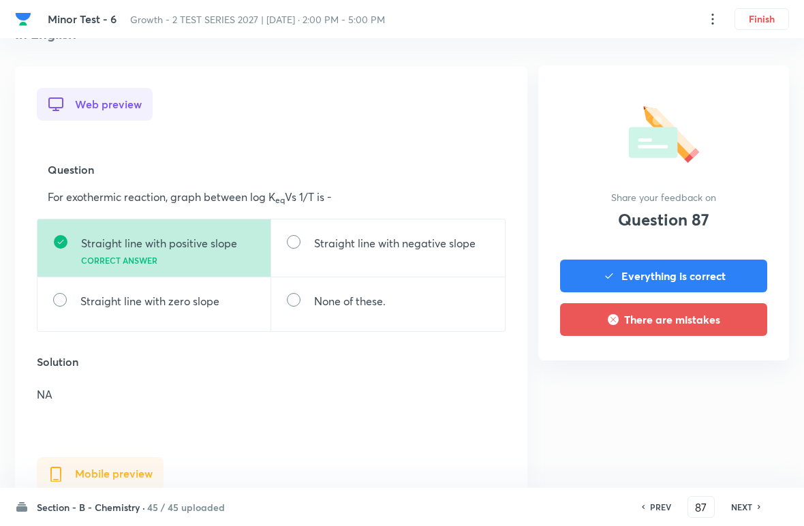
scroll to position [445, 0]
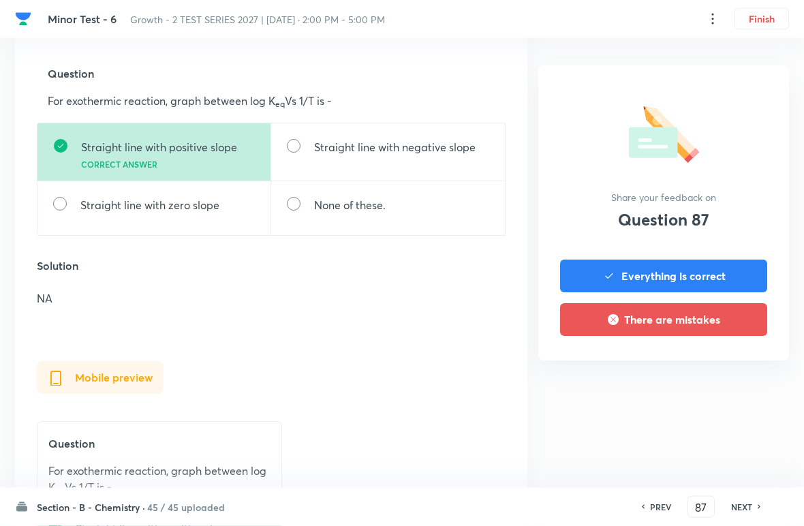
click at [558, 501] on h6 "NEXT" at bounding box center [742, 507] width 21 height 12
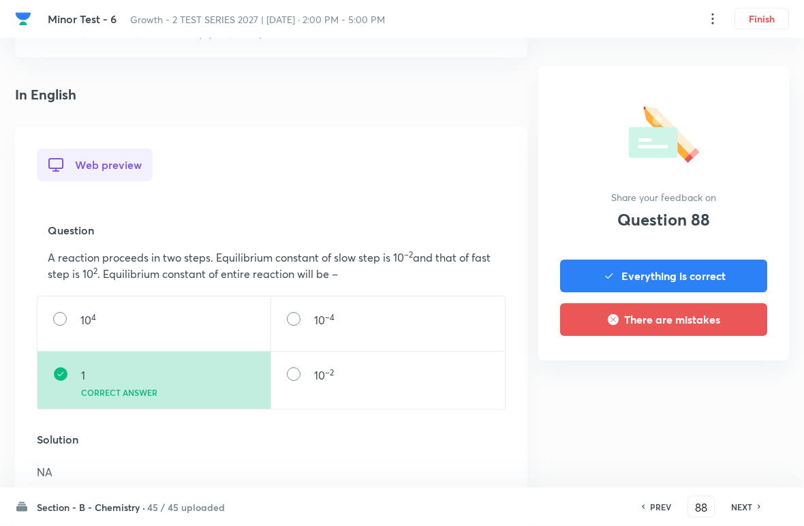
scroll to position [342, 0]
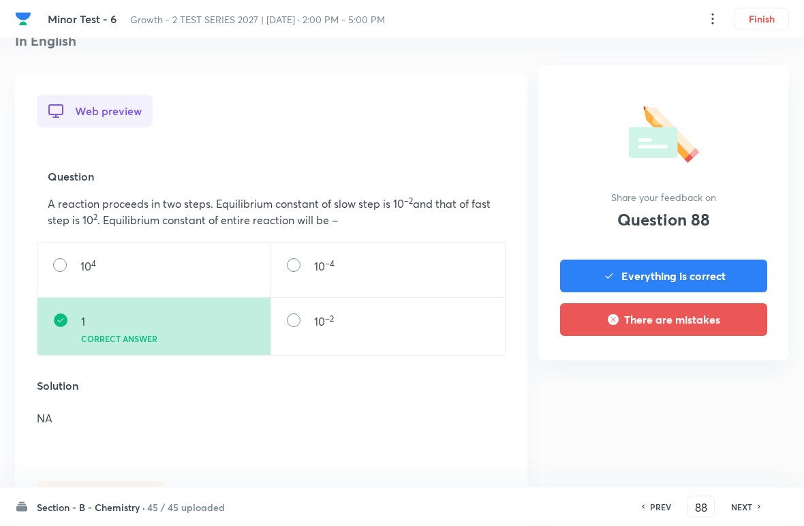
click at [558, 503] on div "NEXT" at bounding box center [744, 507] width 36 height 12
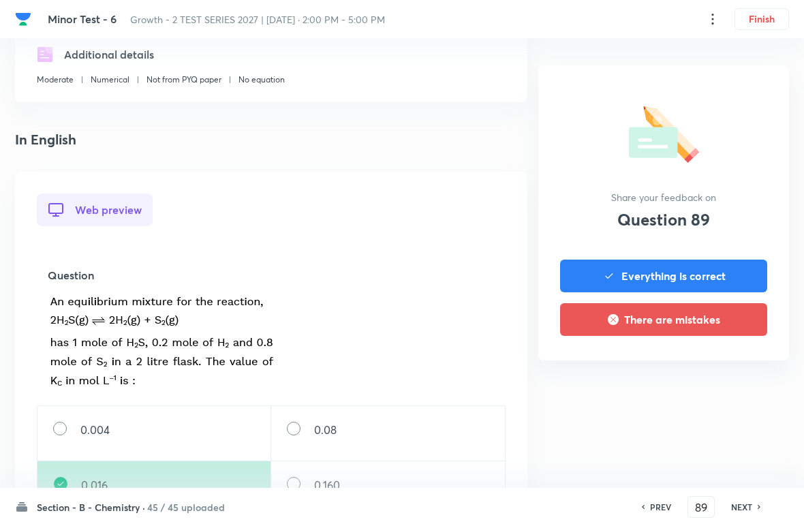
scroll to position [369, 0]
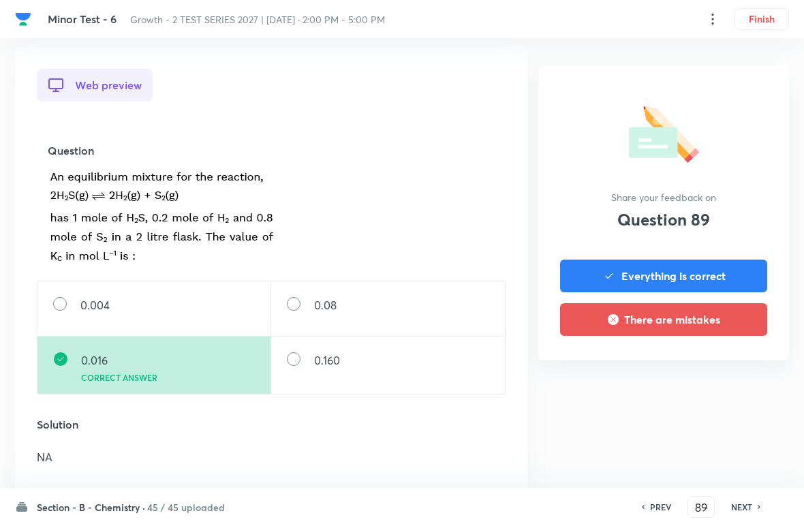
click at [558, 505] on h6 "NEXT" at bounding box center [742, 507] width 21 height 12
type input "90"
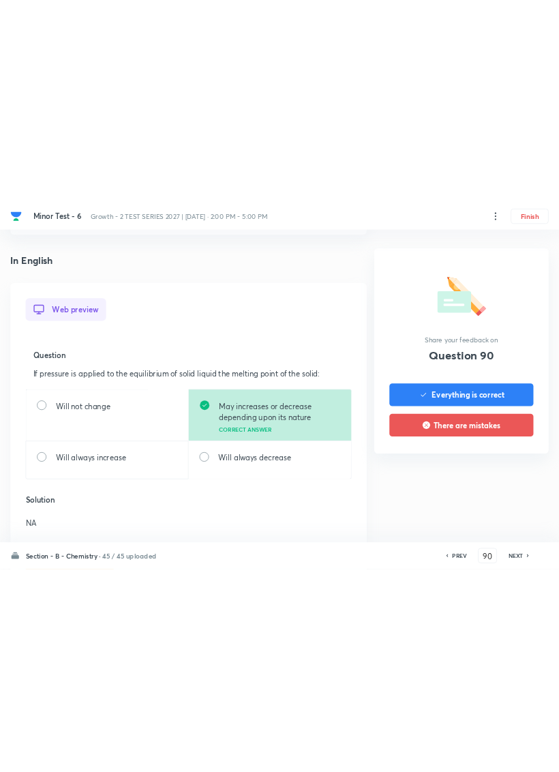
scroll to position [334, 0]
